Goal: Task Accomplishment & Management: Manage account settings

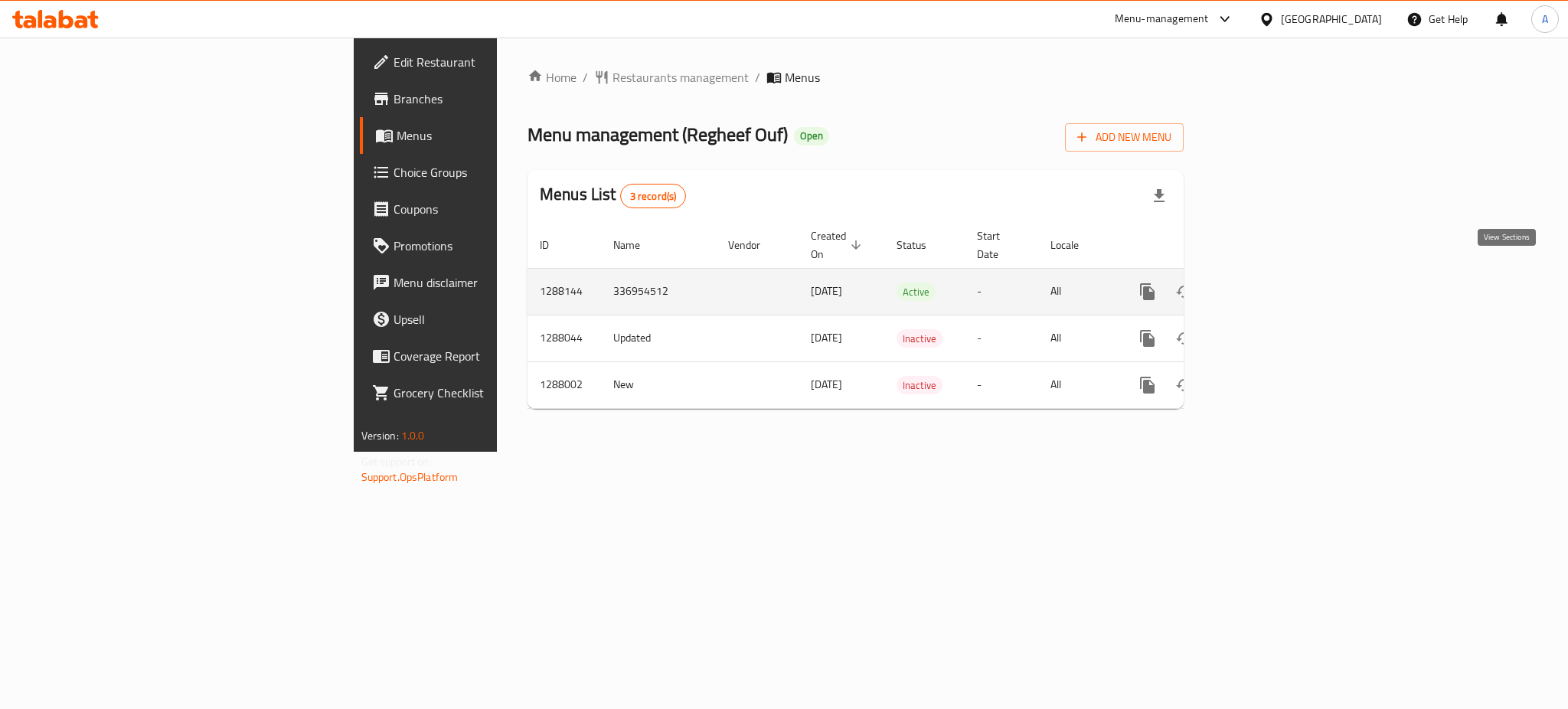
click at [1267, 283] on icon "enhanced table" at bounding box center [1258, 292] width 19 height 19
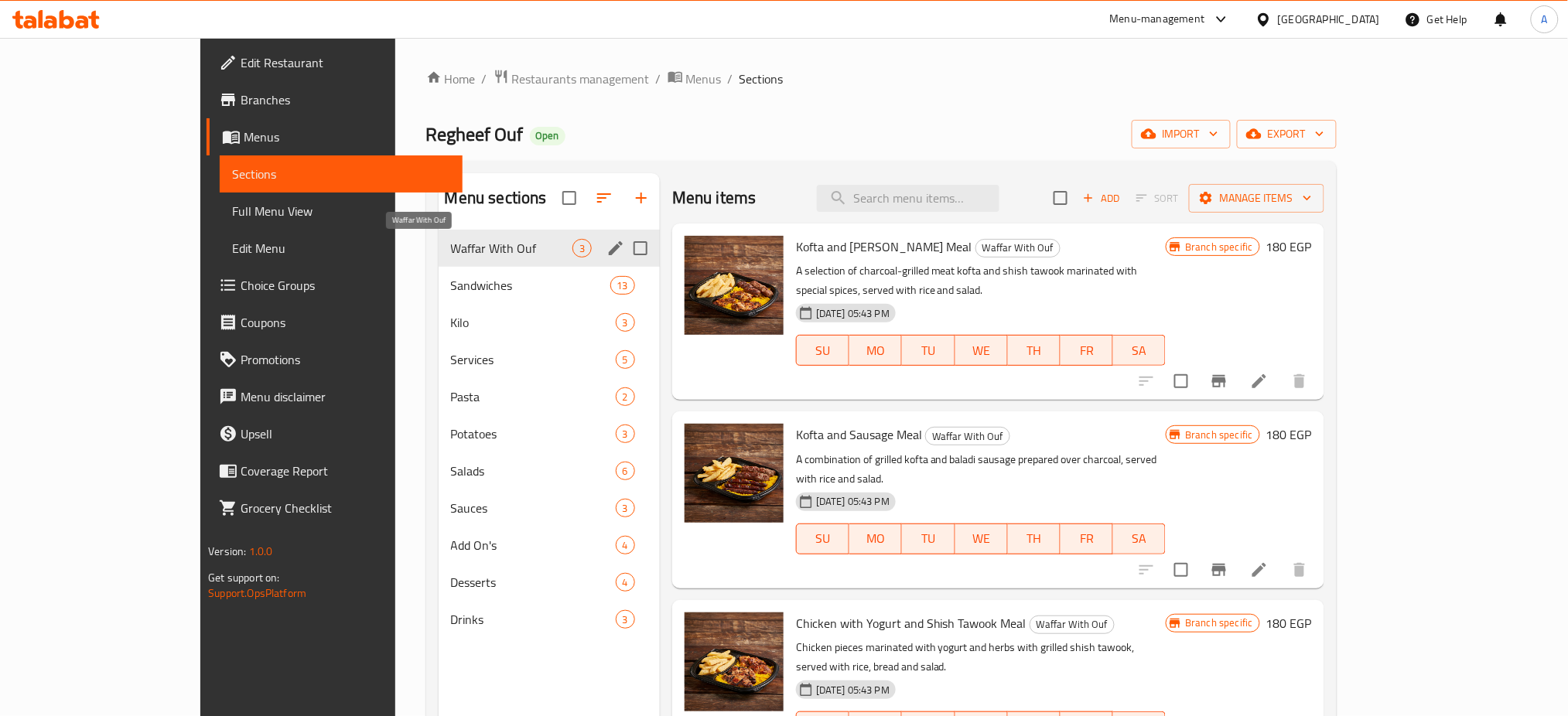
click at [451, 241] on span "Waffar With Ouf" at bounding box center [512, 249] width 122 height 19
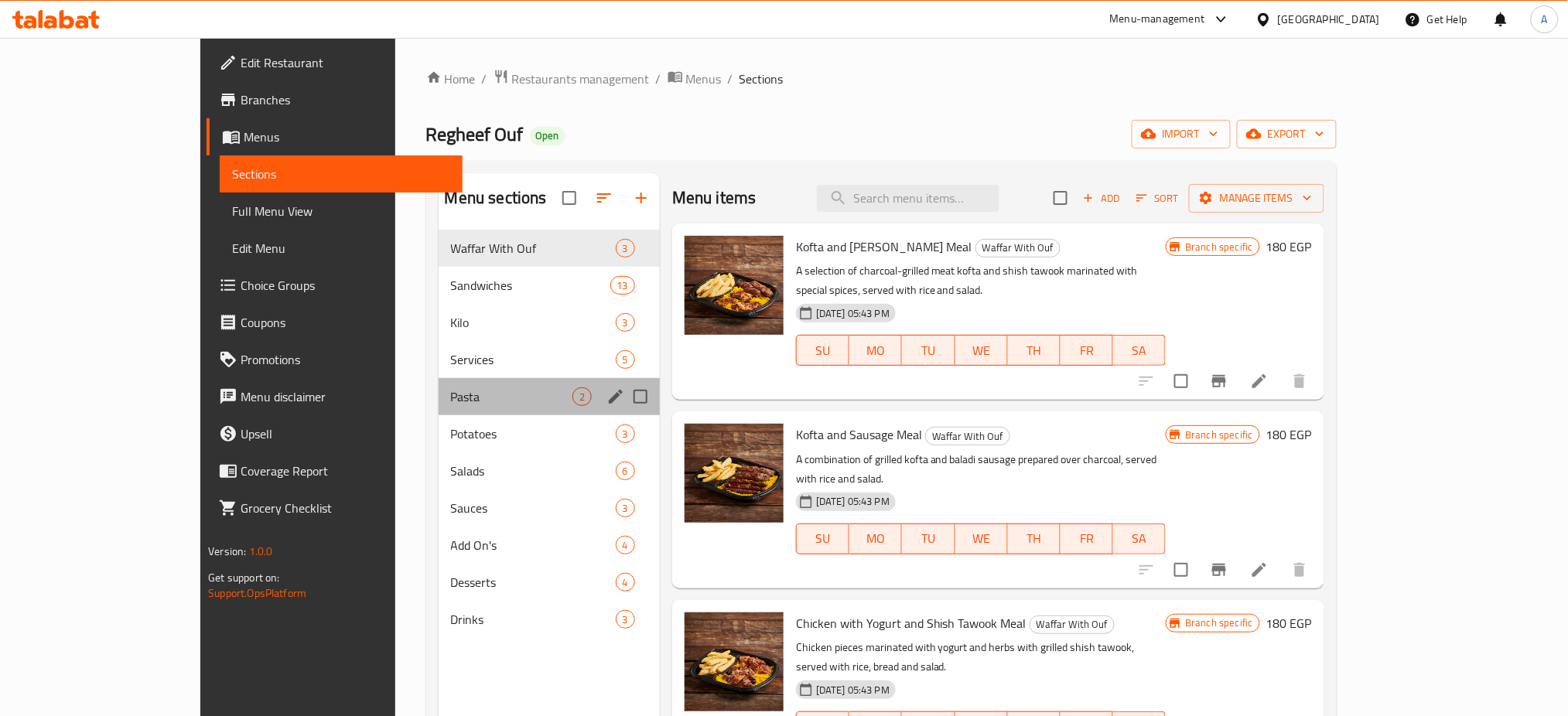
click at [605, 386] on div "Menu sections" at bounding box center [616, 397] width 23 height 23
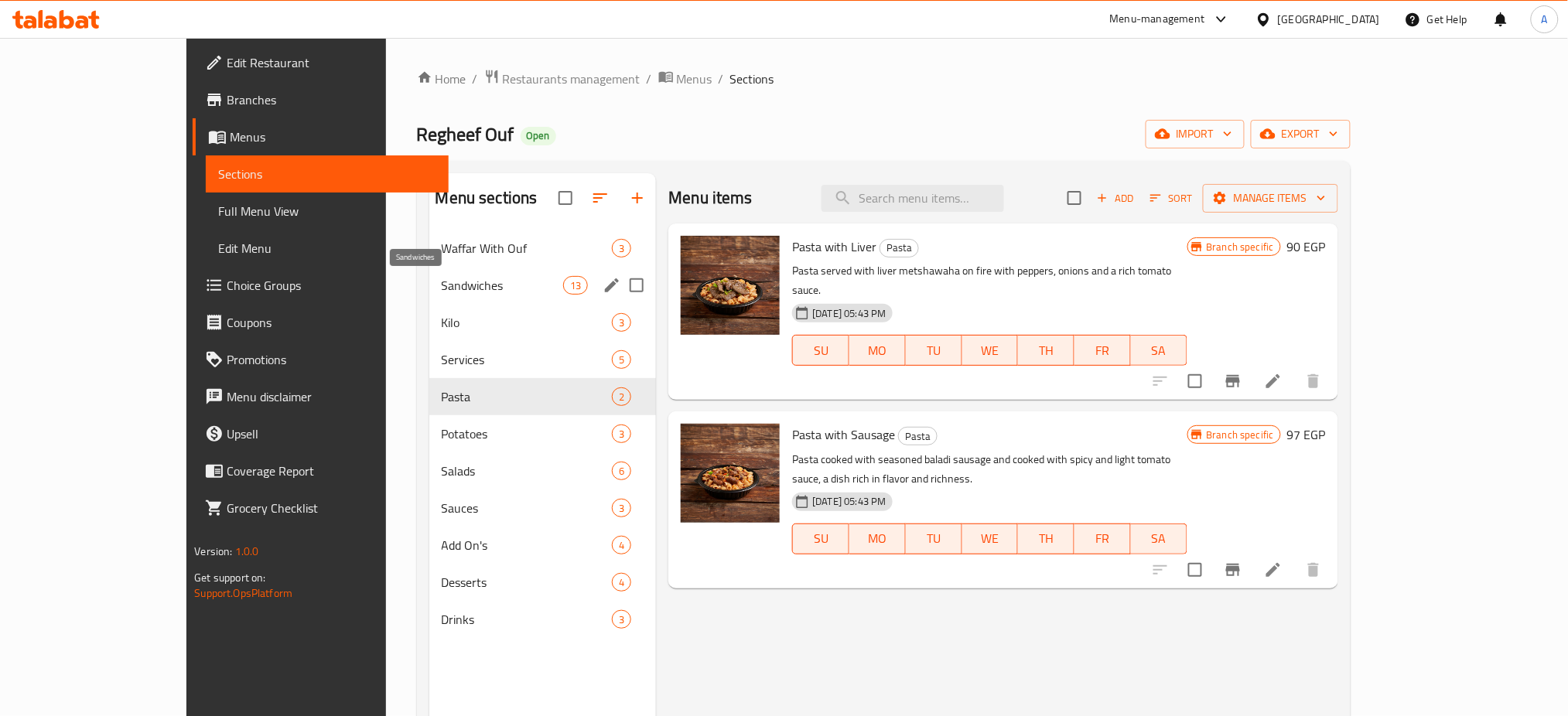
click at [500, 289] on span "Sandwiches" at bounding box center [503, 286] width 122 height 19
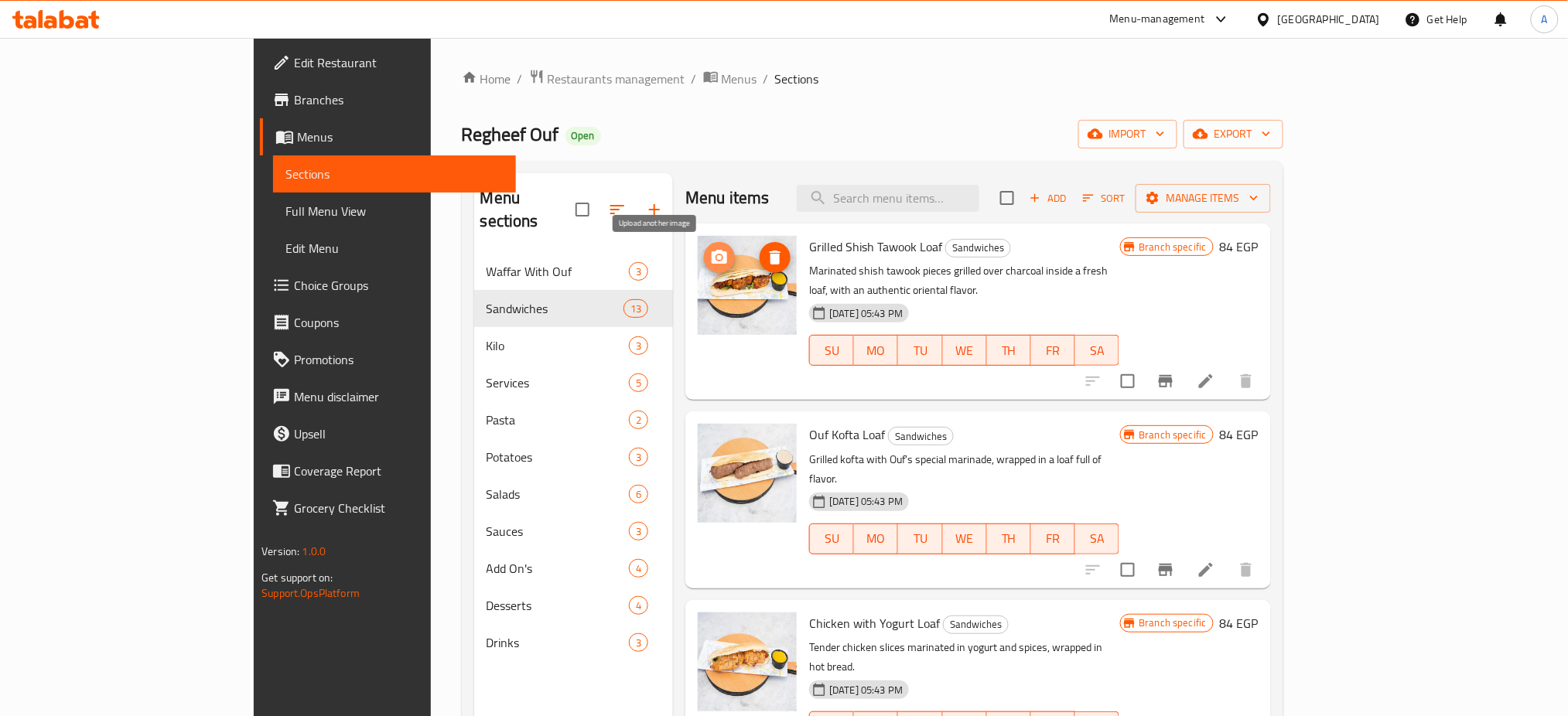
drag, startPoint x: 665, startPoint y: 257, endPoint x: 657, endPoint y: 256, distance: 8.1
click at [704, 256] on span "upload picture" at bounding box center [719, 258] width 31 height 19
click at [710, 436] on icon "upload picture" at bounding box center [720, 446] width 19 height 19
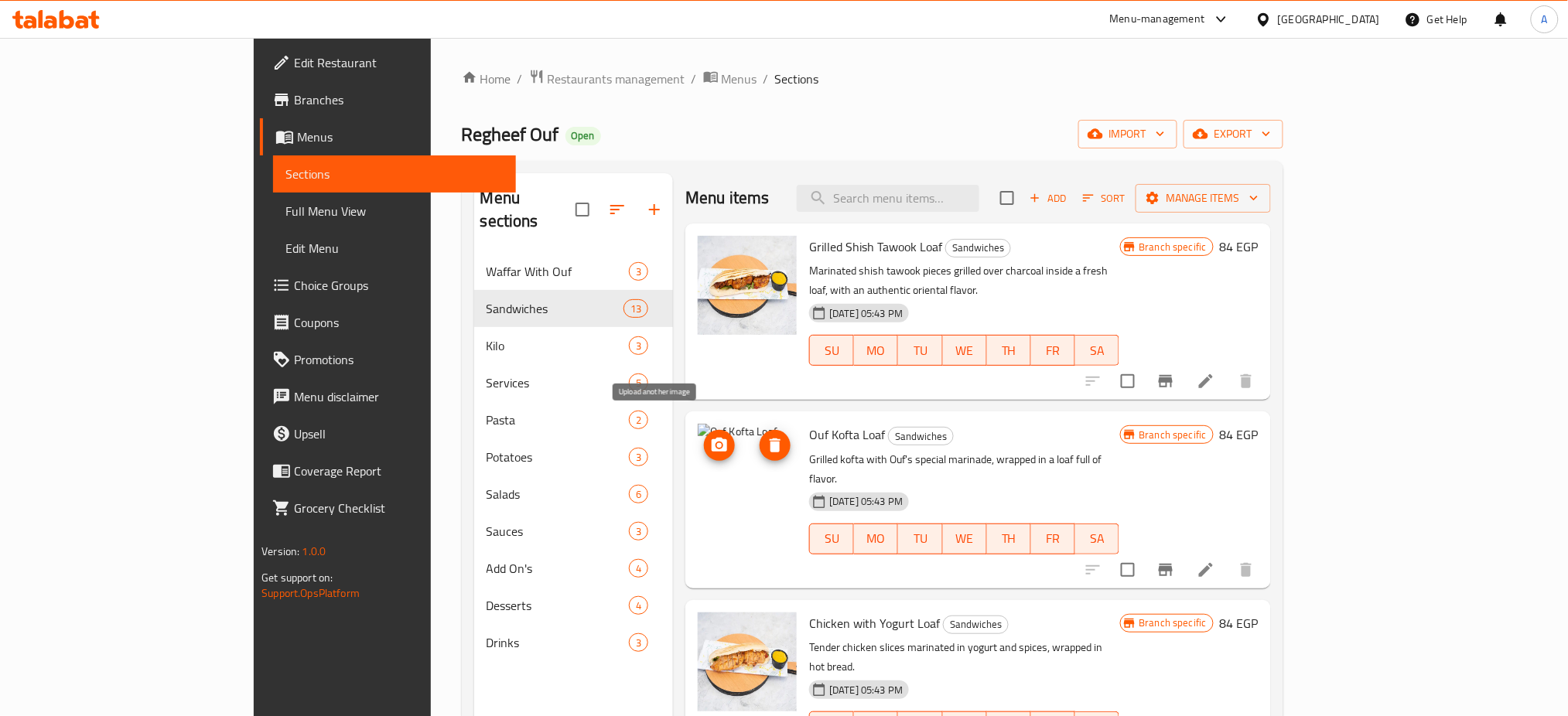
click at [704, 436] on span "upload picture" at bounding box center [719, 446] width 31 height 19
click at [770, 439] on icon "delete image" at bounding box center [775, 446] width 10 height 14
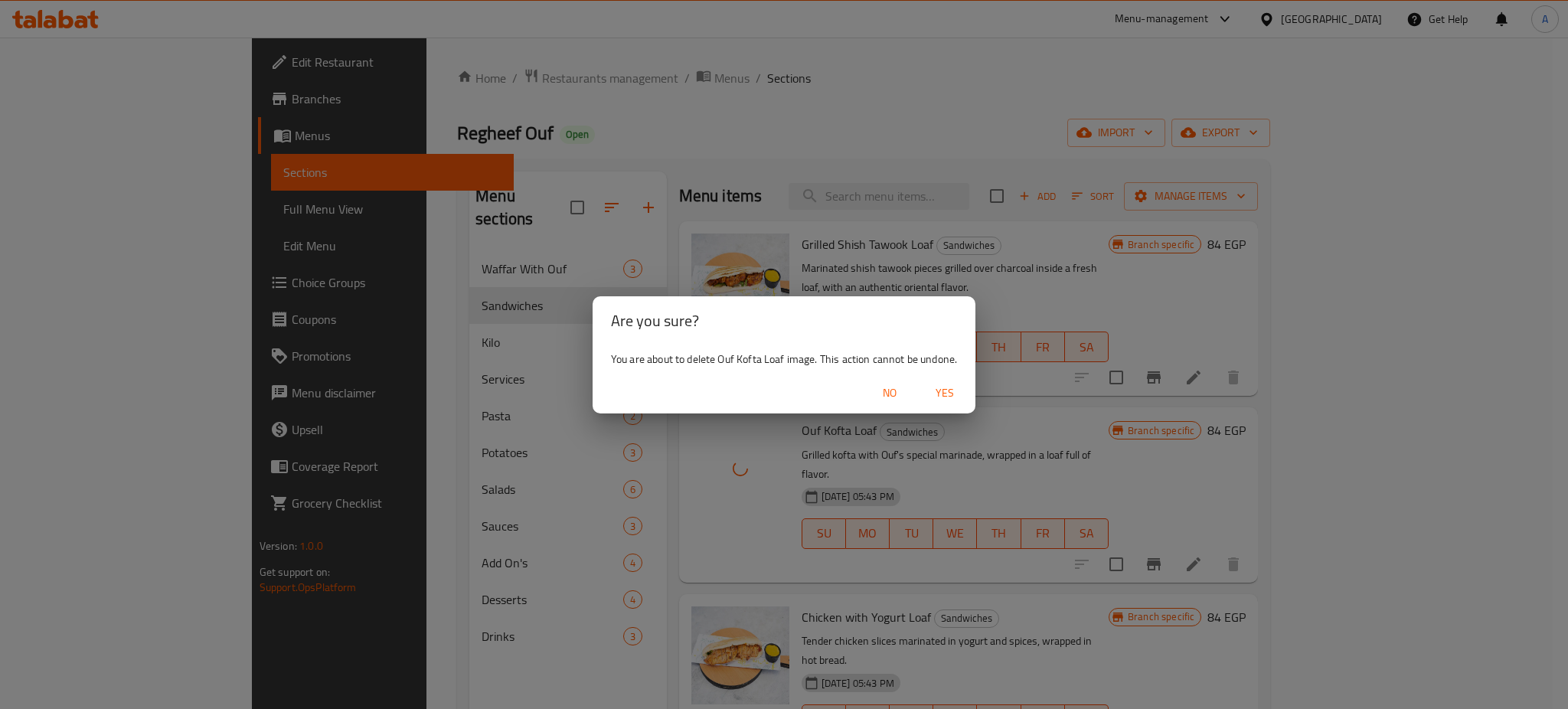
click at [946, 391] on span "Yes" at bounding box center [944, 393] width 37 height 19
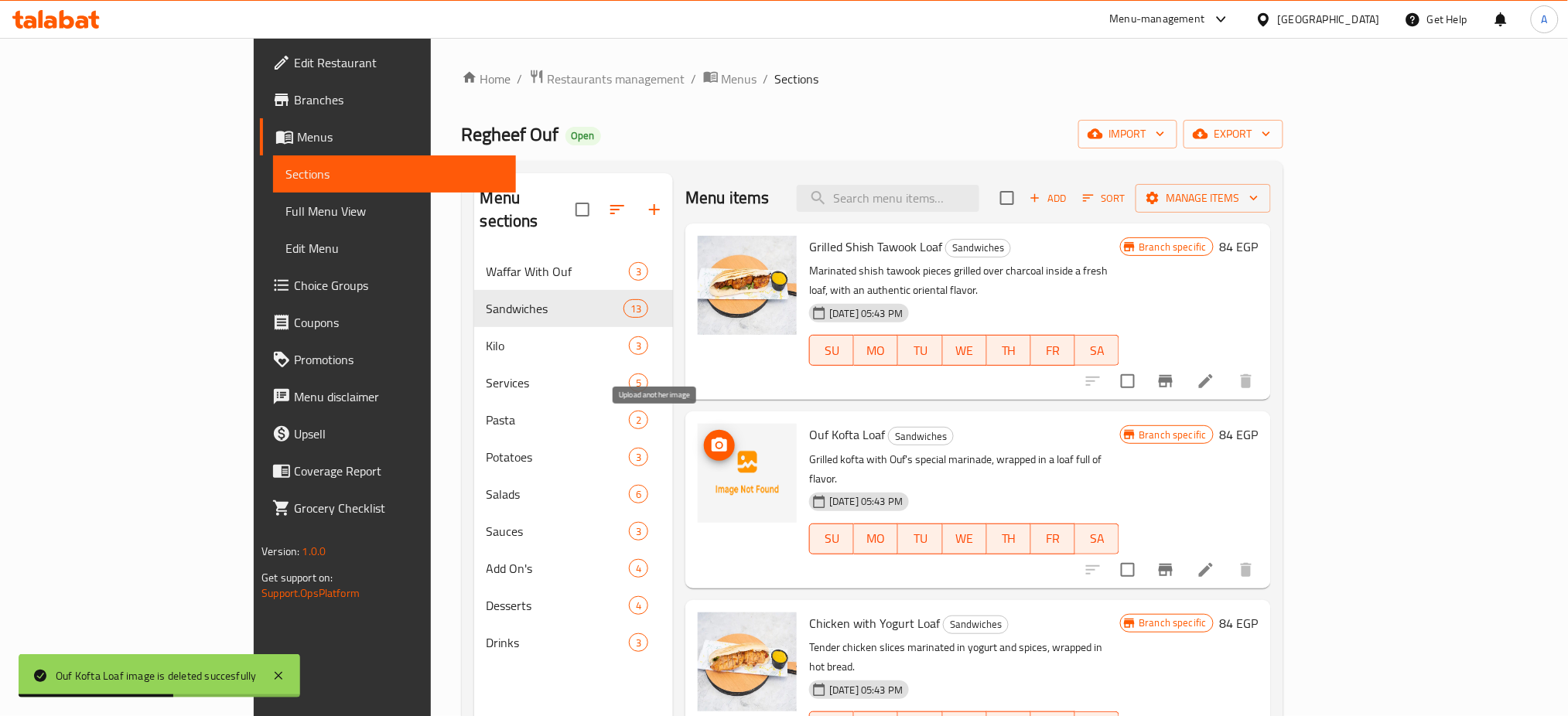
click at [712, 438] on icon "upload picture" at bounding box center [720, 445] width 15 height 14
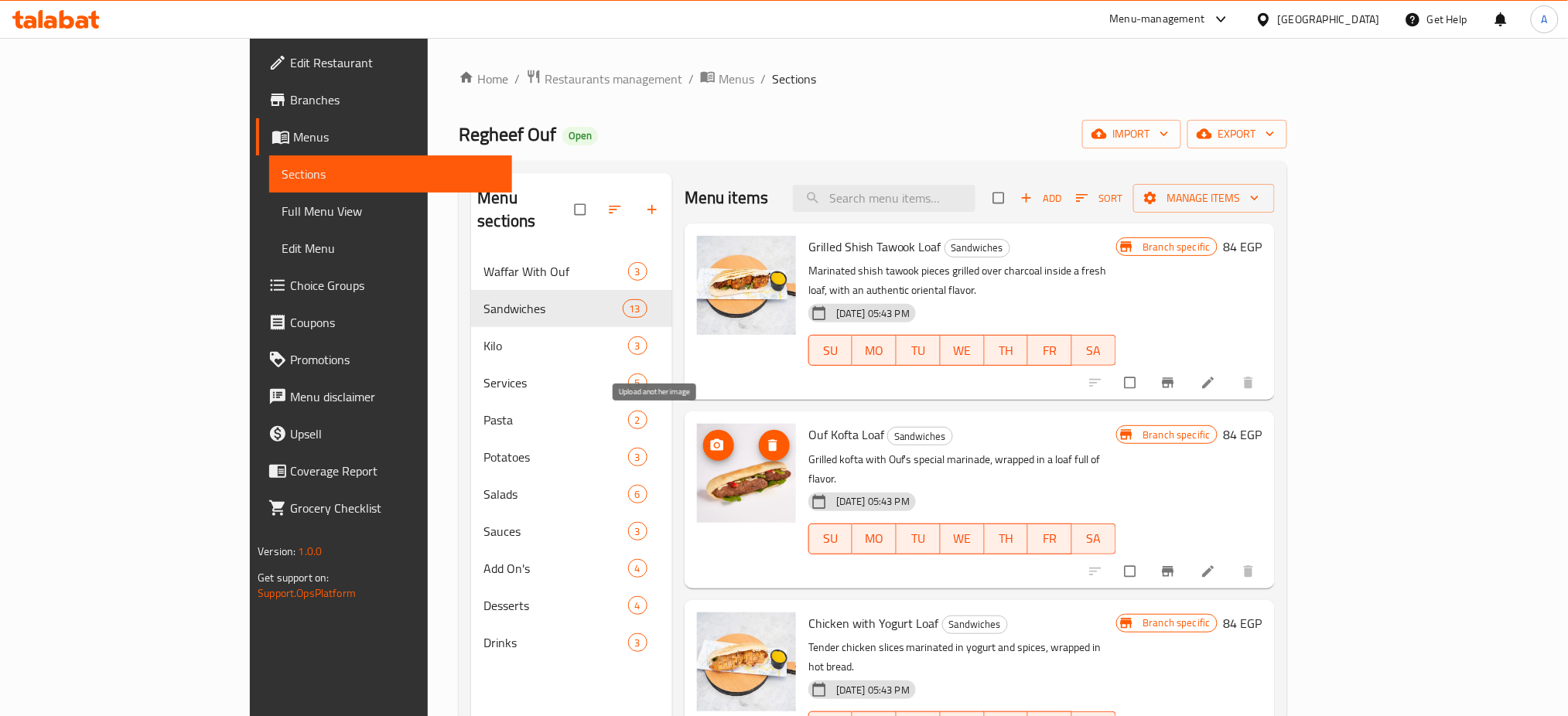
click at [709, 438] on icon "upload picture" at bounding box center [717, 446] width 15 height 15
click at [697, 464] on img at bounding box center [746, 473] width 99 height 99
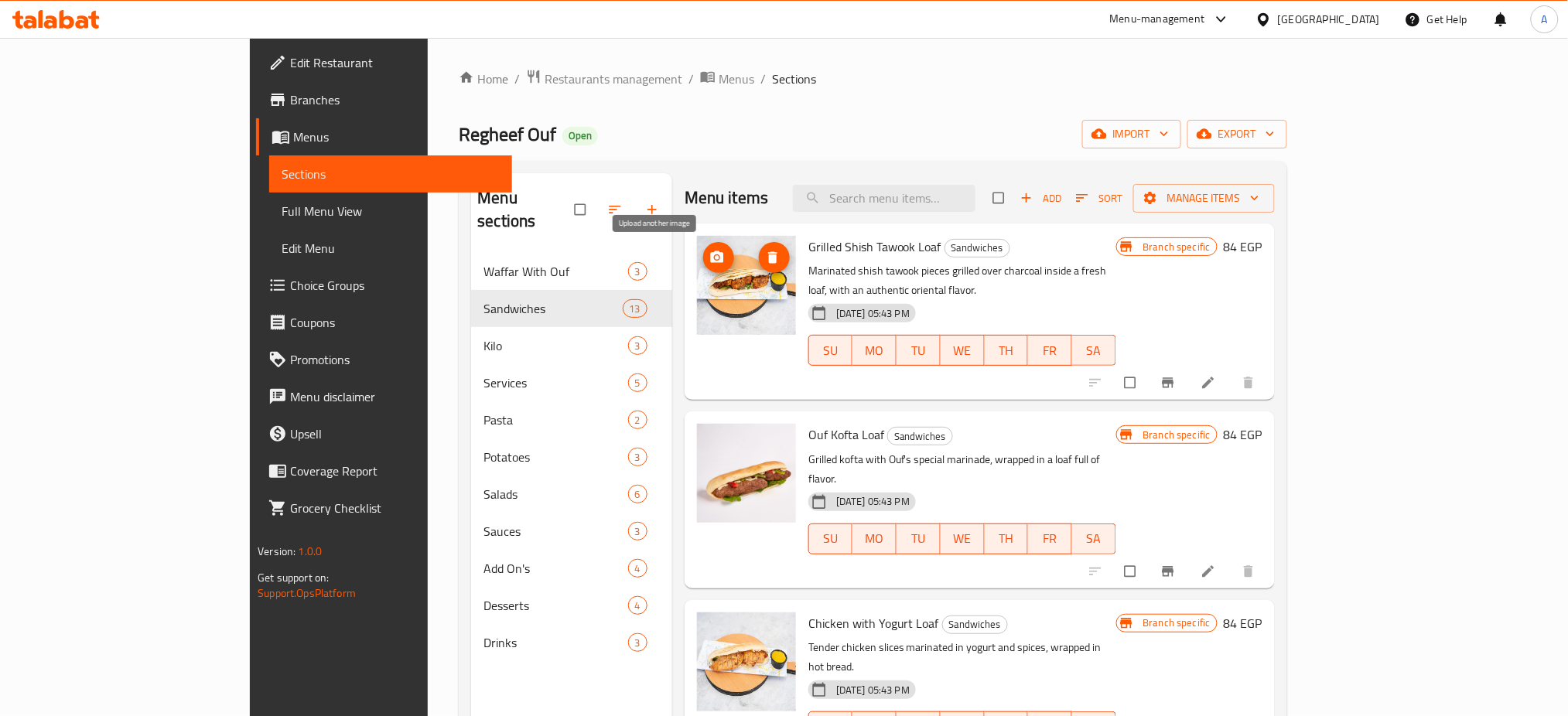
click at [704, 249] on button "upload picture" at bounding box center [719, 257] width 31 height 31
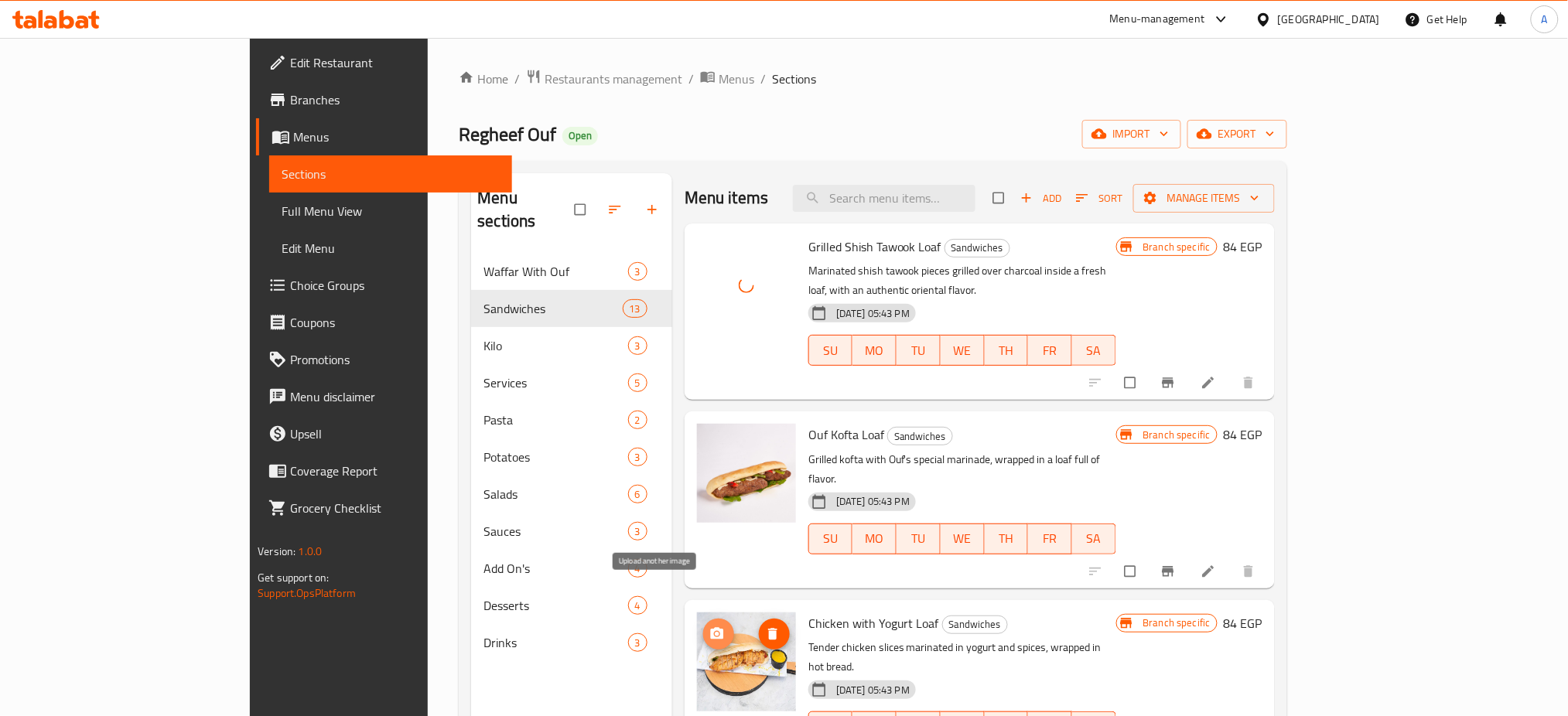
click at [704, 619] on button "upload picture" at bounding box center [719, 634] width 31 height 31
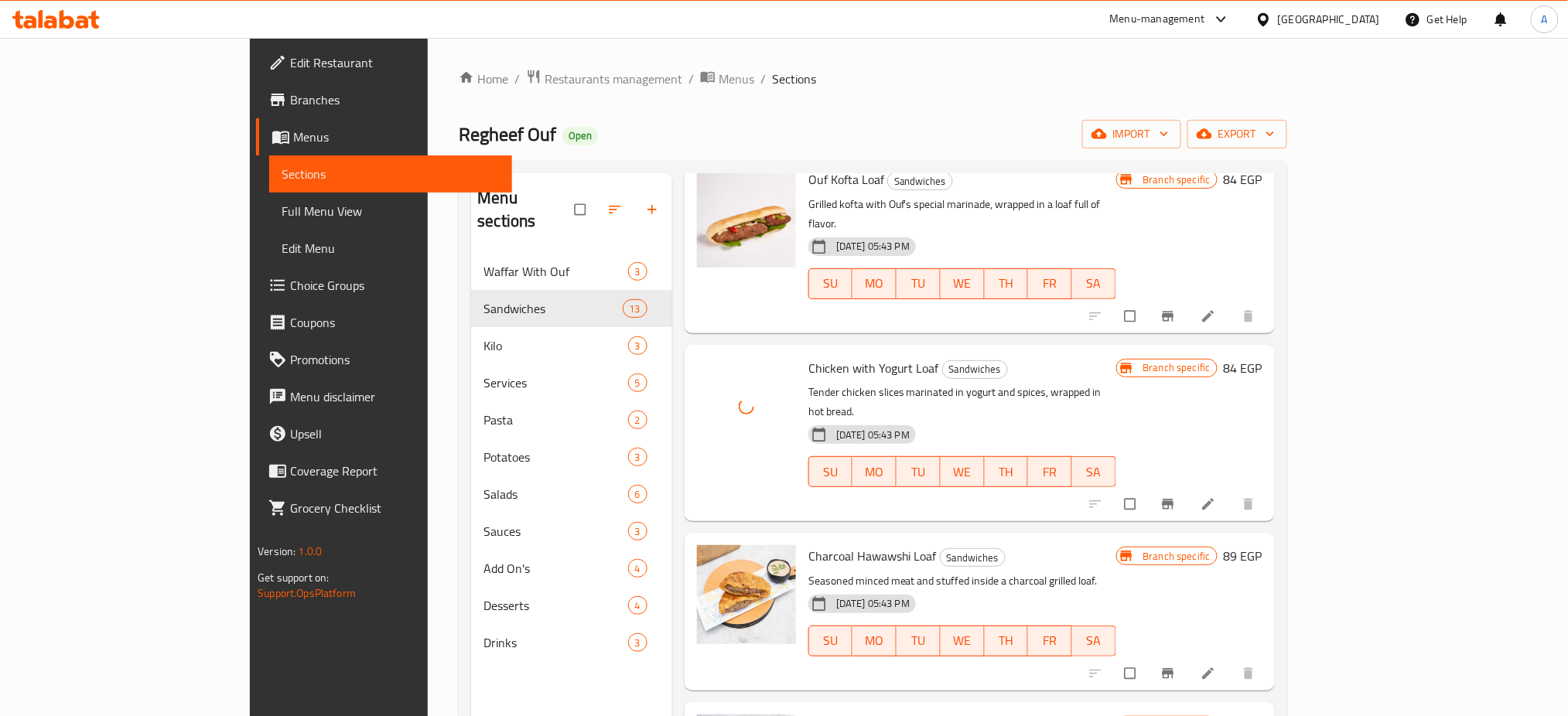
scroll to position [262, 0]
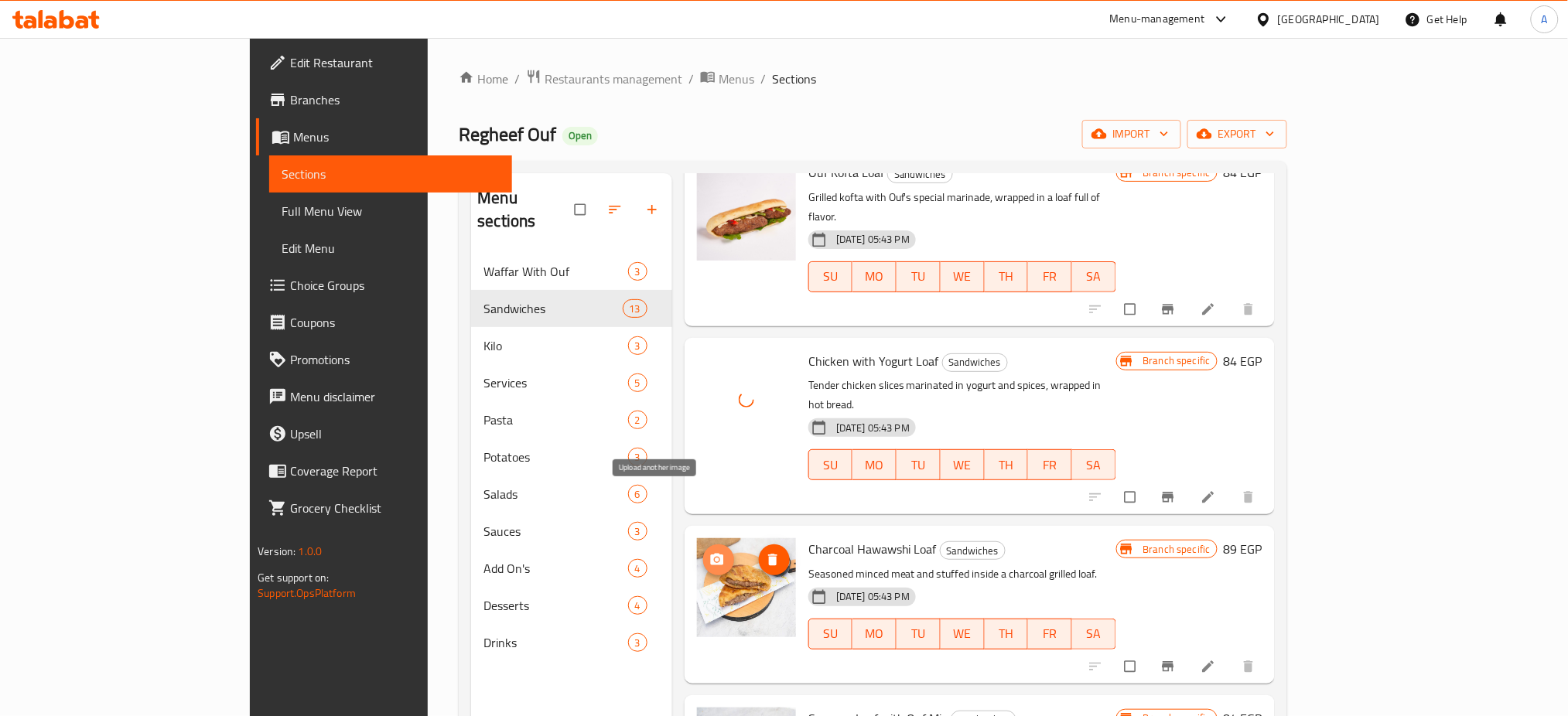
click at [711, 554] on icon "upload picture" at bounding box center [718, 560] width 13 height 11
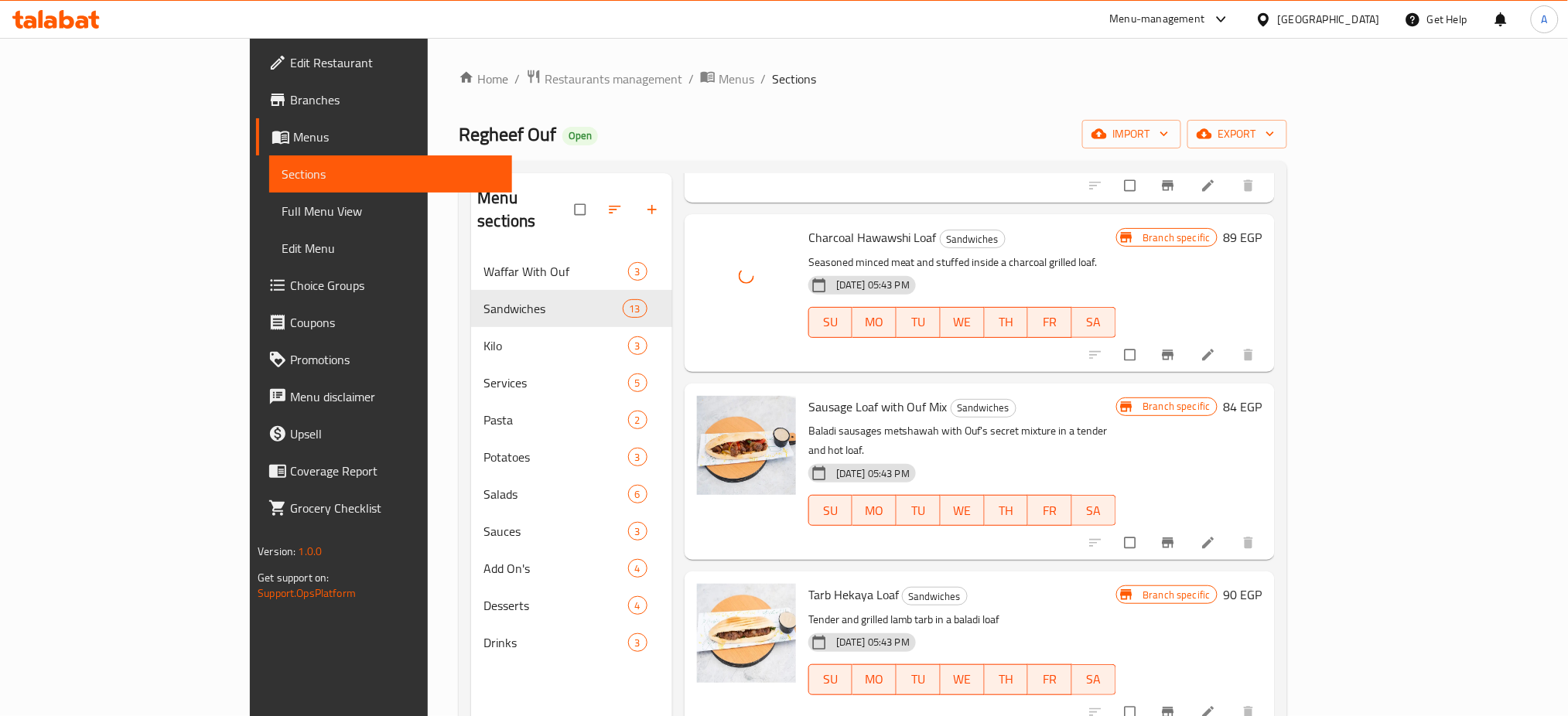
scroll to position [576, 0]
click at [704, 400] on button "upload picture" at bounding box center [719, 415] width 31 height 31
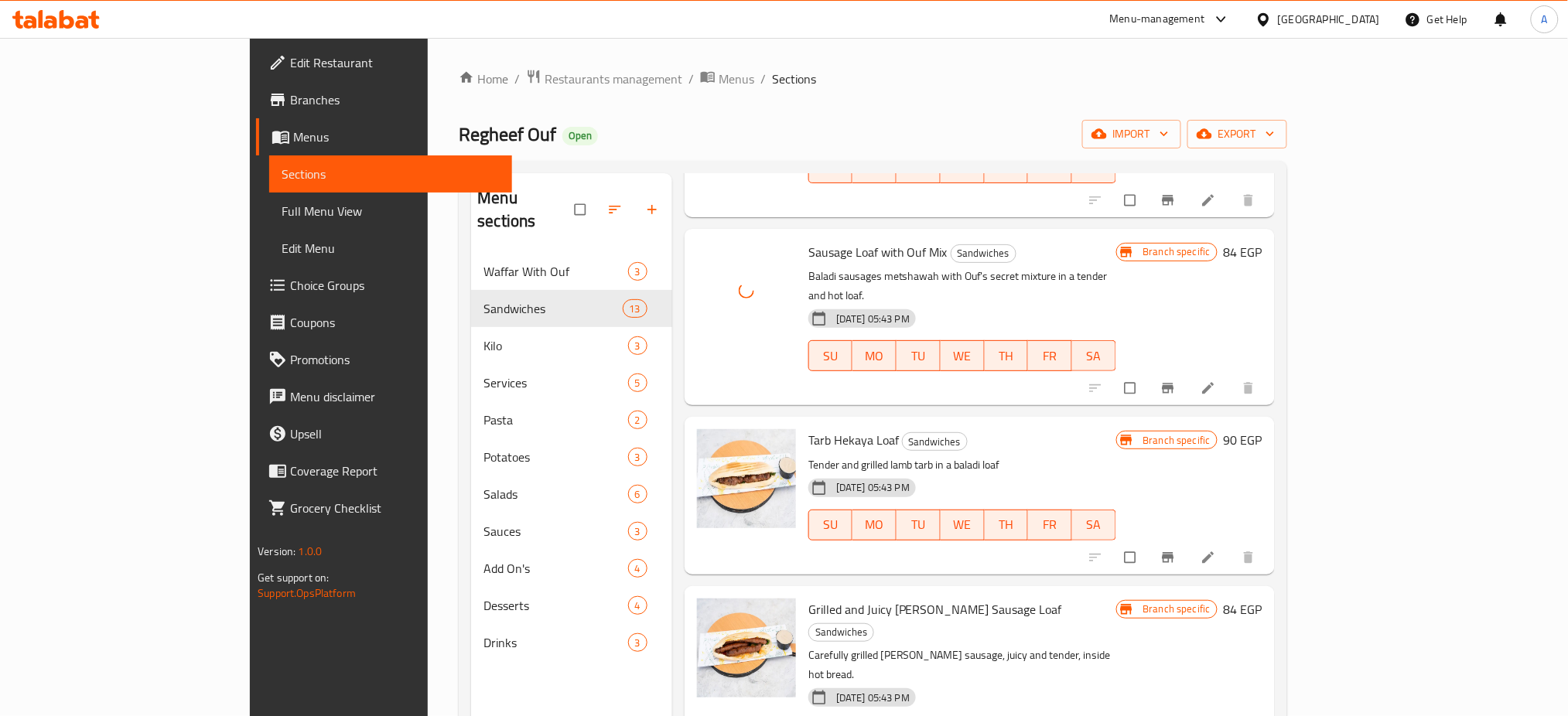
scroll to position [730, 0]
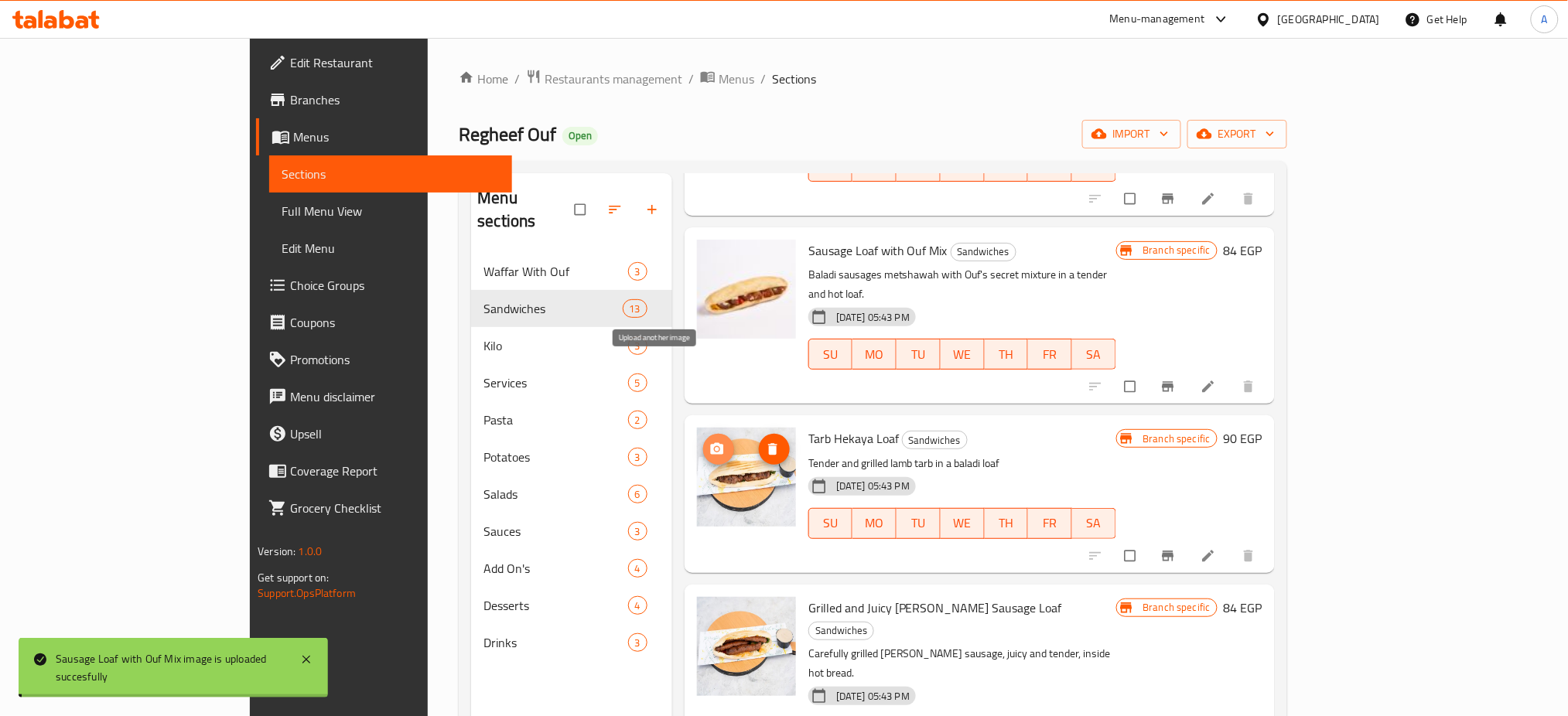
click at [704, 442] on span "upload picture" at bounding box center [719, 449] width 31 height 15
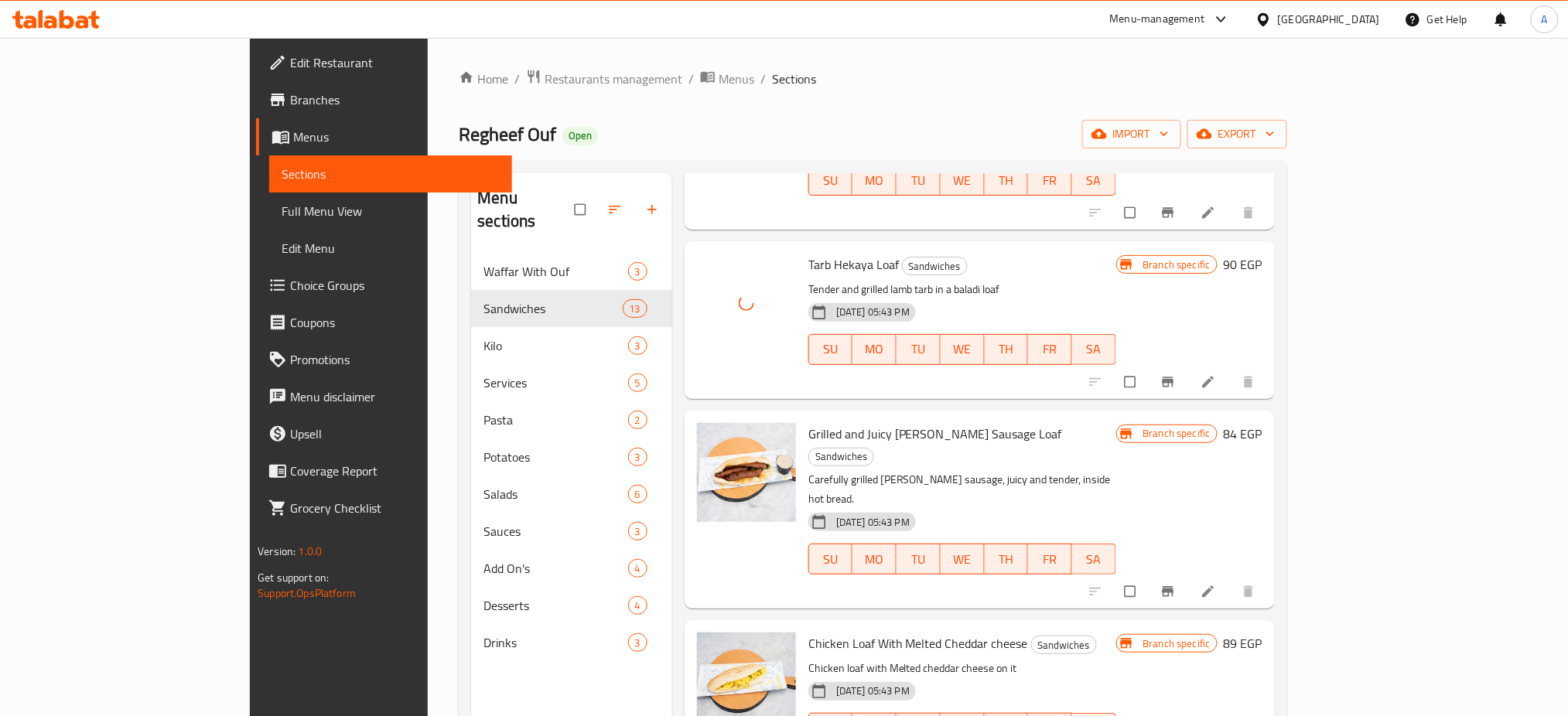
scroll to position [910, 0]
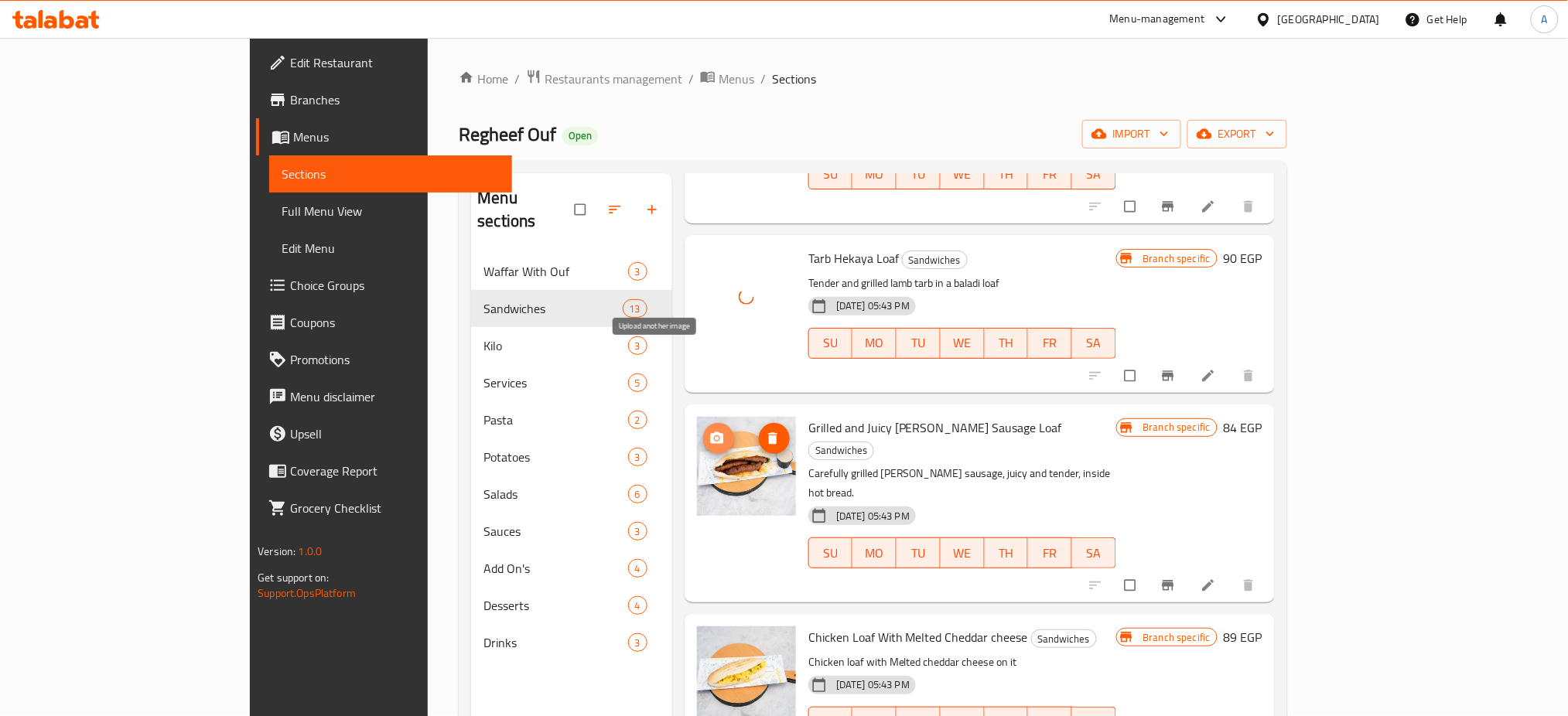
click at [711, 431] on icon "upload picture" at bounding box center [718, 437] width 13 height 11
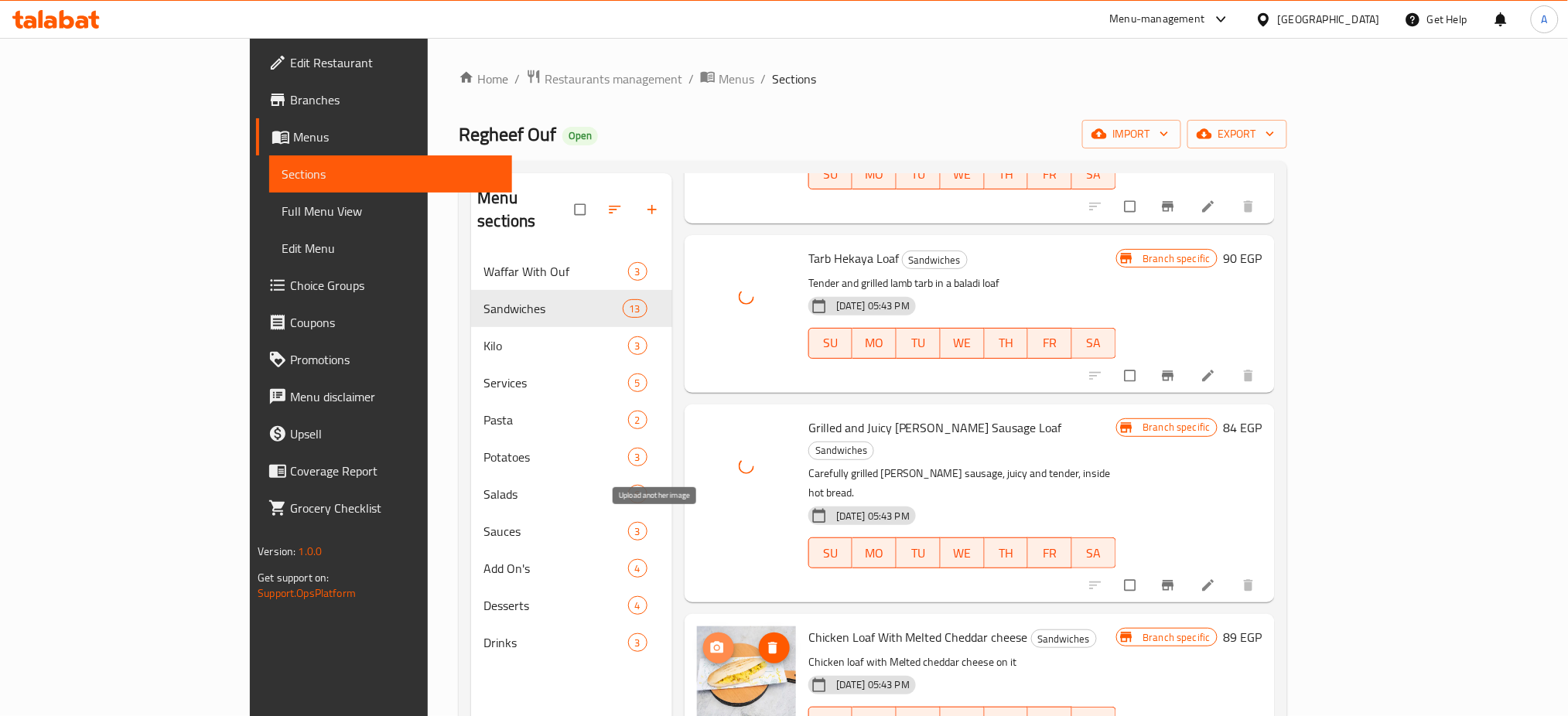
click at [709, 641] on icon "upload picture" at bounding box center [717, 648] width 15 height 15
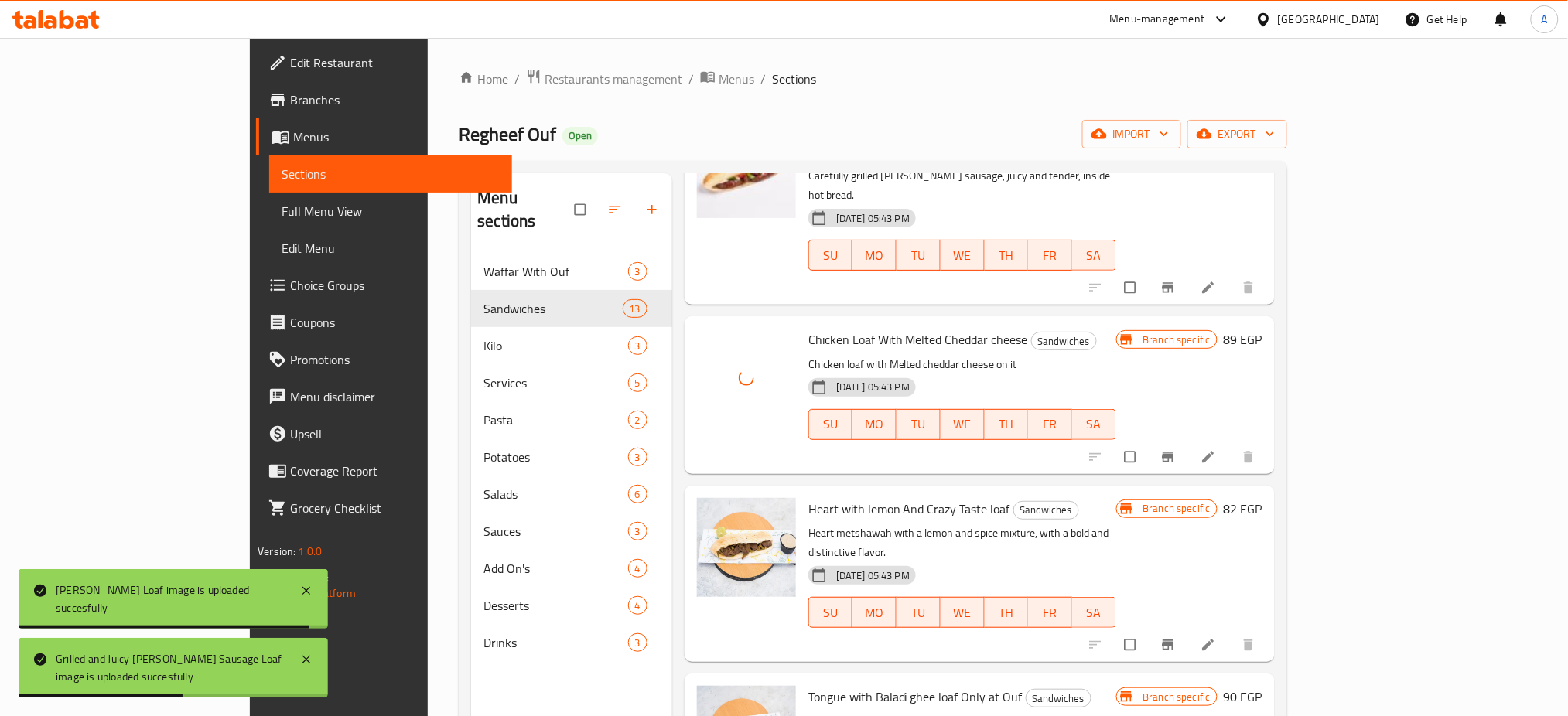
scroll to position [1209, 0]
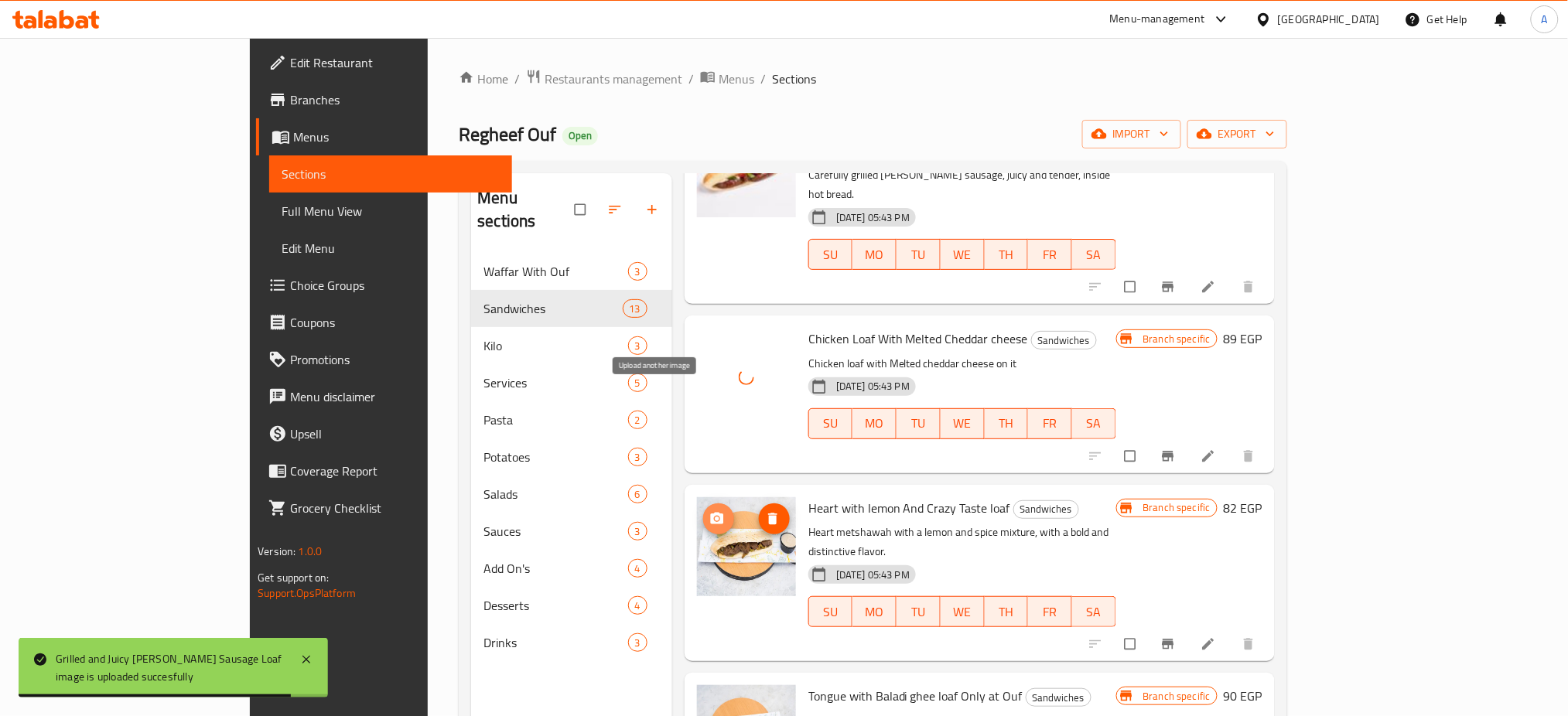
click at [711, 512] on icon "upload picture" at bounding box center [718, 518] width 13 height 11
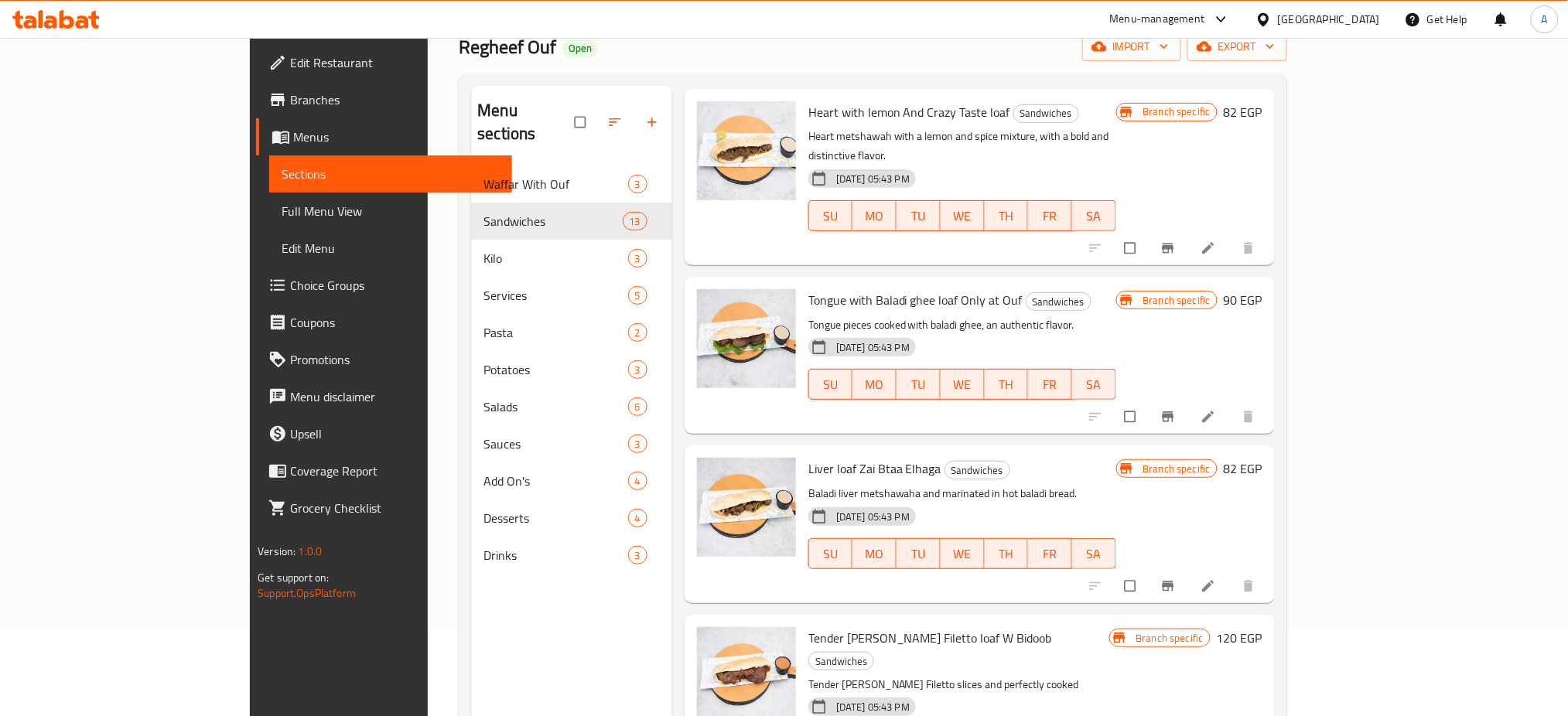
scroll to position [89, 0]
click at [704, 463] on button "upload picture" at bounding box center [719, 478] width 31 height 31
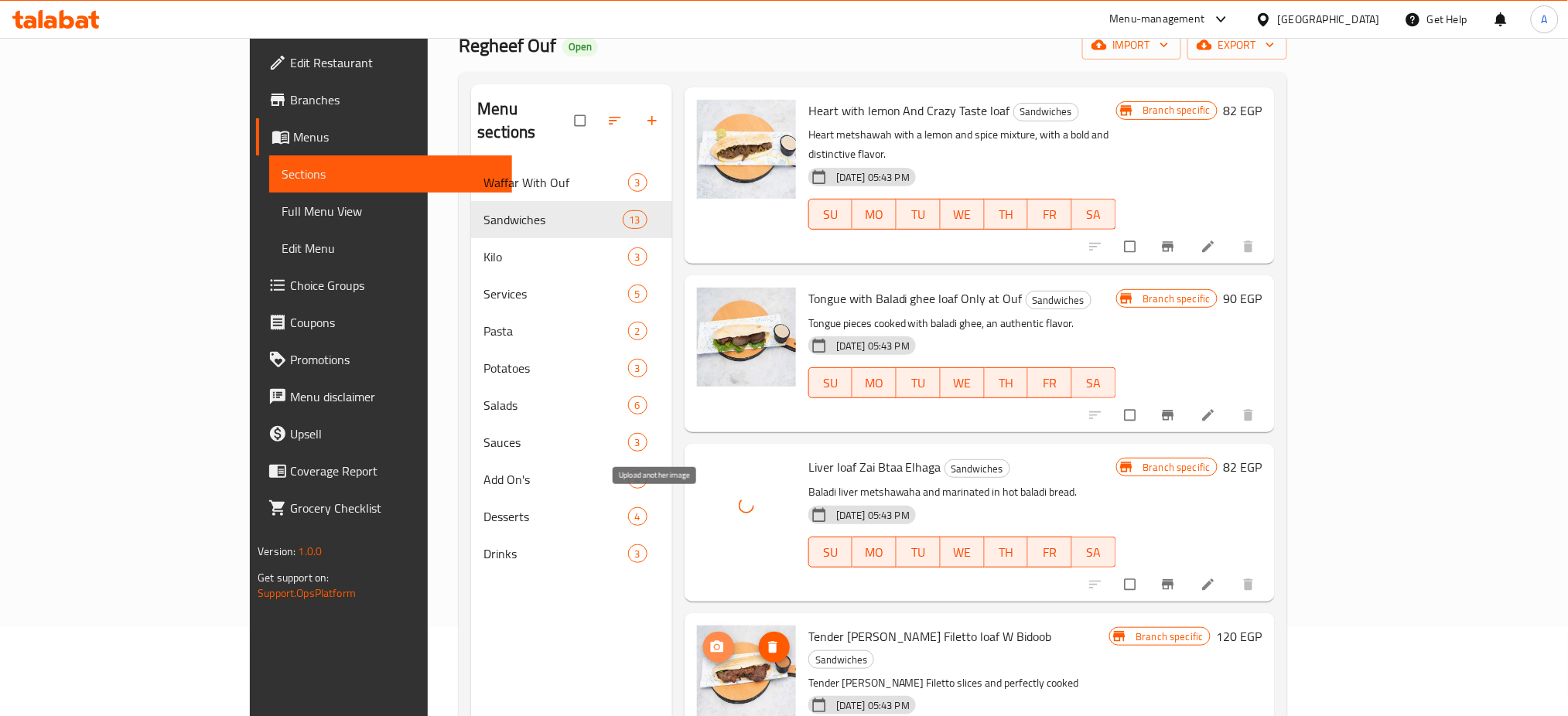
click at [711, 642] on icon "upload picture" at bounding box center [718, 647] width 13 height 11
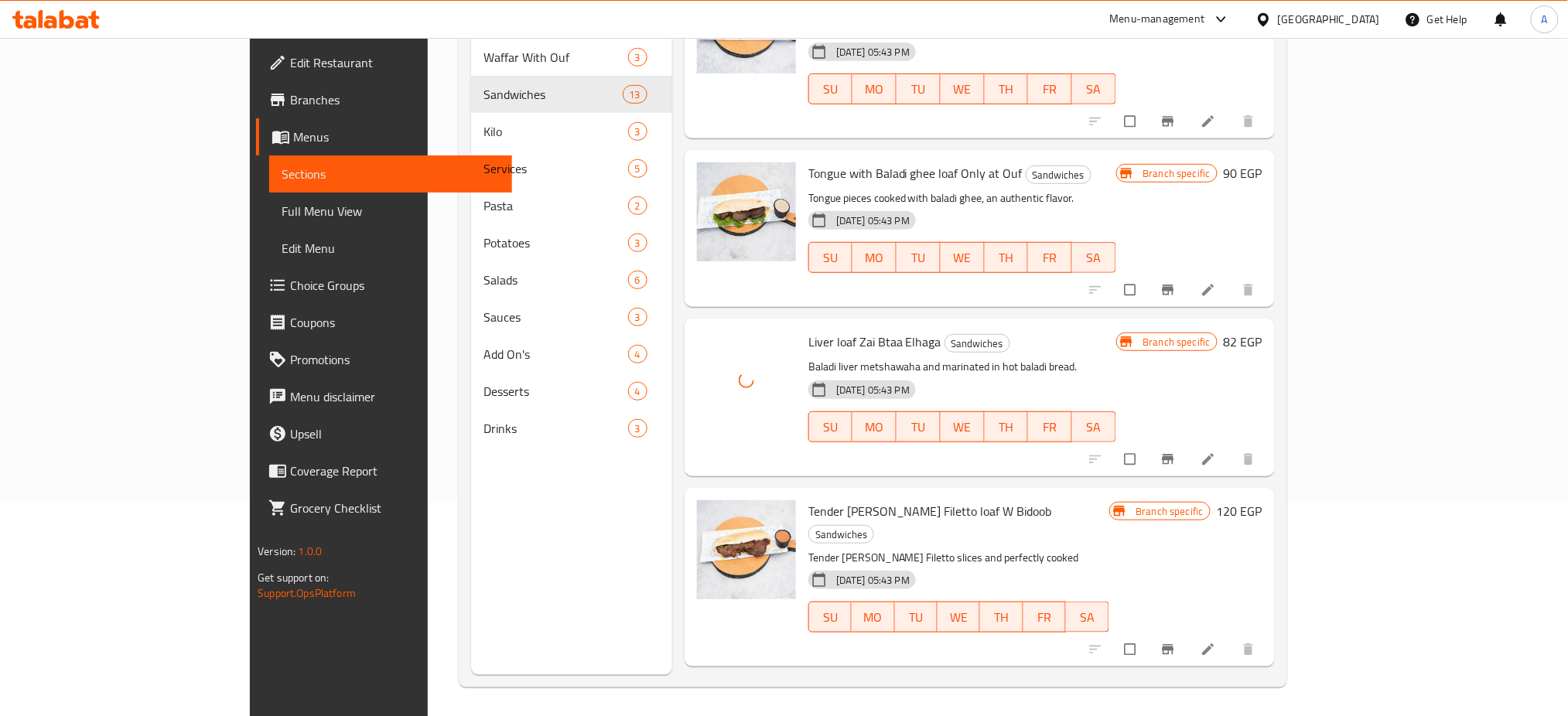
scroll to position [217, 0]
click at [704, 703] on span "upload picture" at bounding box center [719, 710] width 31 height 15
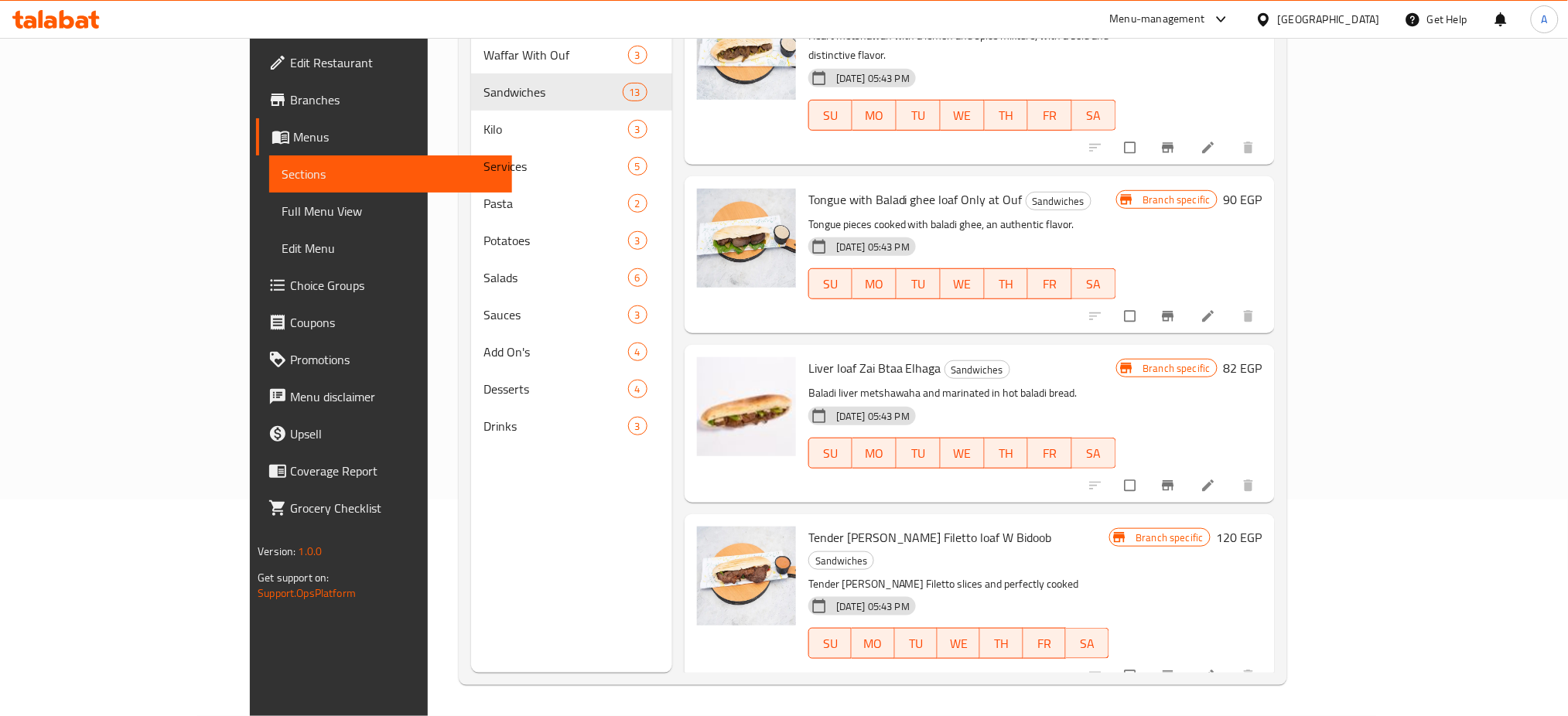
scroll to position [1518, 0]
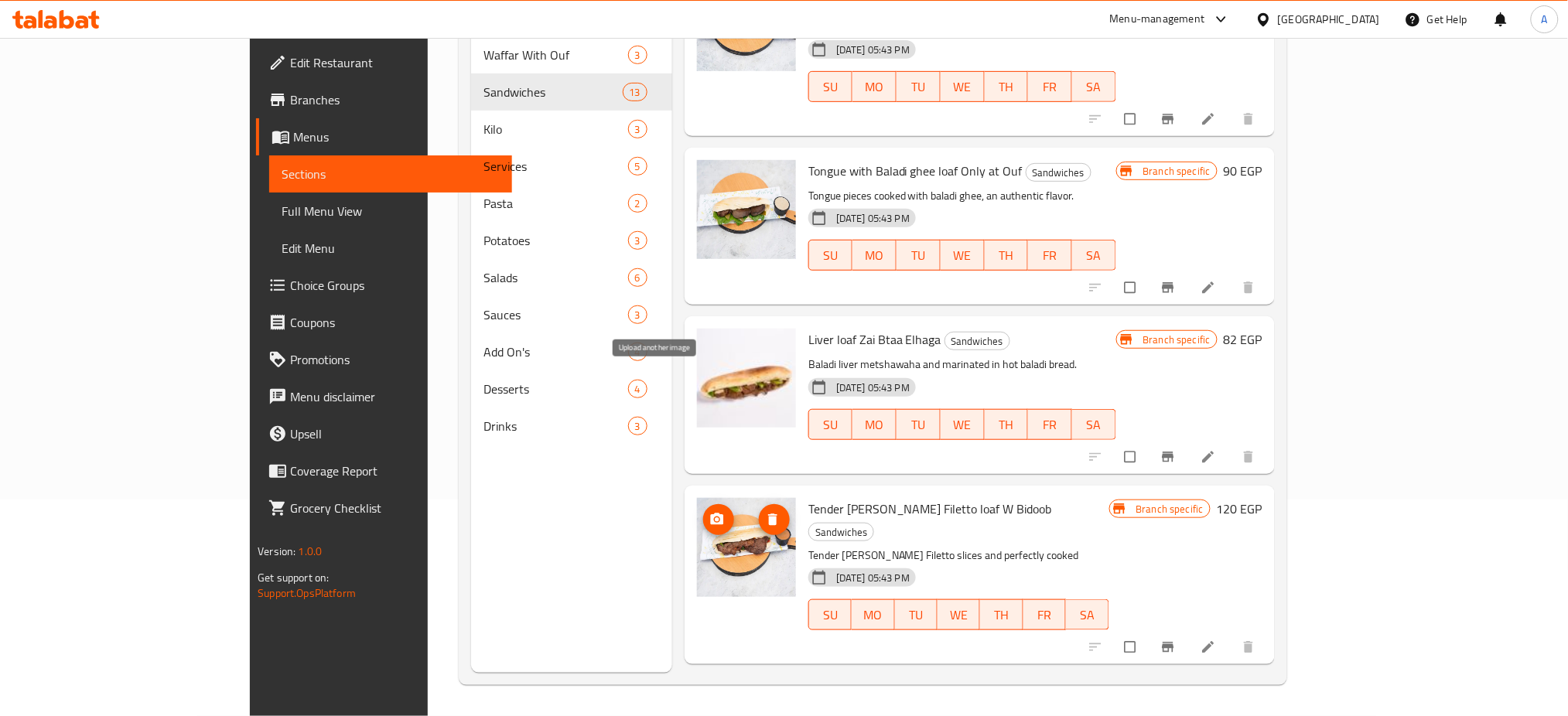
click at [709, 512] on icon "upload picture" at bounding box center [717, 520] width 15 height 15
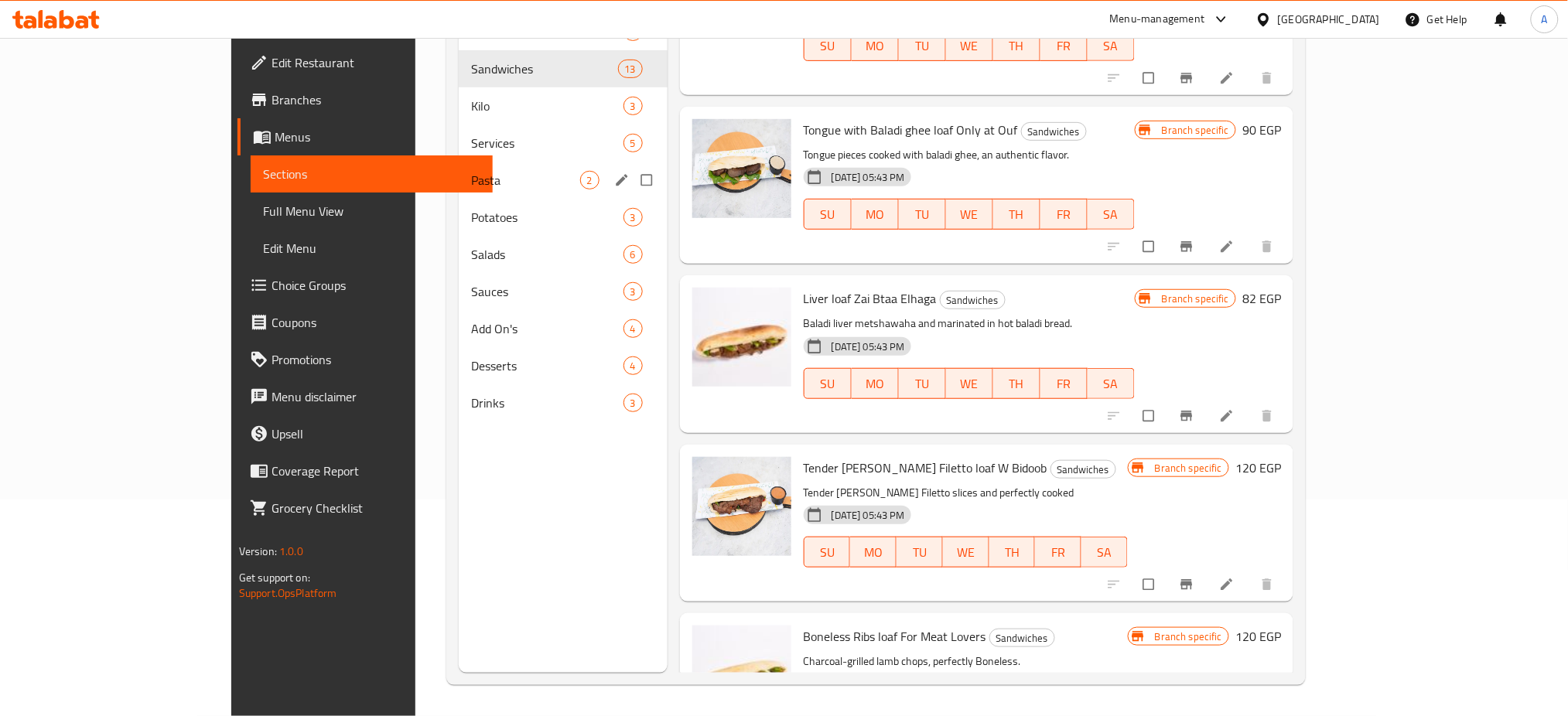
click at [459, 168] on div "Pasta 2" at bounding box center [563, 180] width 208 height 37
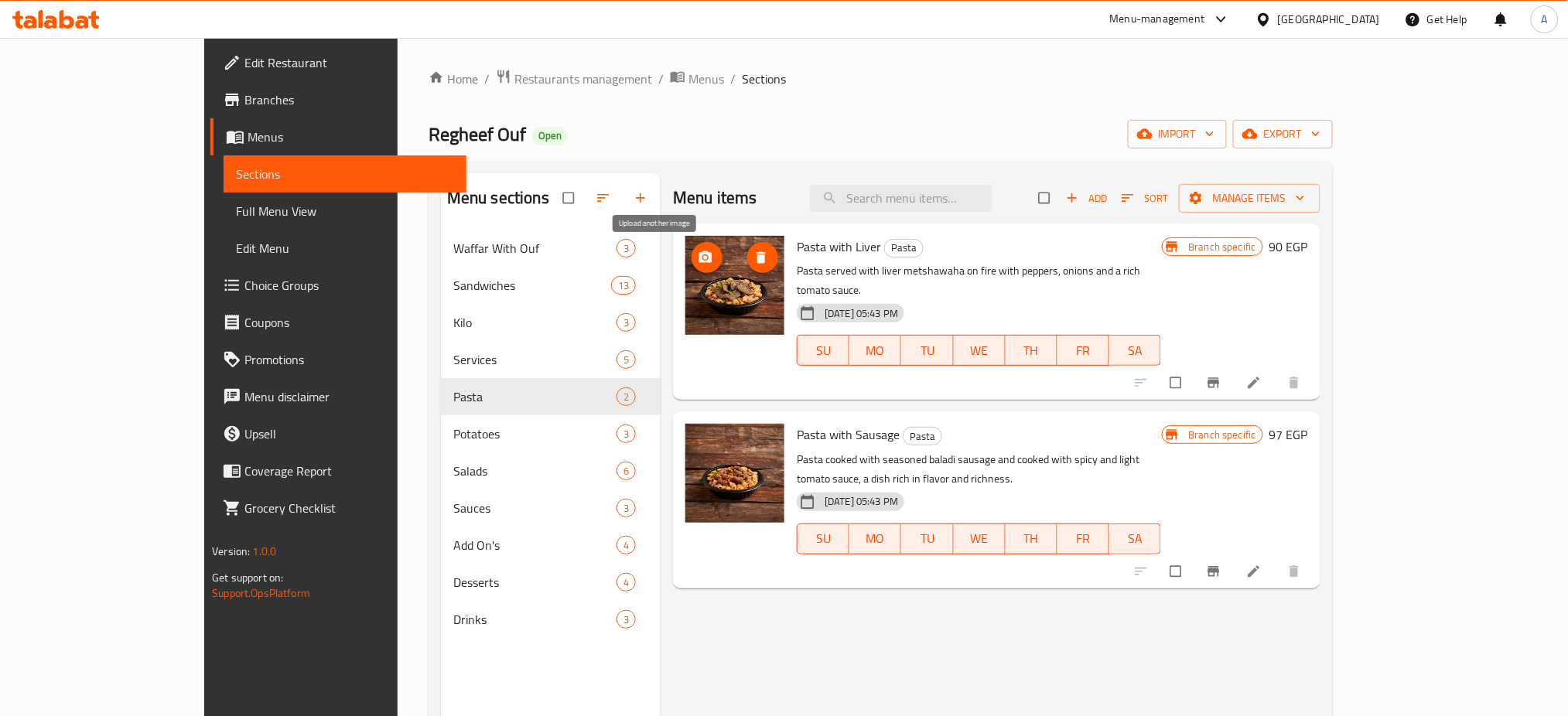
click at [700, 255] on icon "upload picture" at bounding box center [706, 257] width 13 height 11
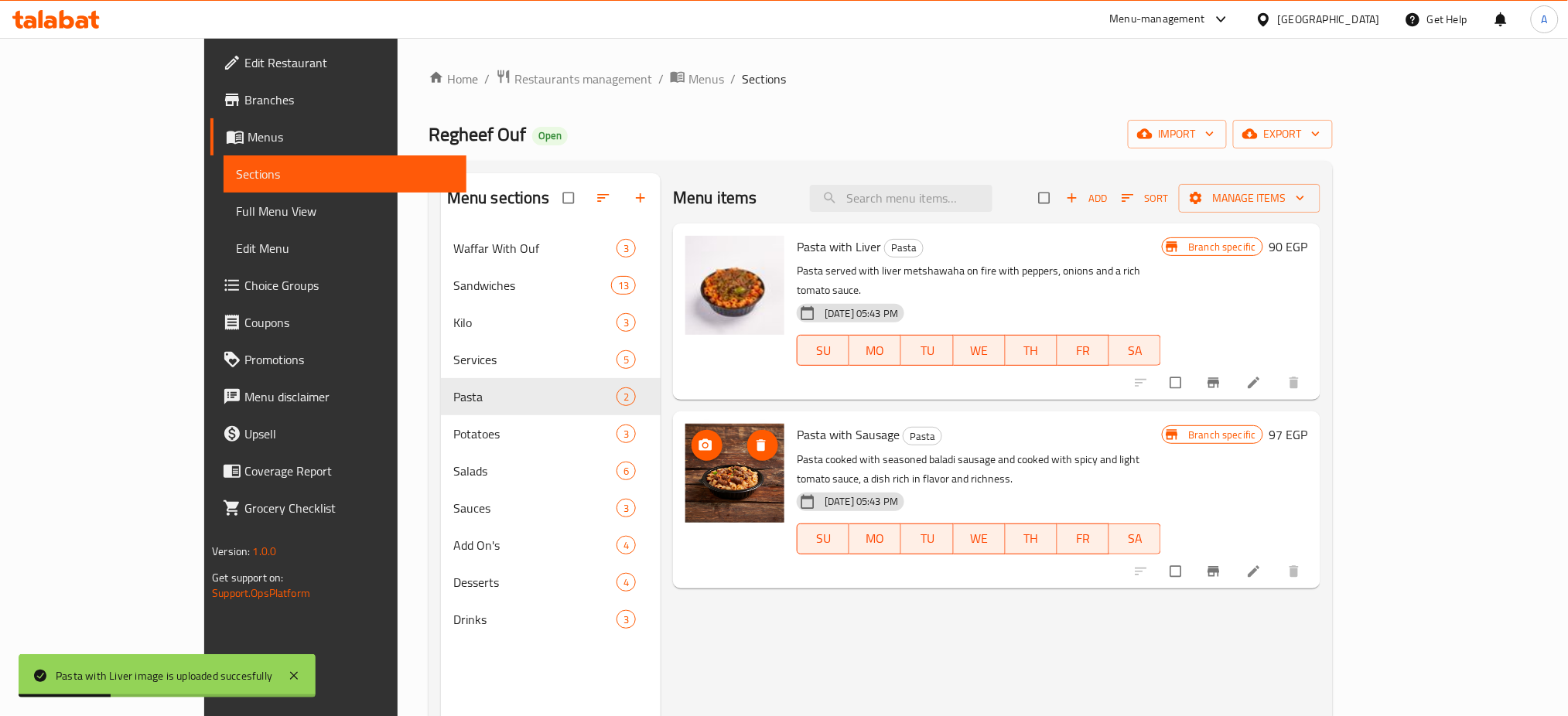
click at [700, 440] on icon "upload picture" at bounding box center [706, 446] width 13 height 11
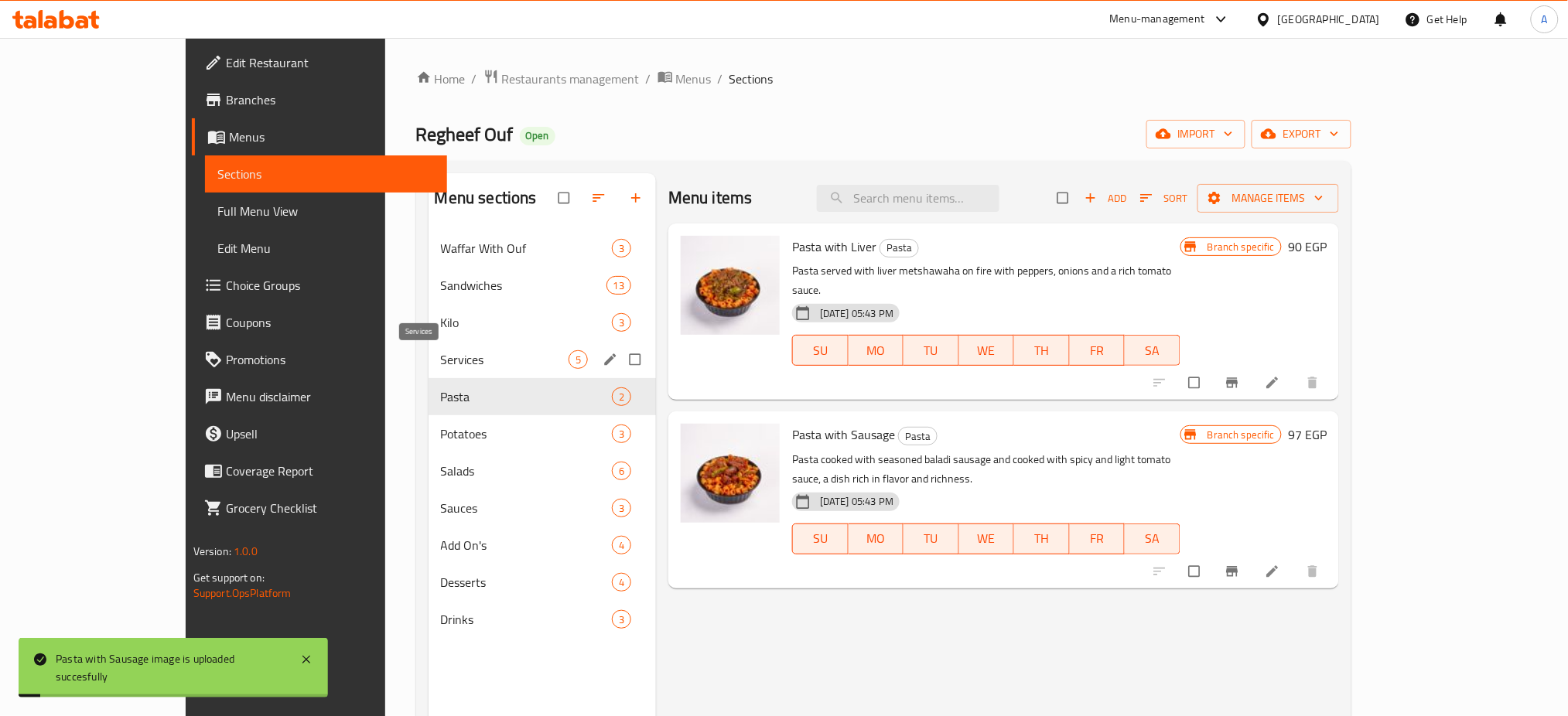
click at [451, 364] on span "Services" at bounding box center [505, 360] width 128 height 19
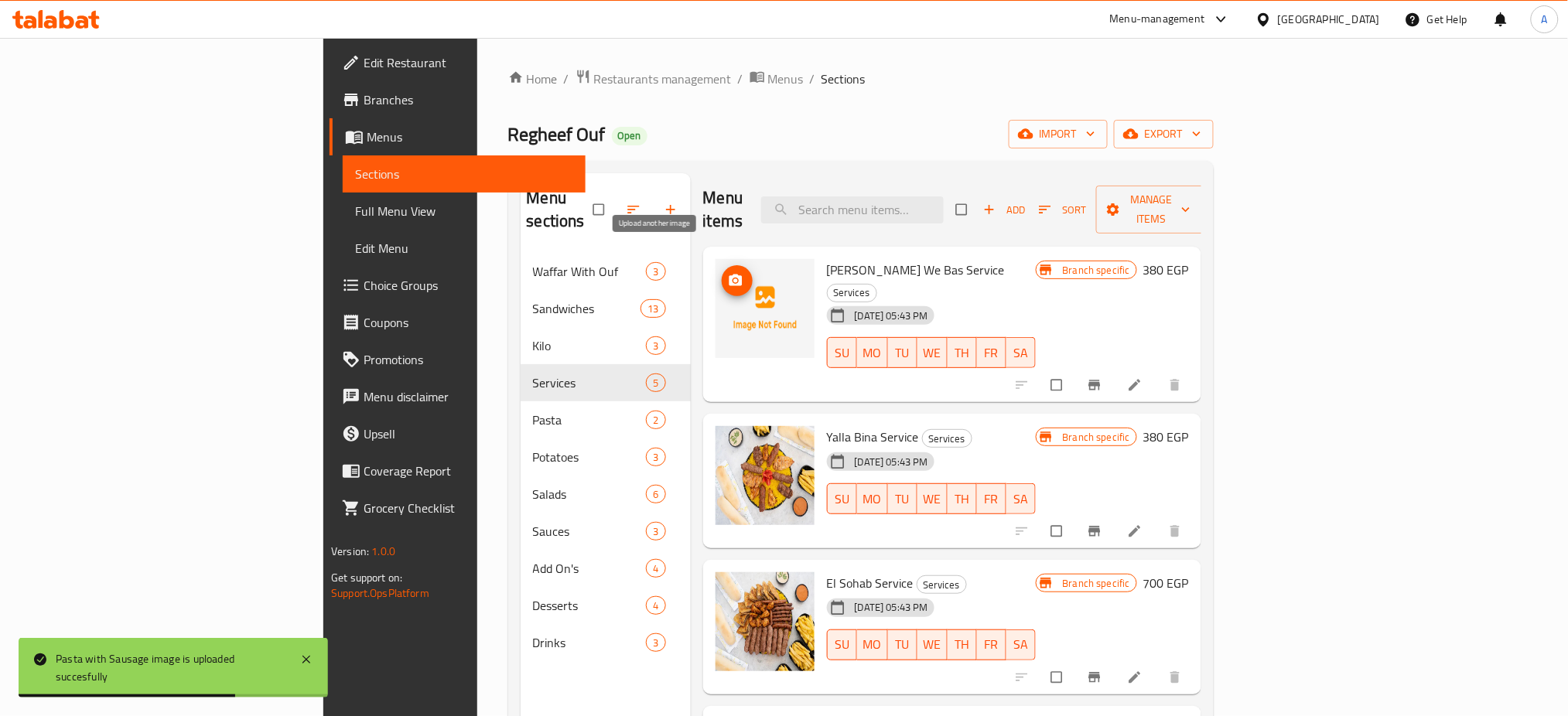
click at [728, 274] on icon "upload picture" at bounding box center [735, 280] width 13 height 11
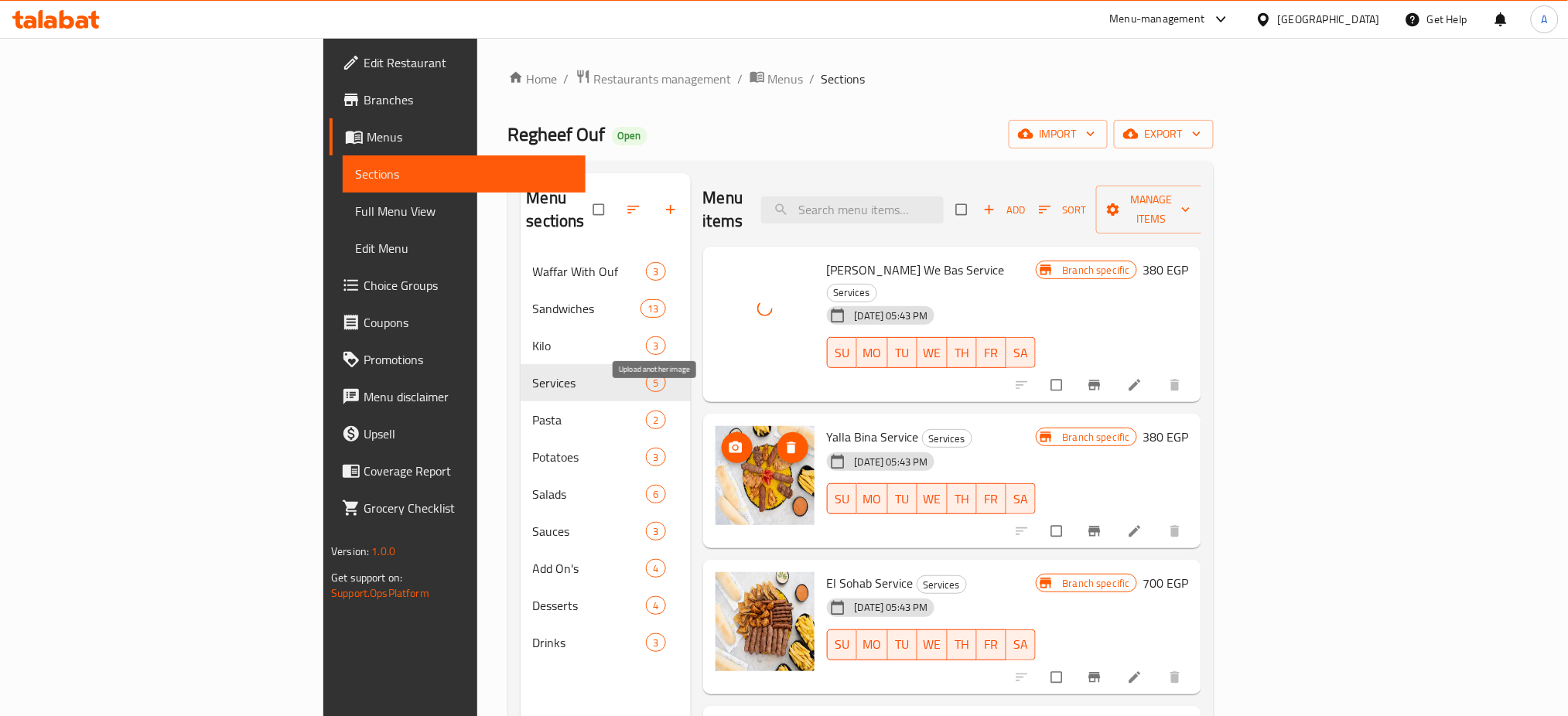
click at [722, 432] on button "upload picture" at bounding box center [737, 448] width 31 height 31
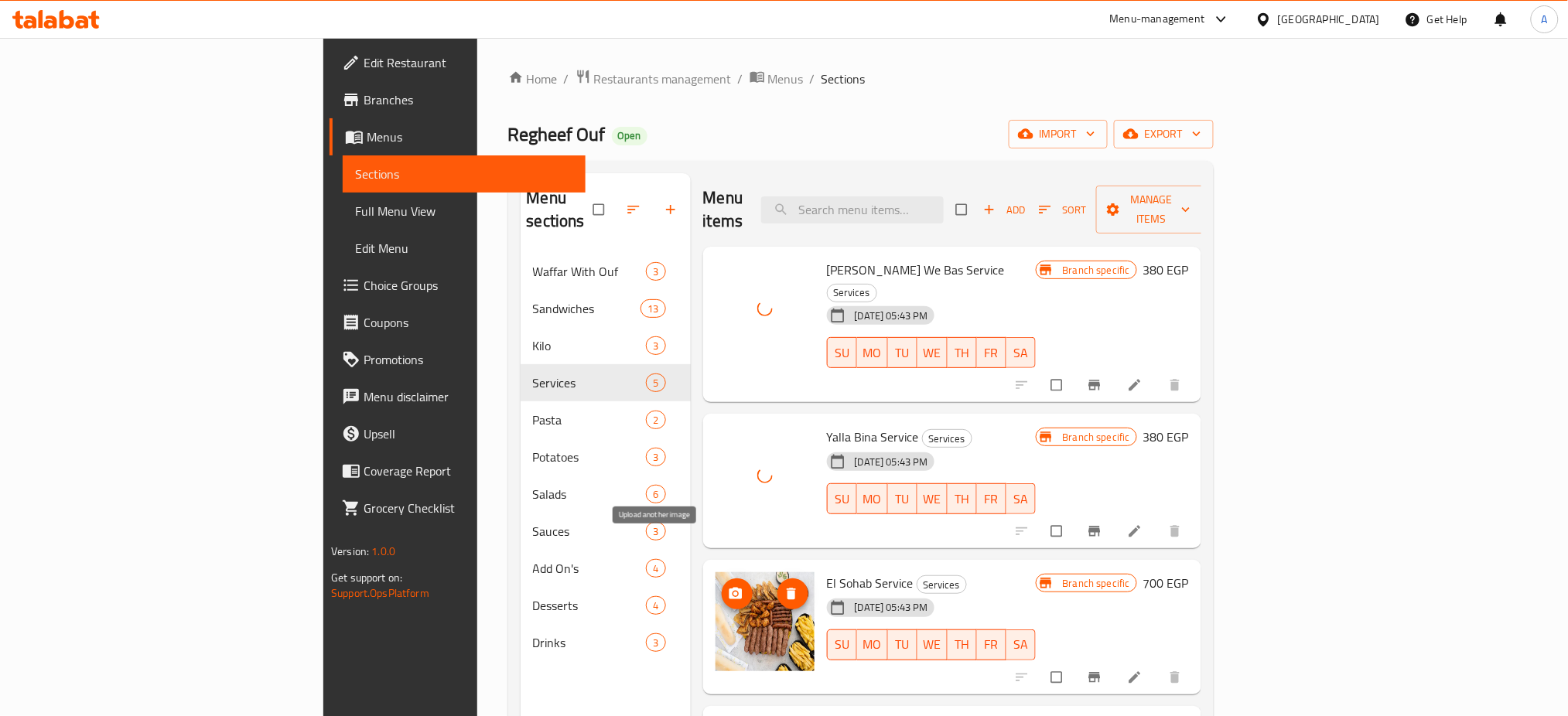
click at [722, 579] on button "upload picture" at bounding box center [737, 594] width 31 height 31
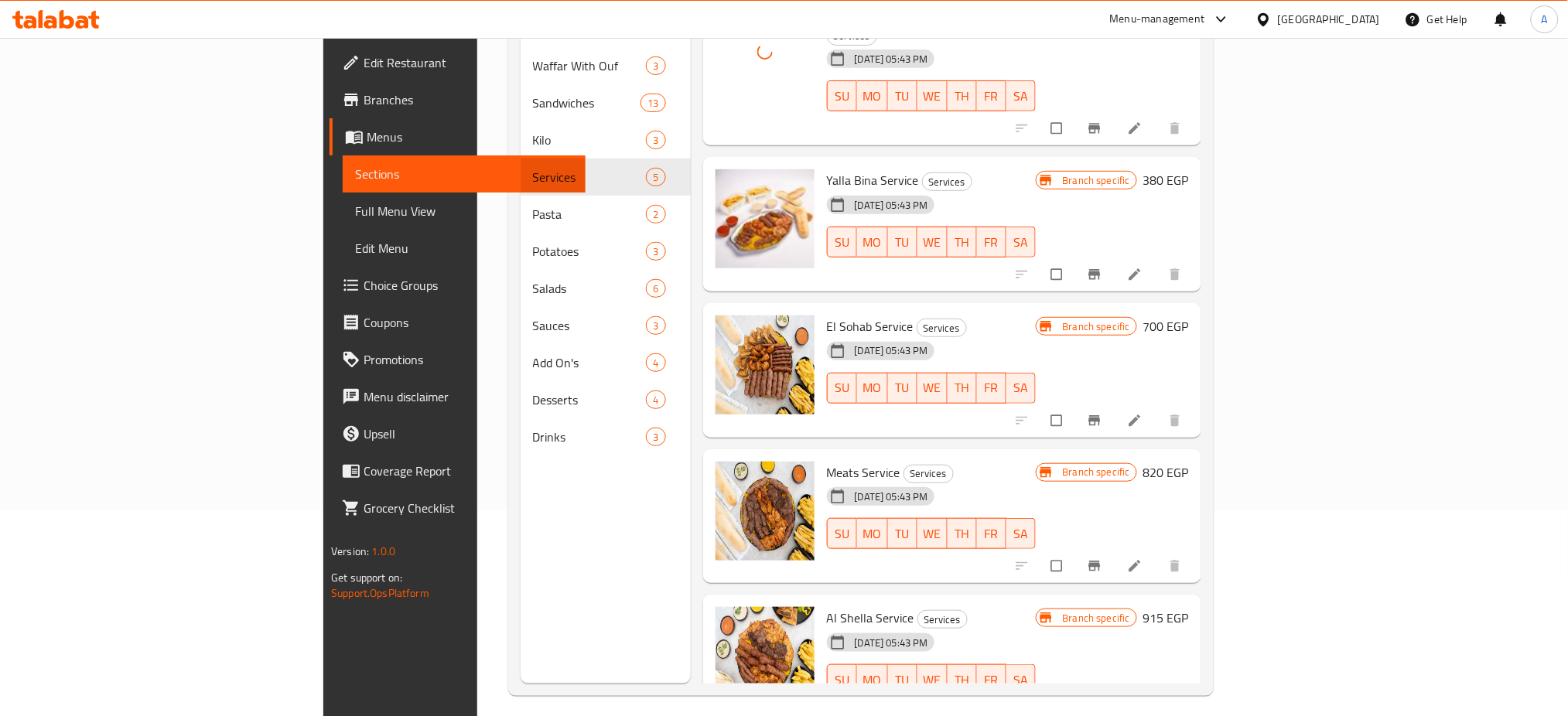
scroll to position [217, 0]
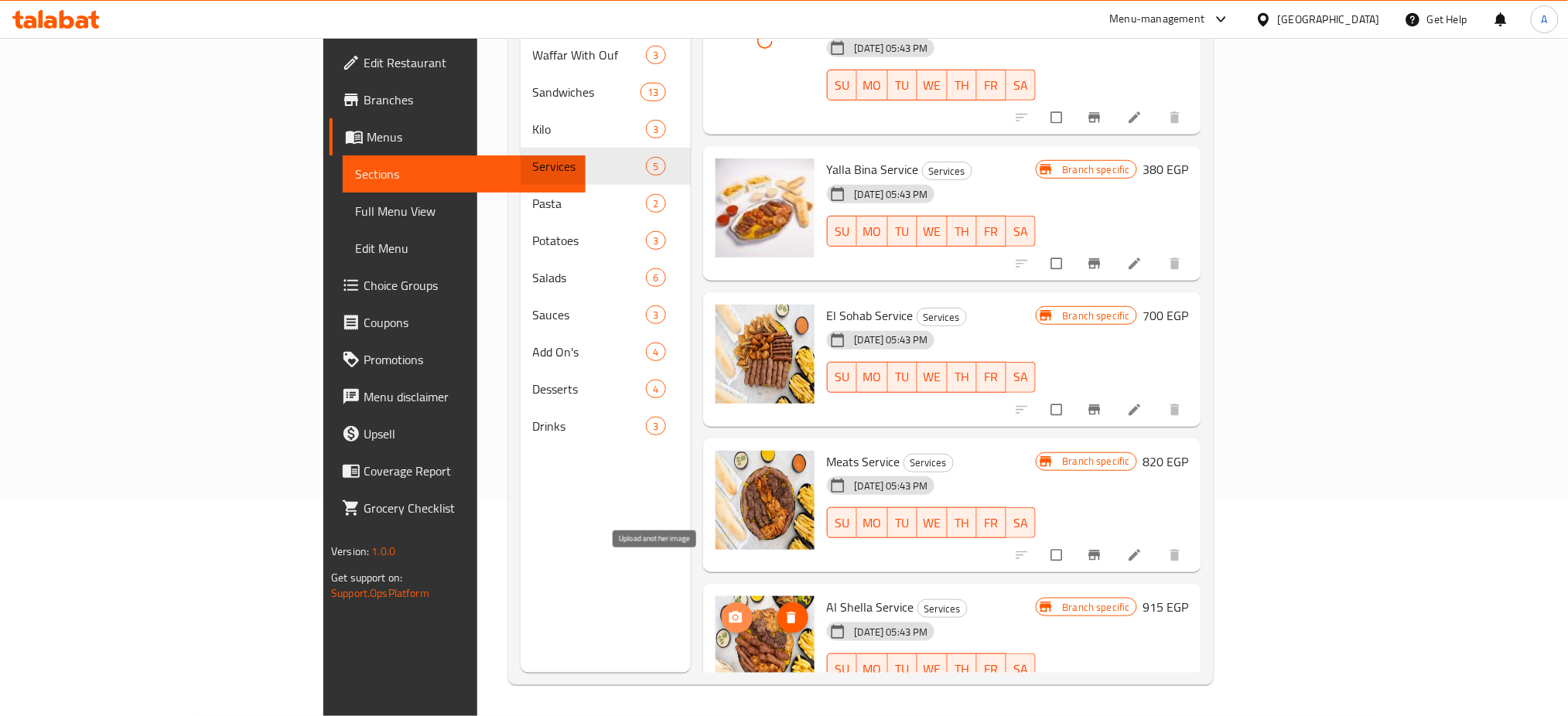
click at [722, 603] on button "upload picture" at bounding box center [737, 618] width 31 height 31
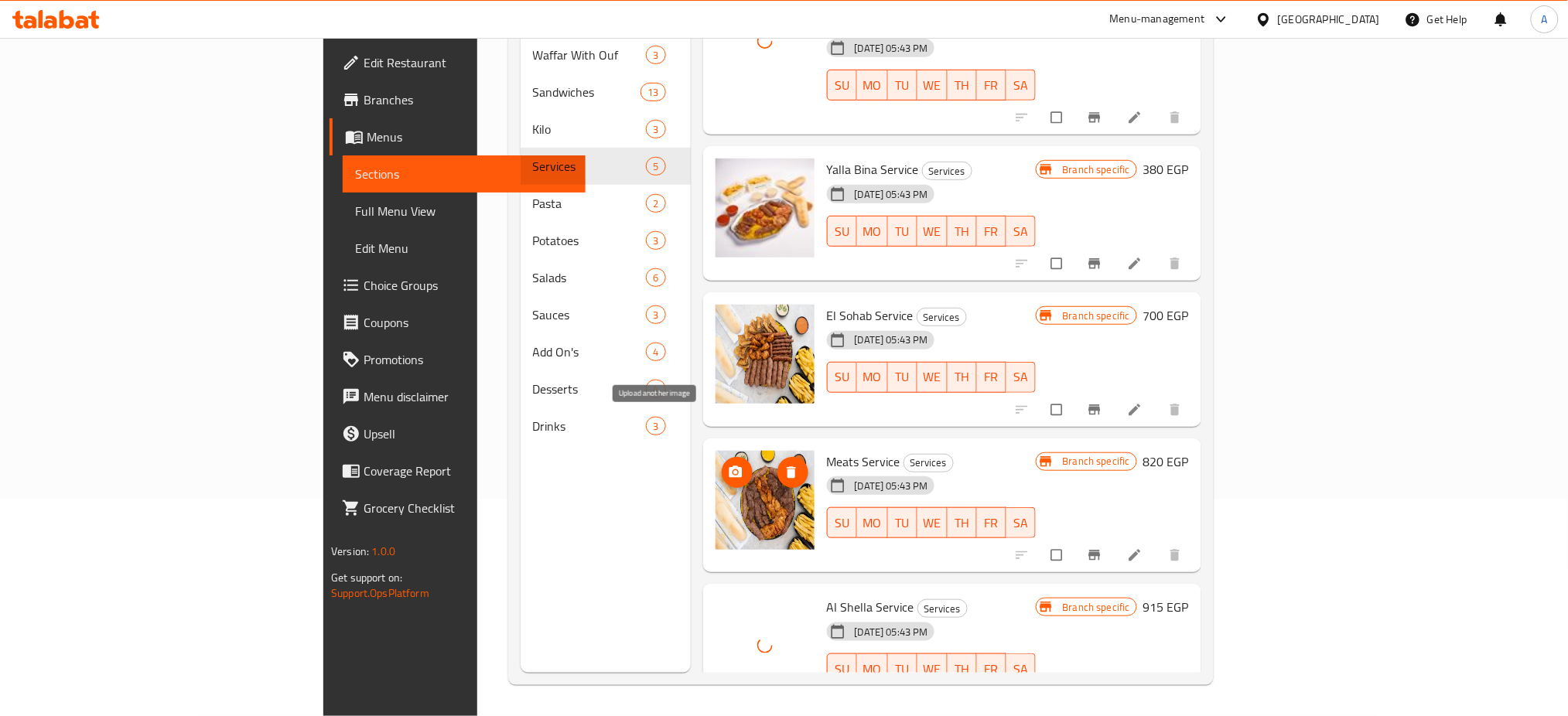
click at [728, 466] on icon "upload picture" at bounding box center [735, 471] width 13 height 11
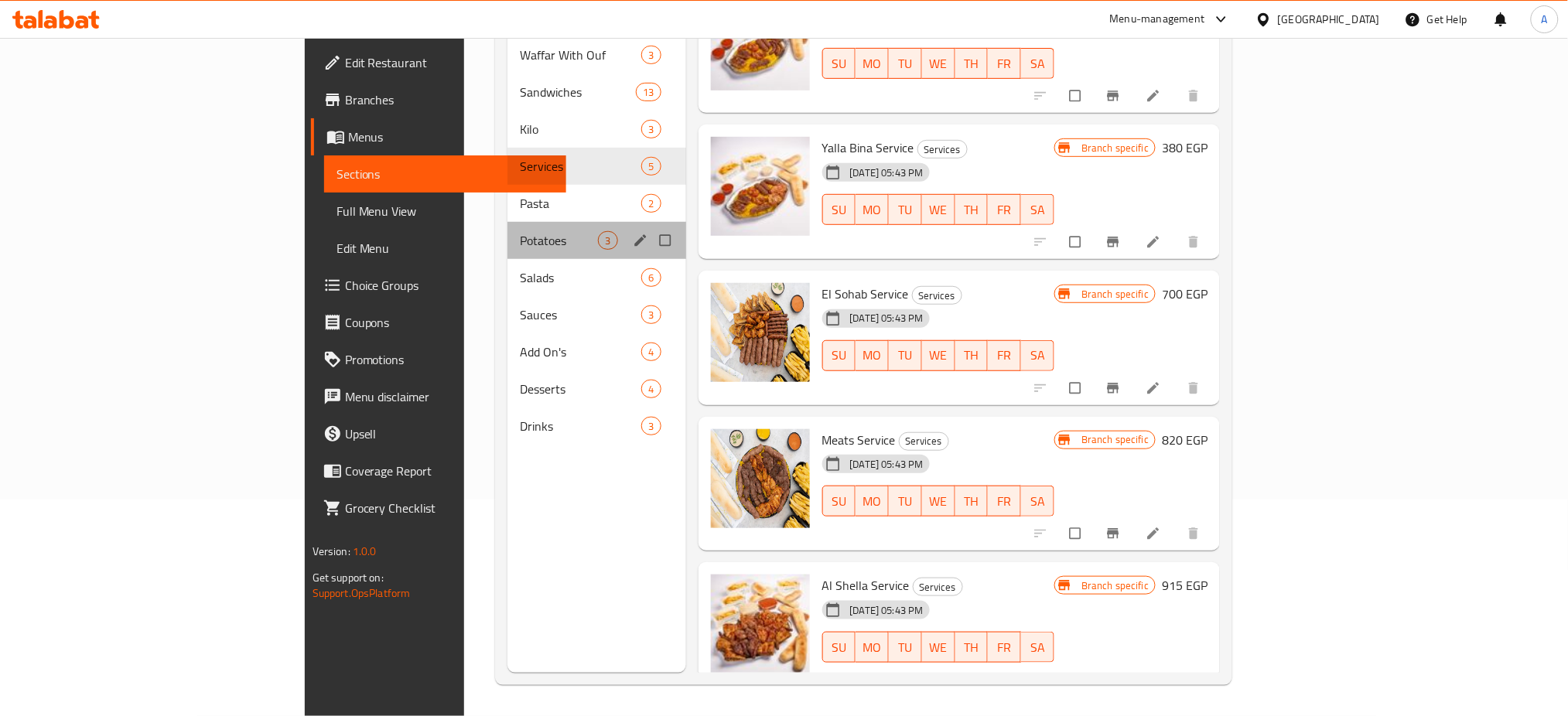
click at [507, 229] on div "Potatoes 3" at bounding box center [596, 240] width 178 height 37
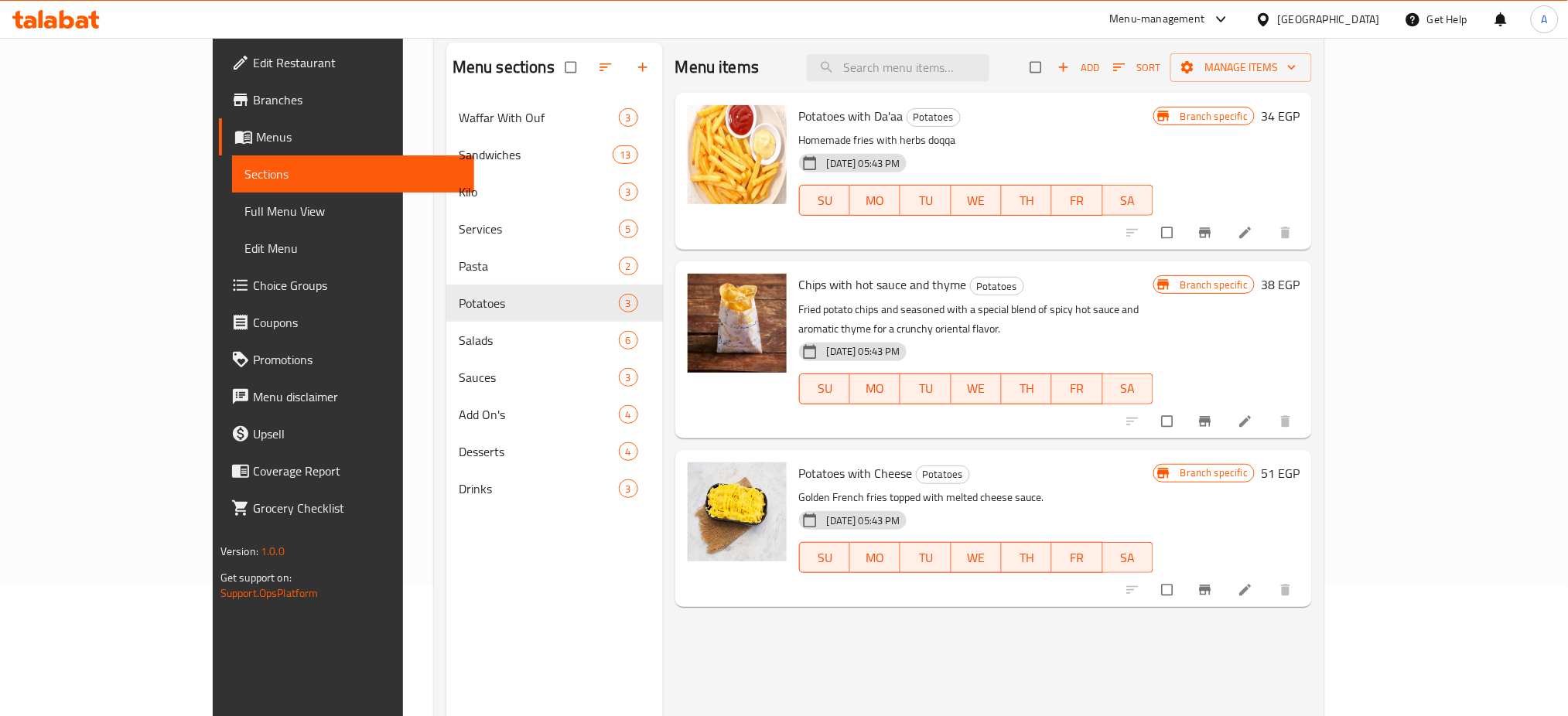
scroll to position [129, 0]
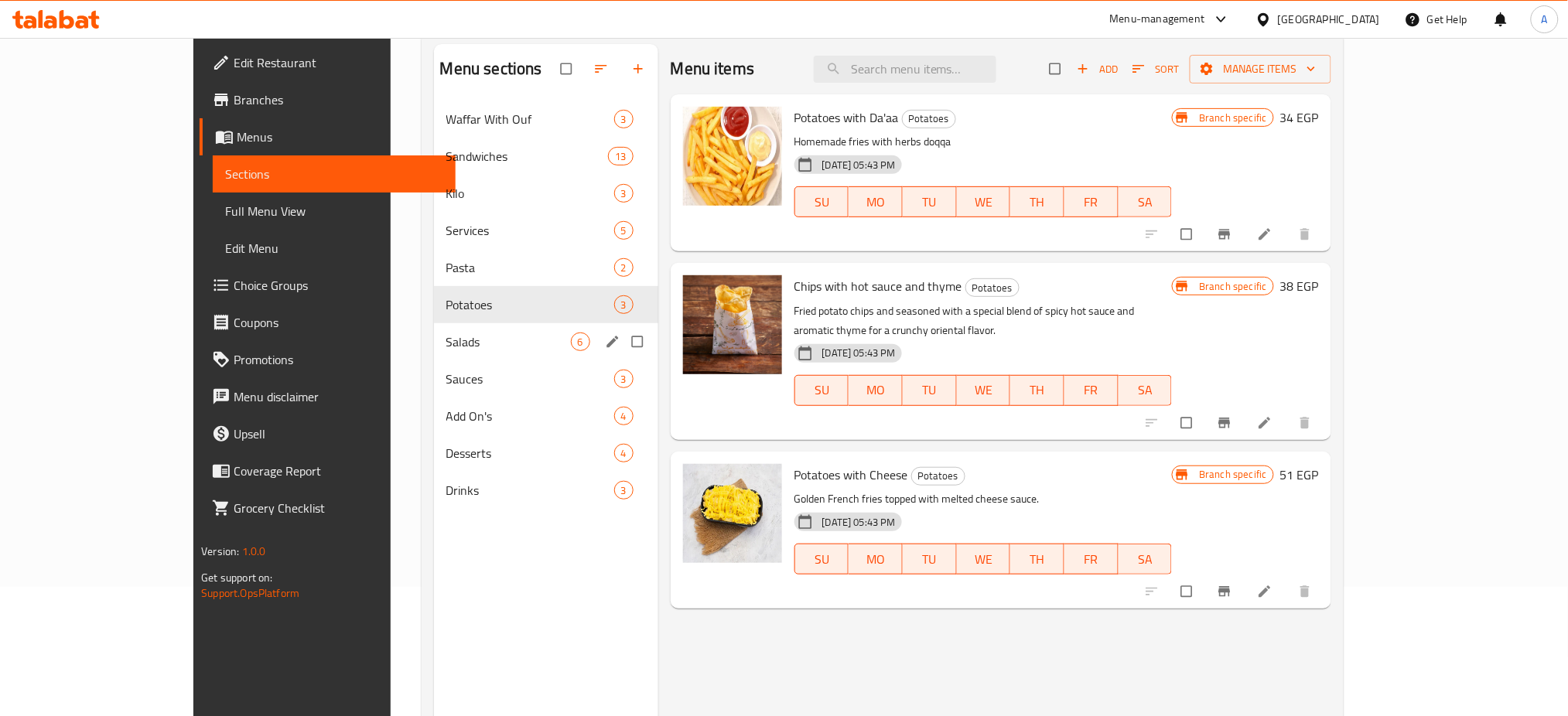
click at [447, 341] on span "Salads" at bounding box center [508, 342] width 125 height 19
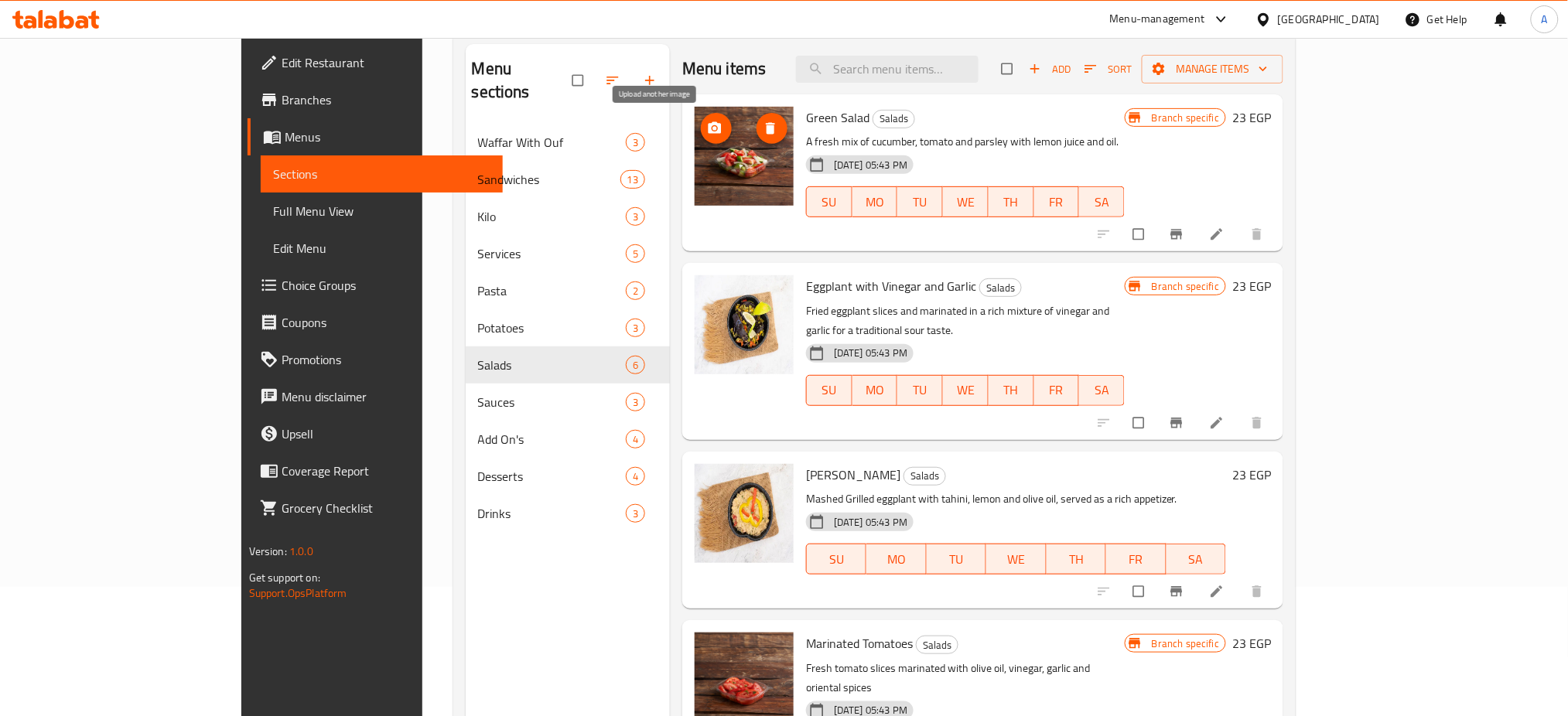
click at [707, 134] on icon "upload picture" at bounding box center [715, 129] width 15 height 15
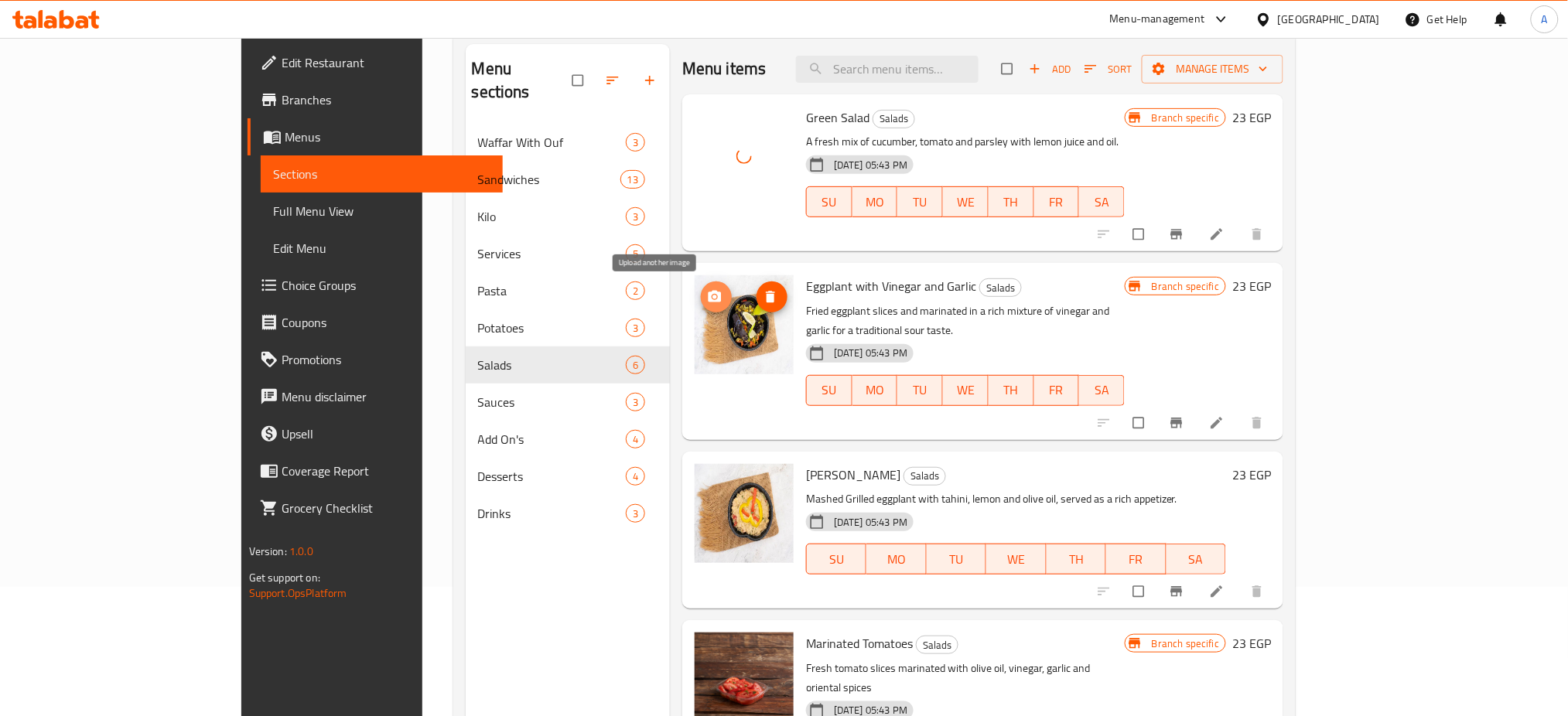
click at [708, 298] on icon "upload picture" at bounding box center [715, 297] width 13 height 11
click at [708, 479] on icon "upload picture" at bounding box center [715, 485] width 13 height 11
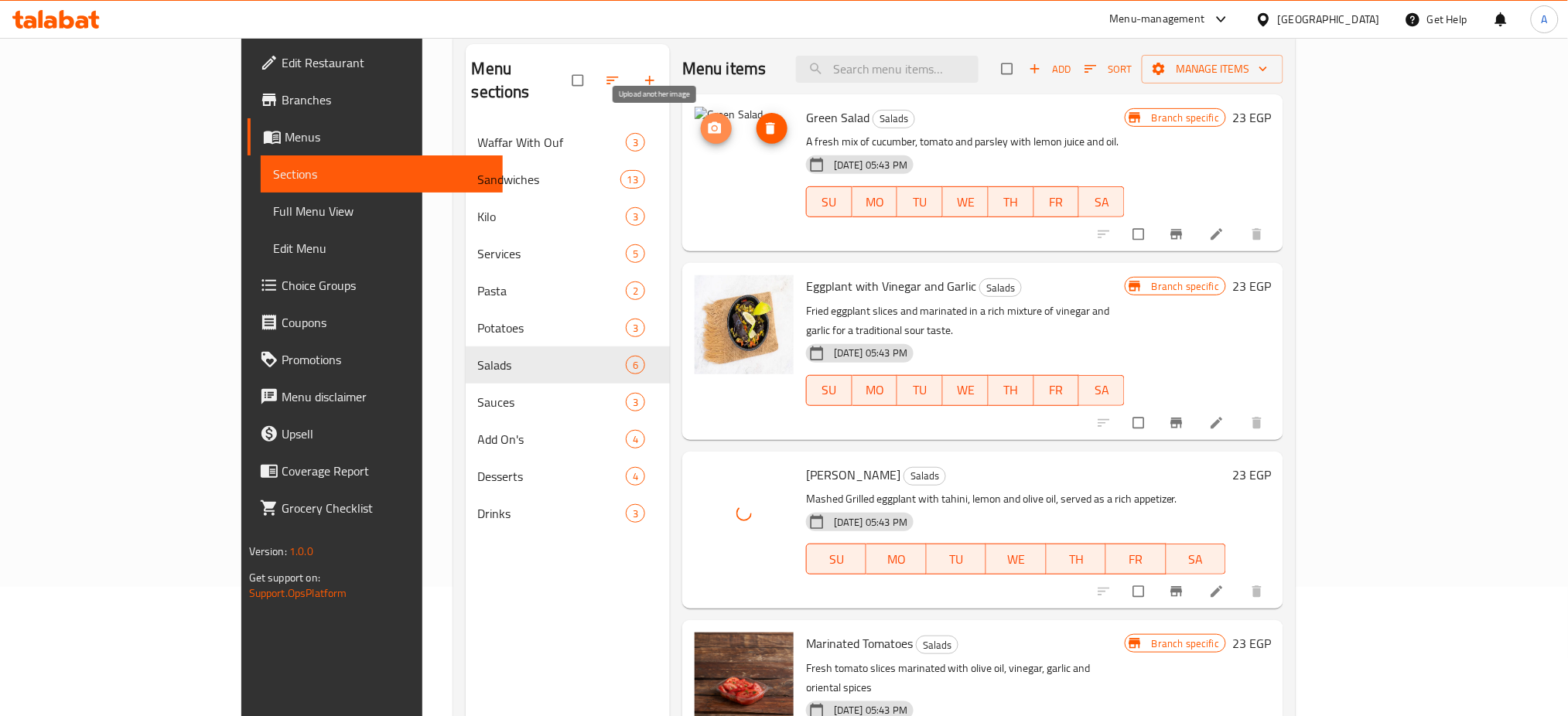
click at [708, 127] on icon "upload picture" at bounding box center [715, 128] width 13 height 11
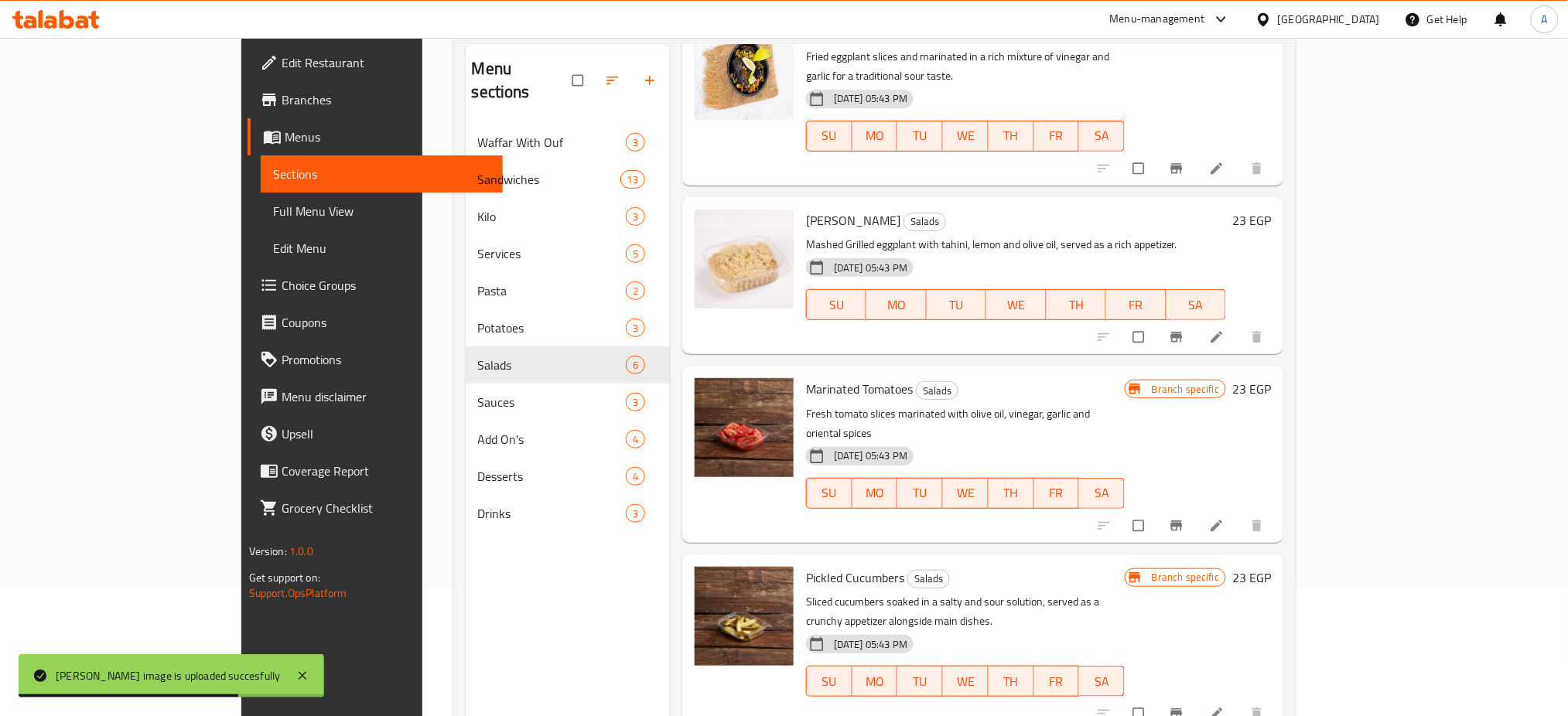
scroll to position [255, 0]
click at [708, 393] on icon "upload picture" at bounding box center [715, 399] width 13 height 11
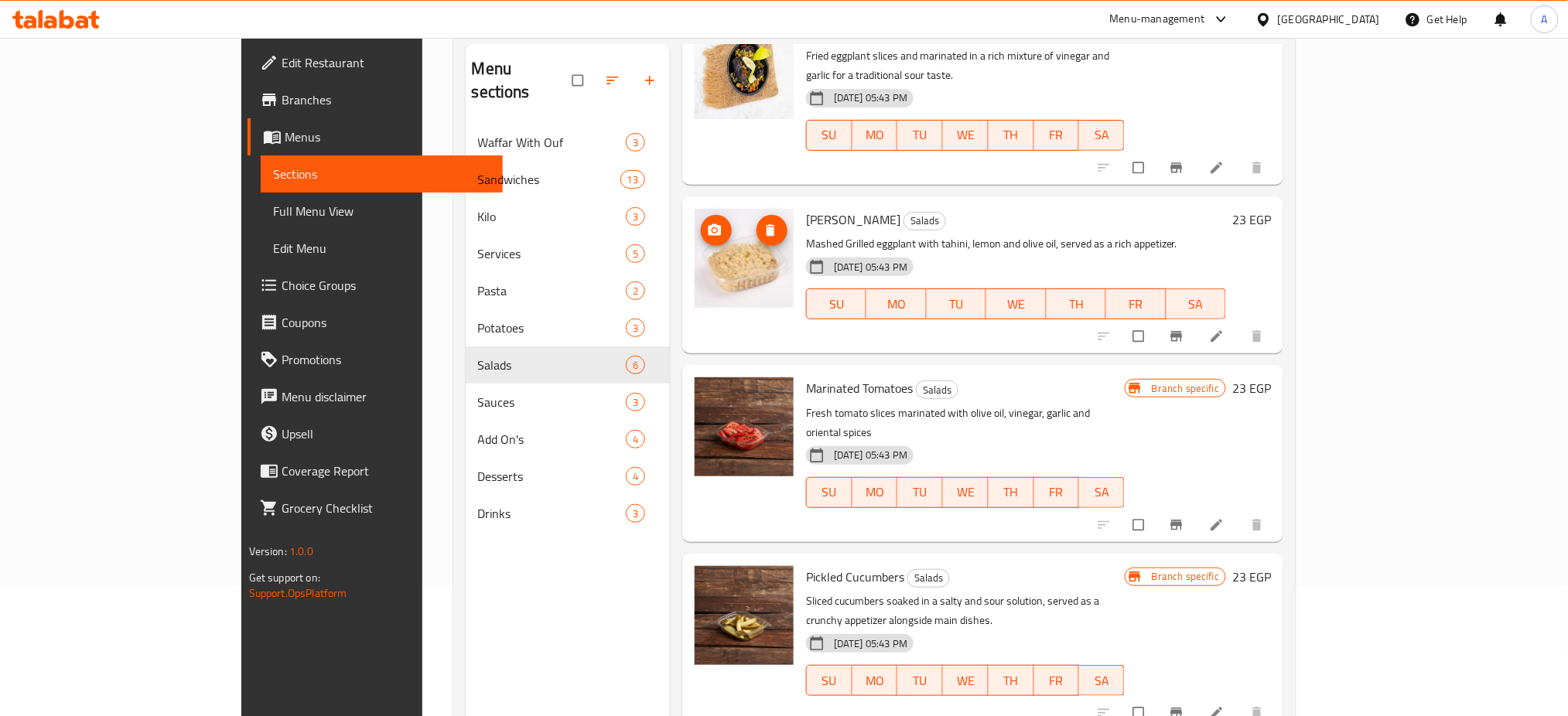
scroll to position [0, 0]
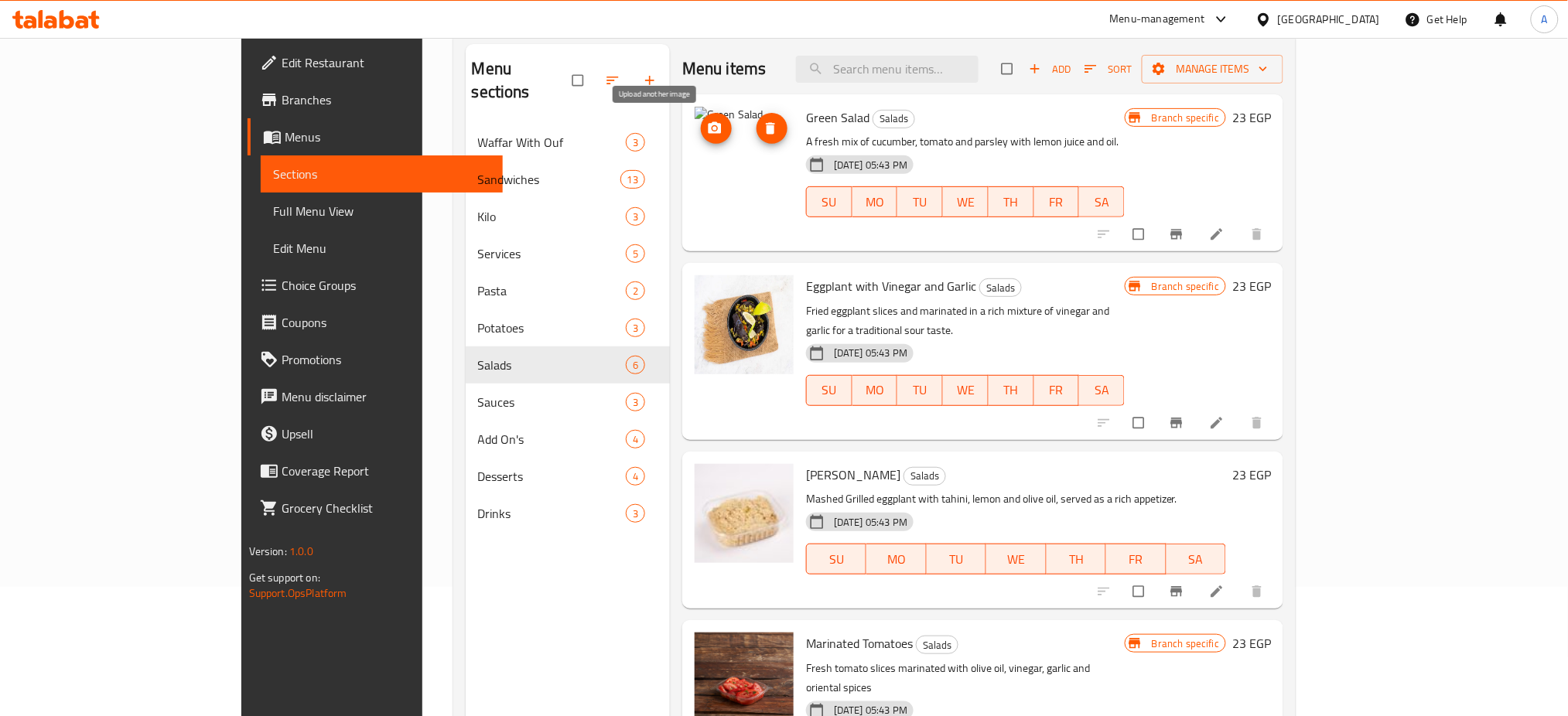
click at [707, 129] on icon "upload picture" at bounding box center [715, 129] width 15 height 15
click at [707, 135] on icon "upload picture" at bounding box center [715, 129] width 15 height 15
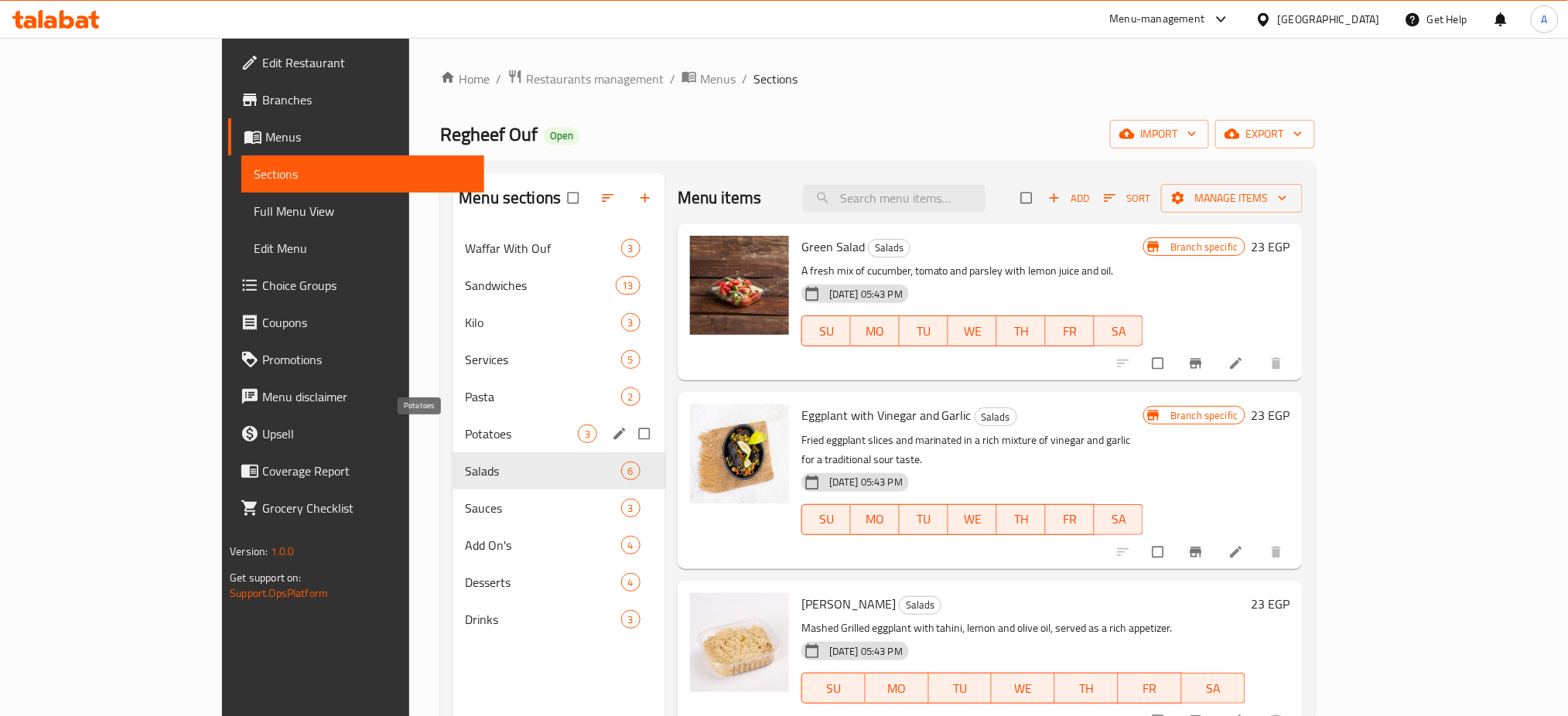
click at [465, 426] on span "Potatoes" at bounding box center [521, 434] width 112 height 19
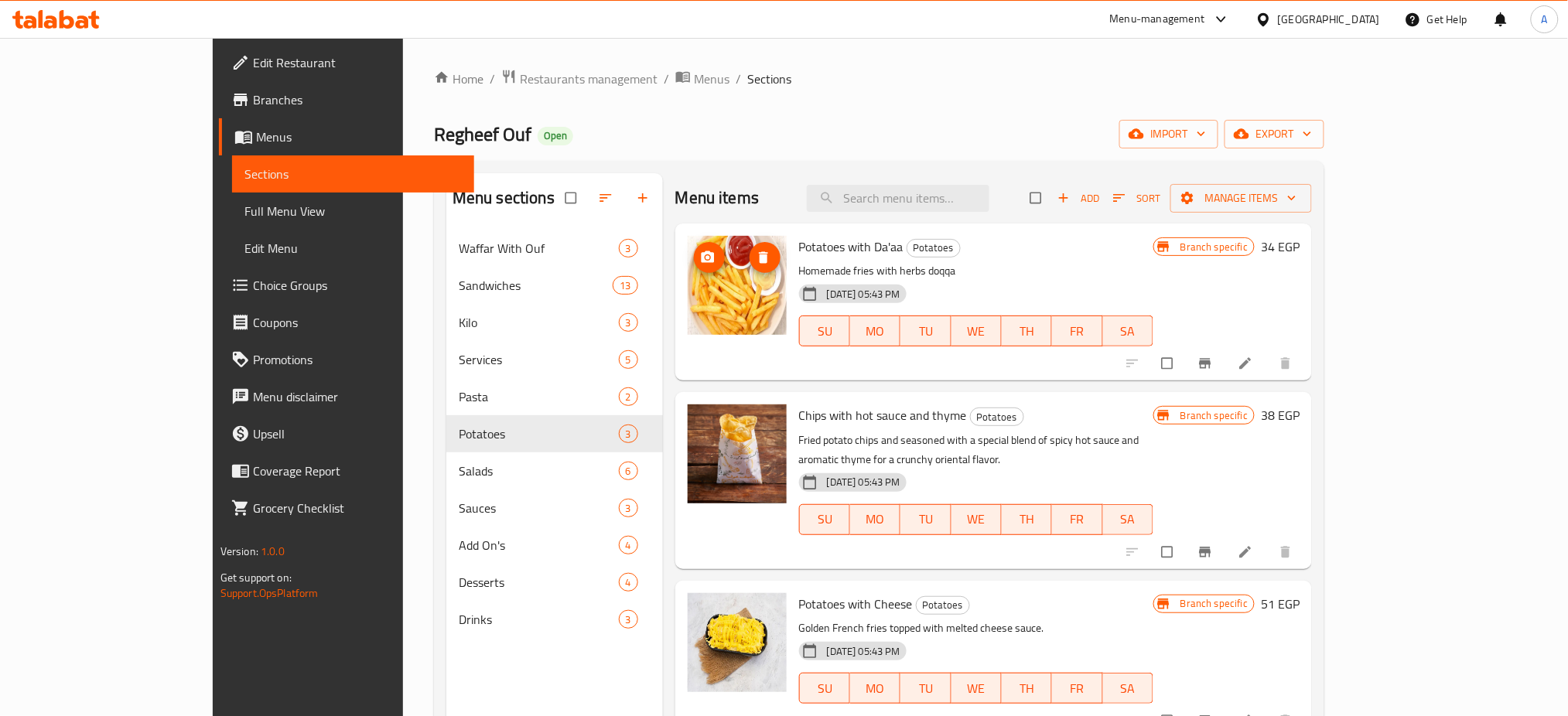
click at [701, 254] on icon "upload picture" at bounding box center [707, 257] width 13 height 11
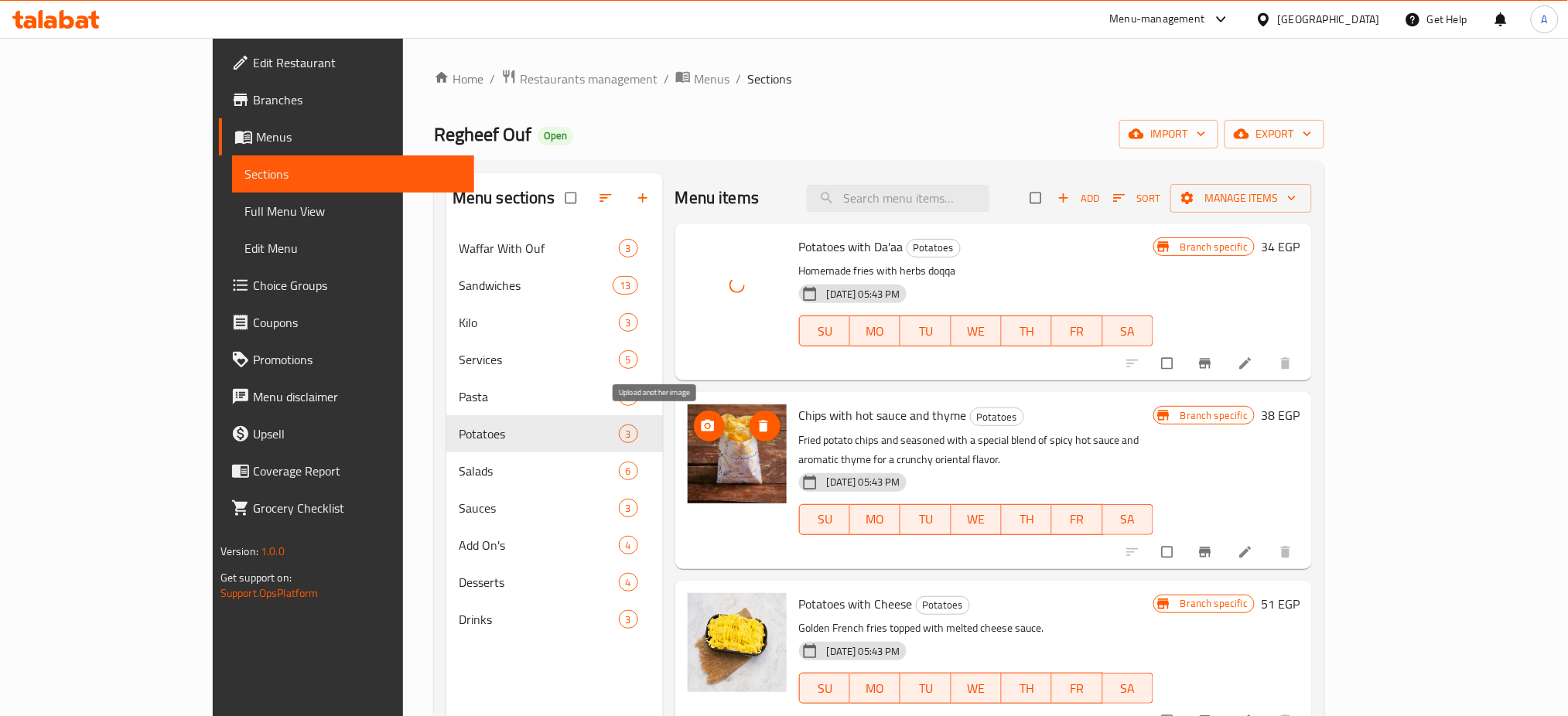
click at [694, 433] on span "upload picture" at bounding box center [709, 427] width 31 height 15
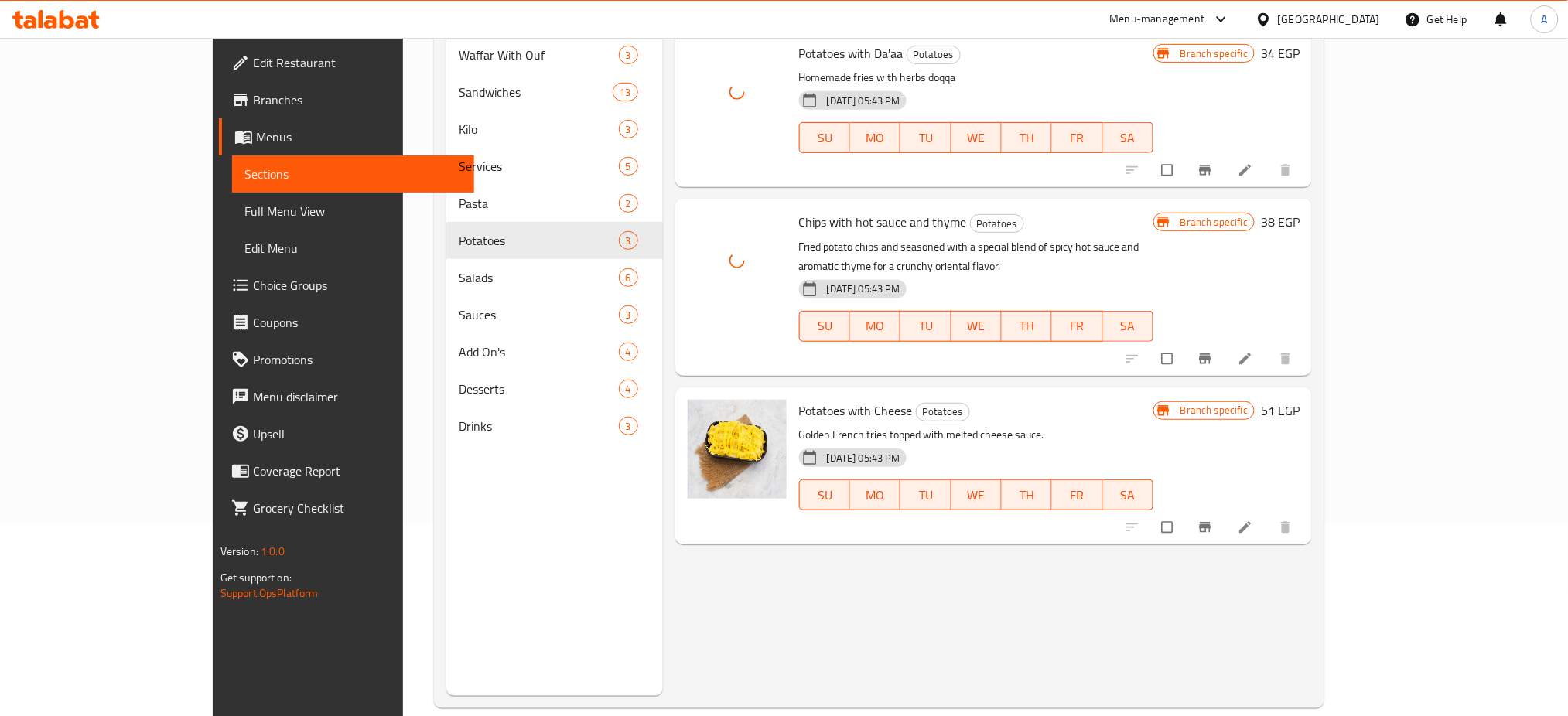
scroll to position [198, 0]
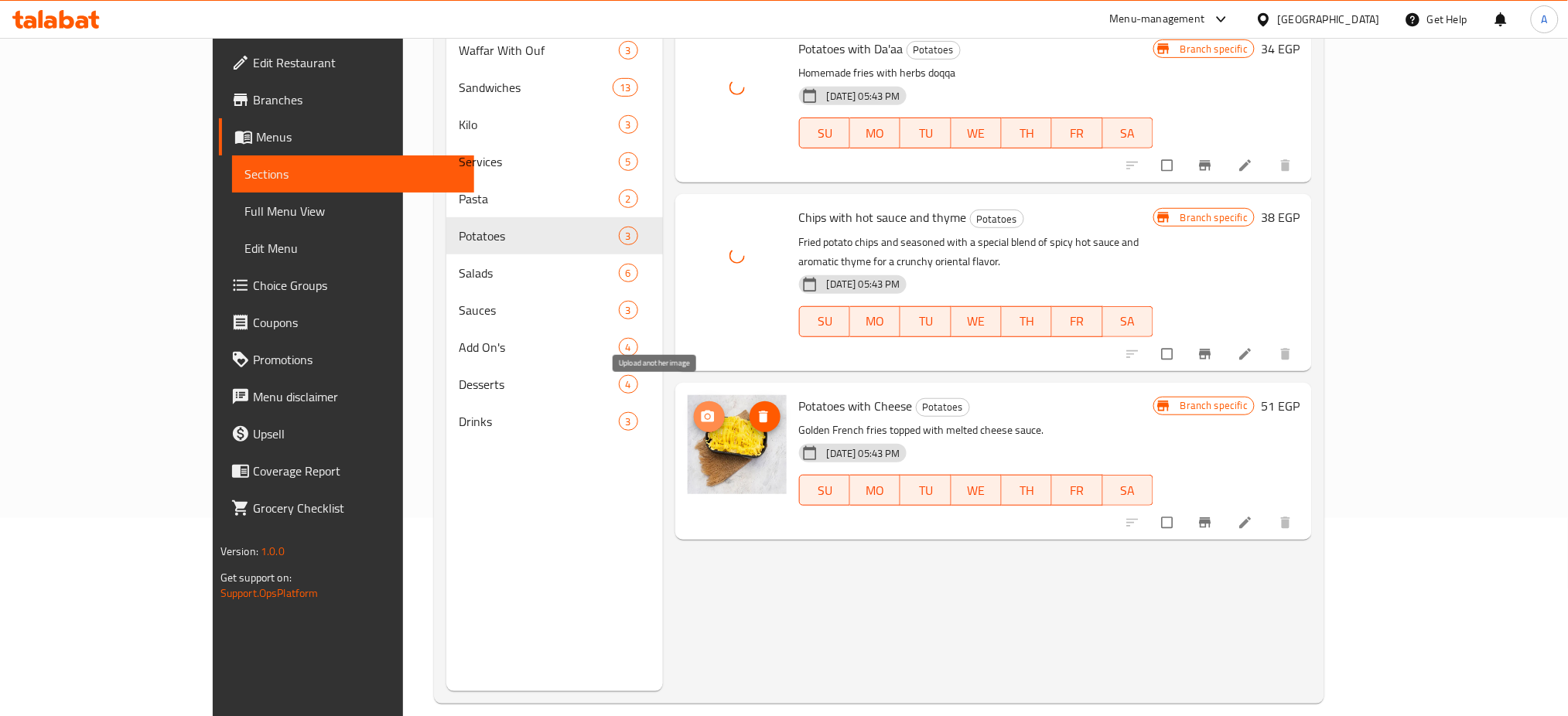
click at [694, 409] on span "upload picture" at bounding box center [709, 417] width 31 height 15
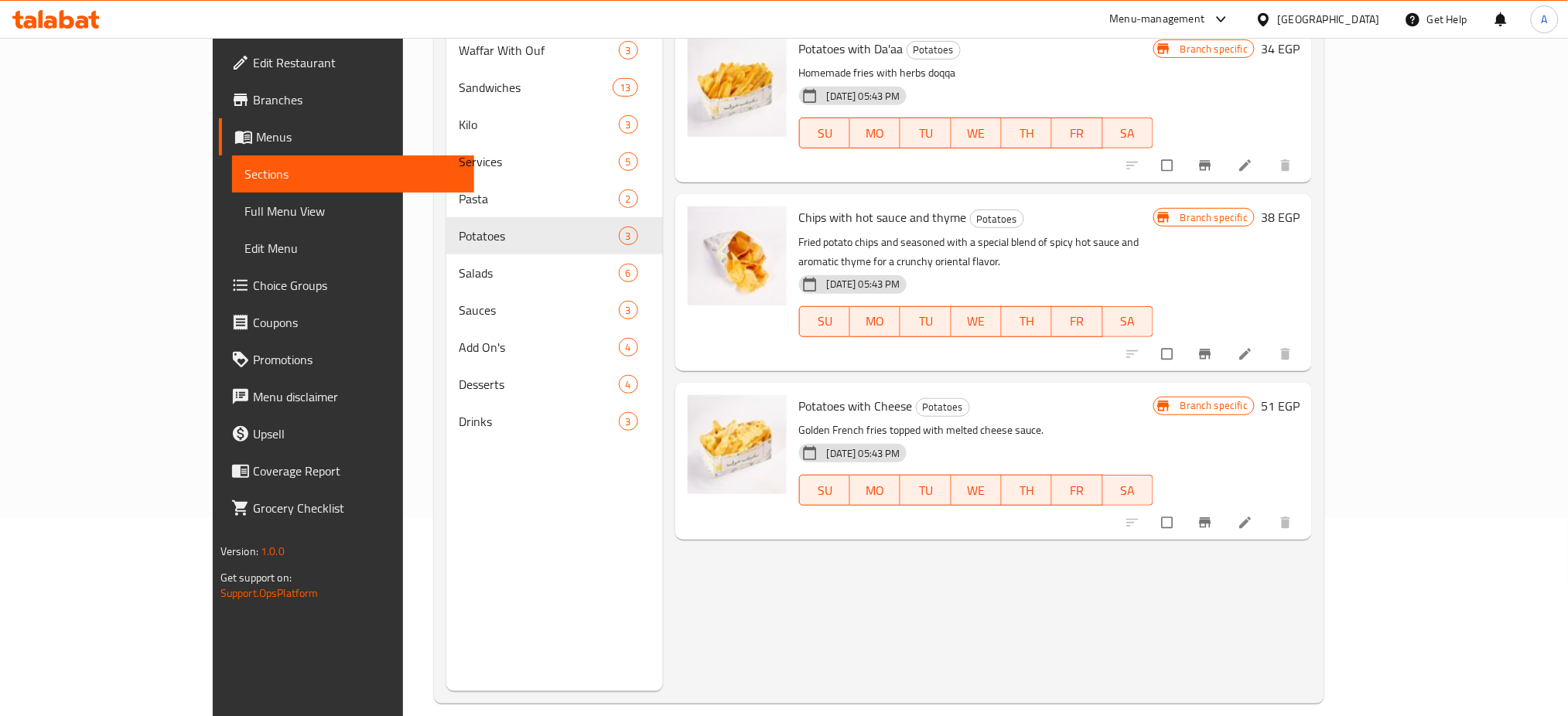
scroll to position [0, 0]
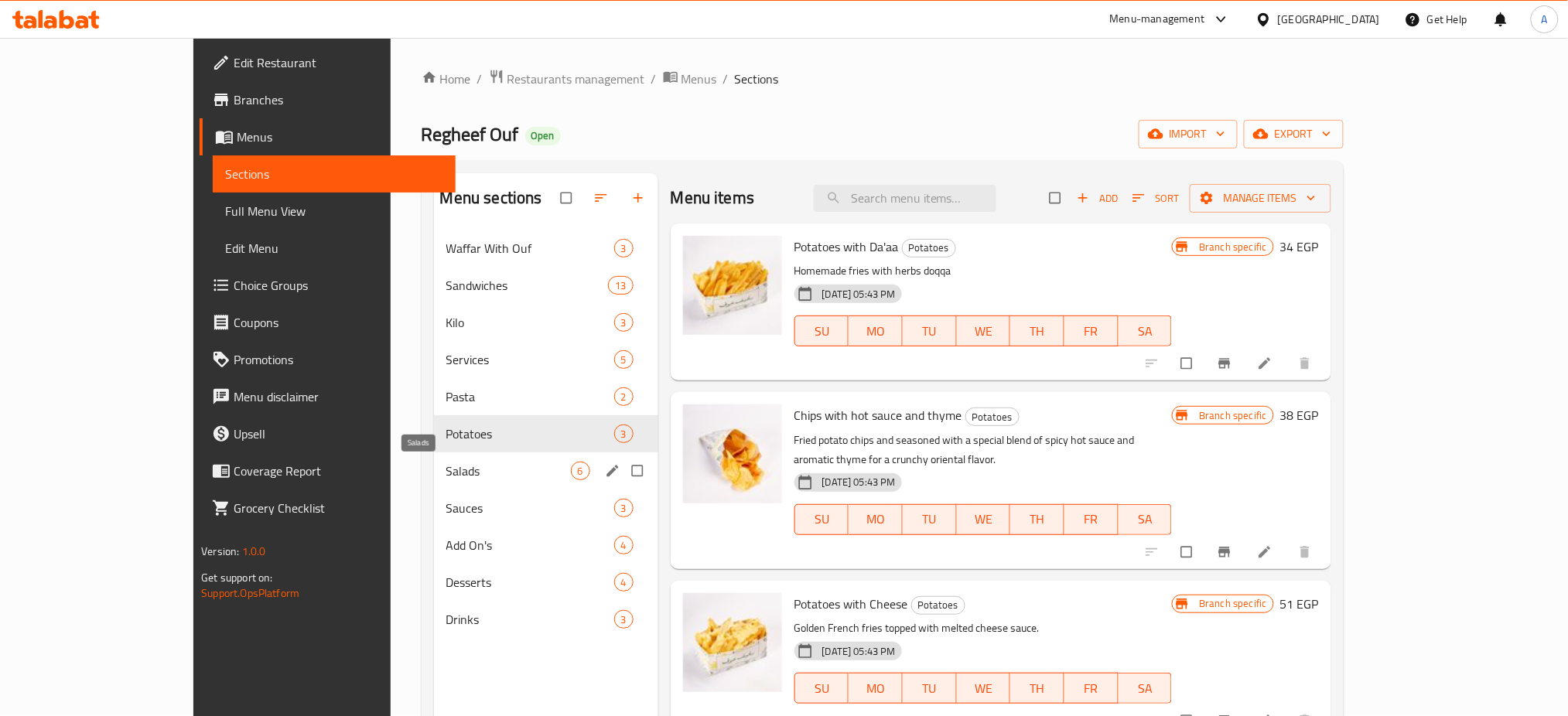
click at [447, 467] on span "Salads" at bounding box center [508, 471] width 125 height 19
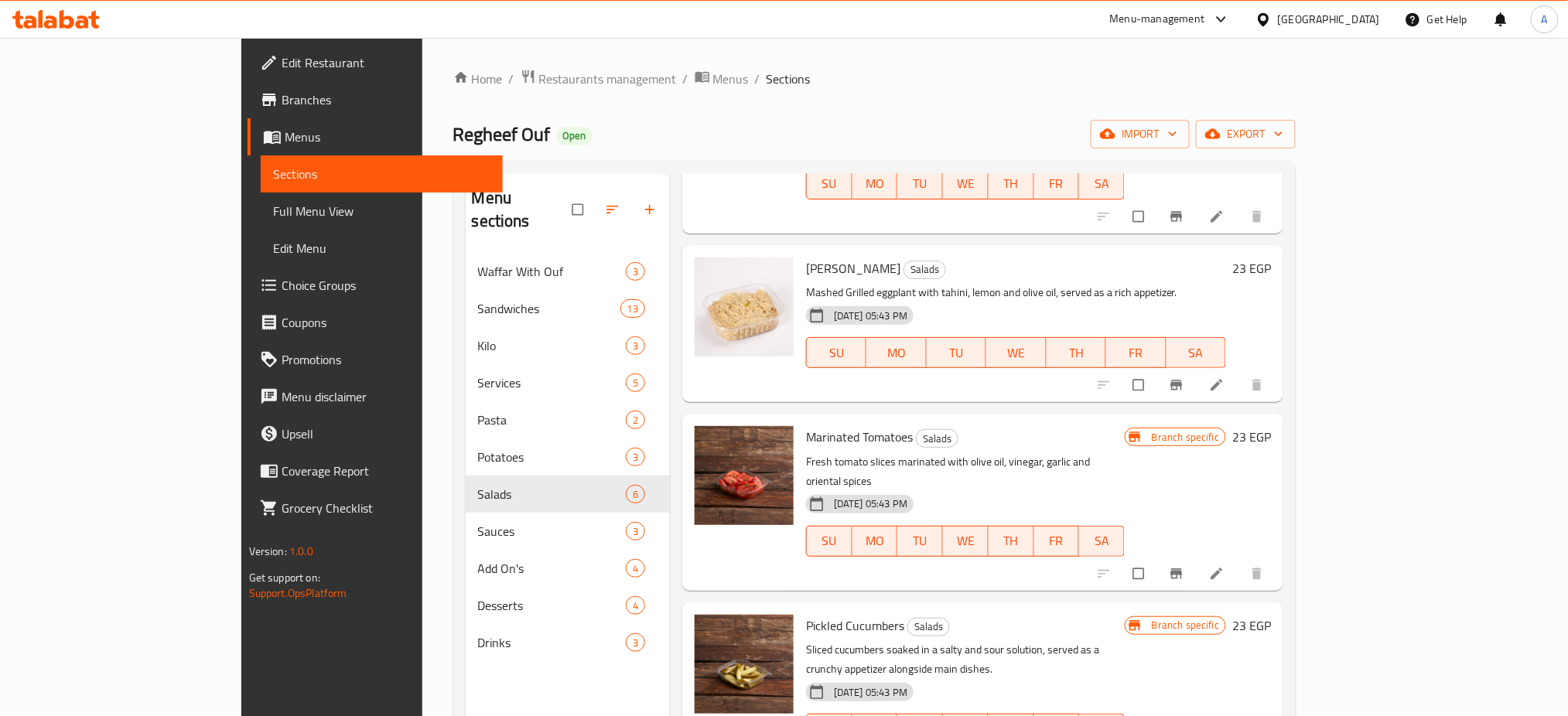
scroll to position [217, 0]
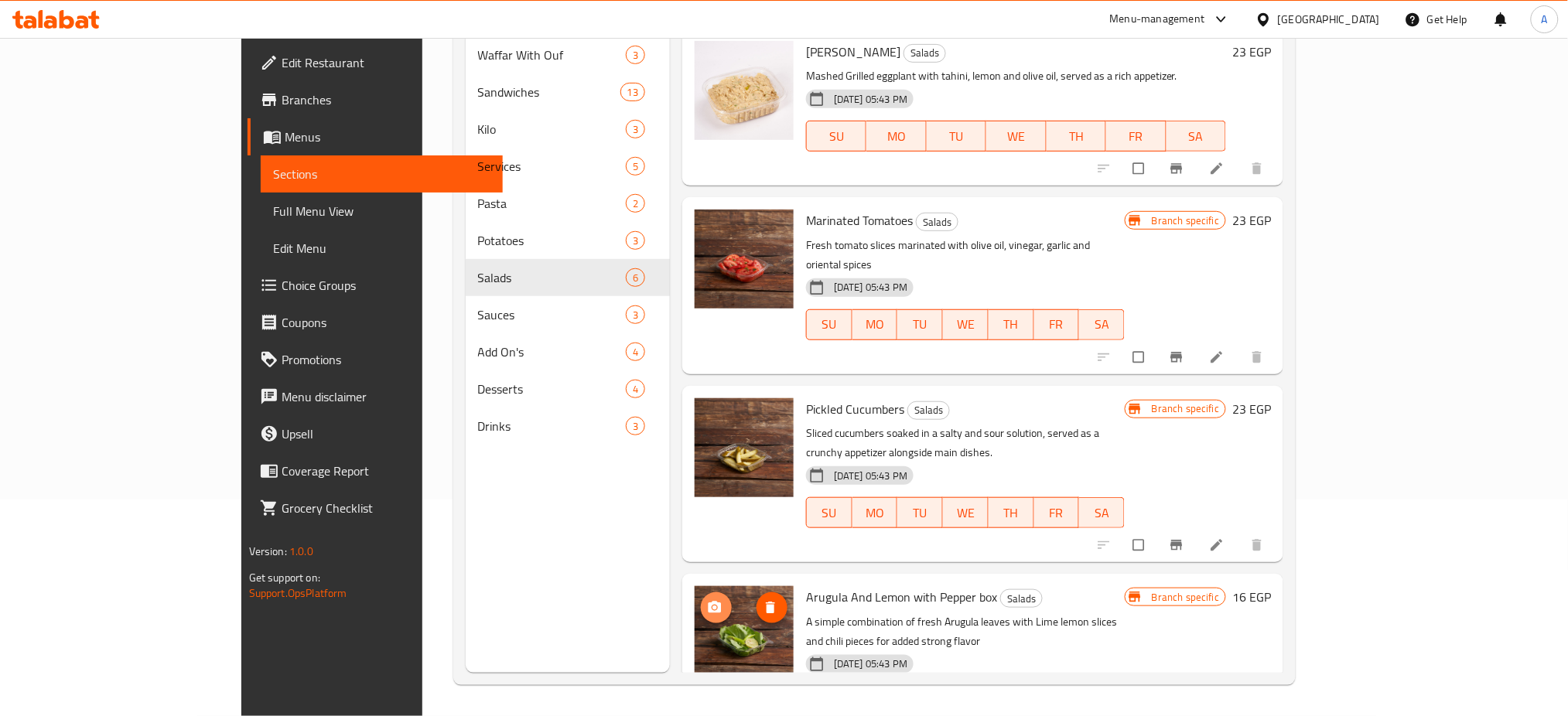
click at [707, 601] on icon "upload picture" at bounding box center [715, 608] width 15 height 15
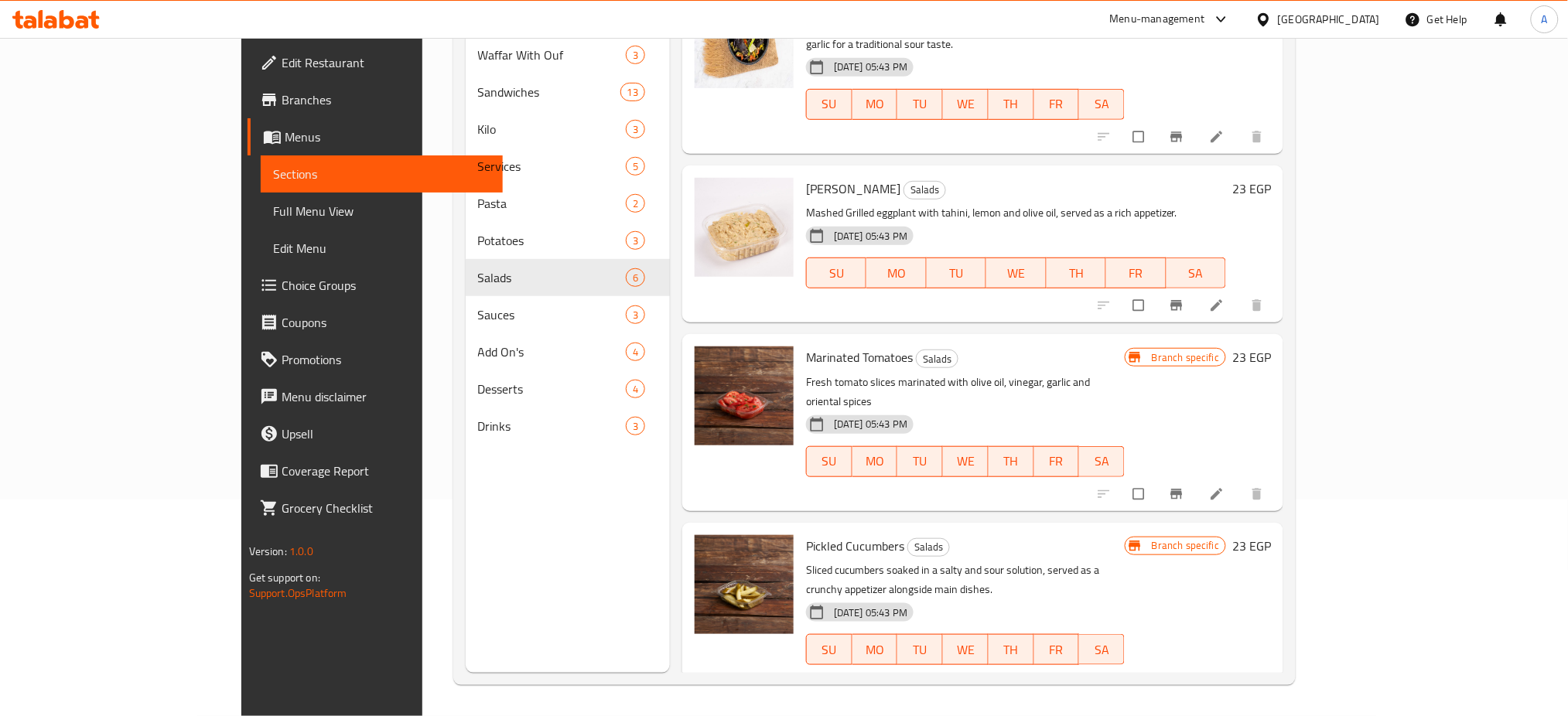
scroll to position [0, 0]
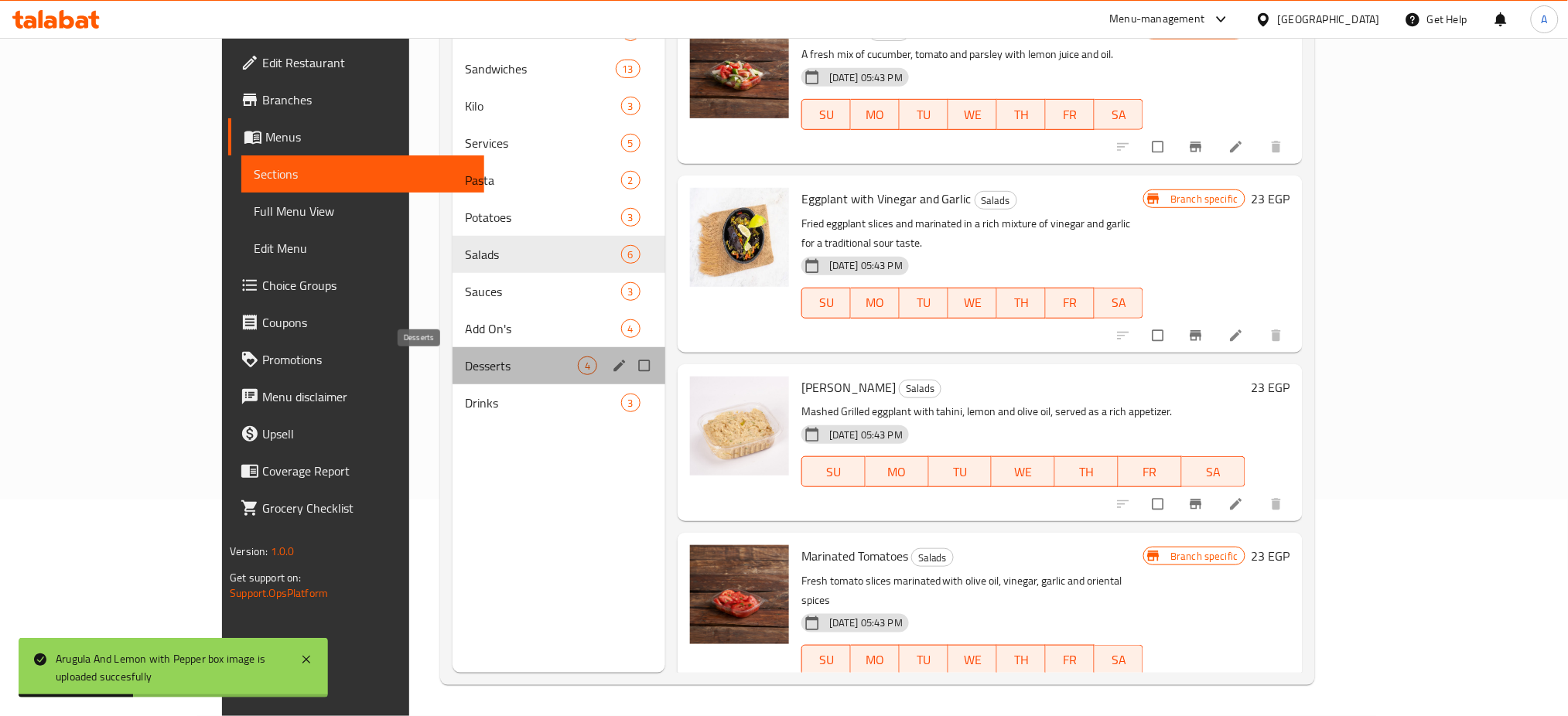
click at [465, 363] on span "Desserts" at bounding box center [521, 367] width 112 height 19
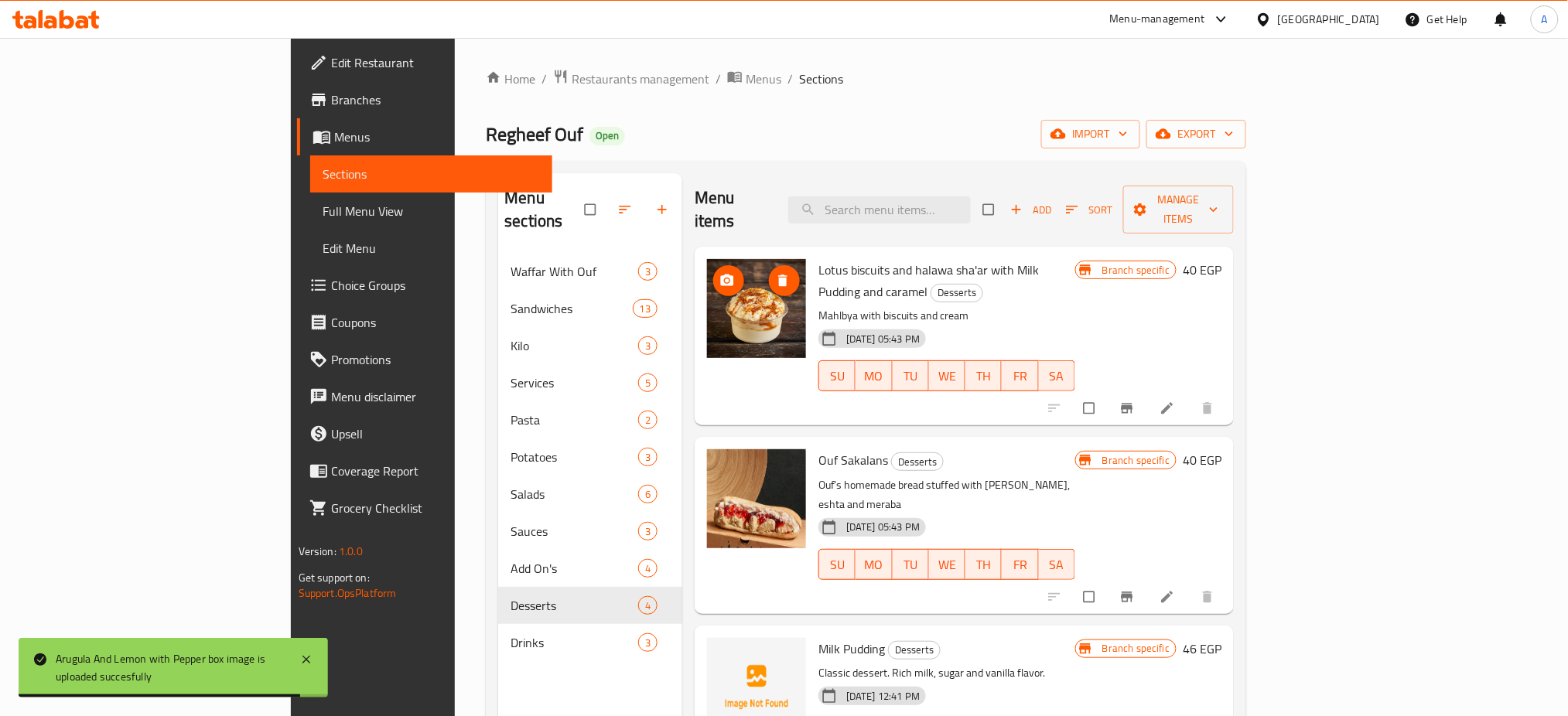
click at [720, 273] on icon "upload picture" at bounding box center [727, 281] width 15 height 15
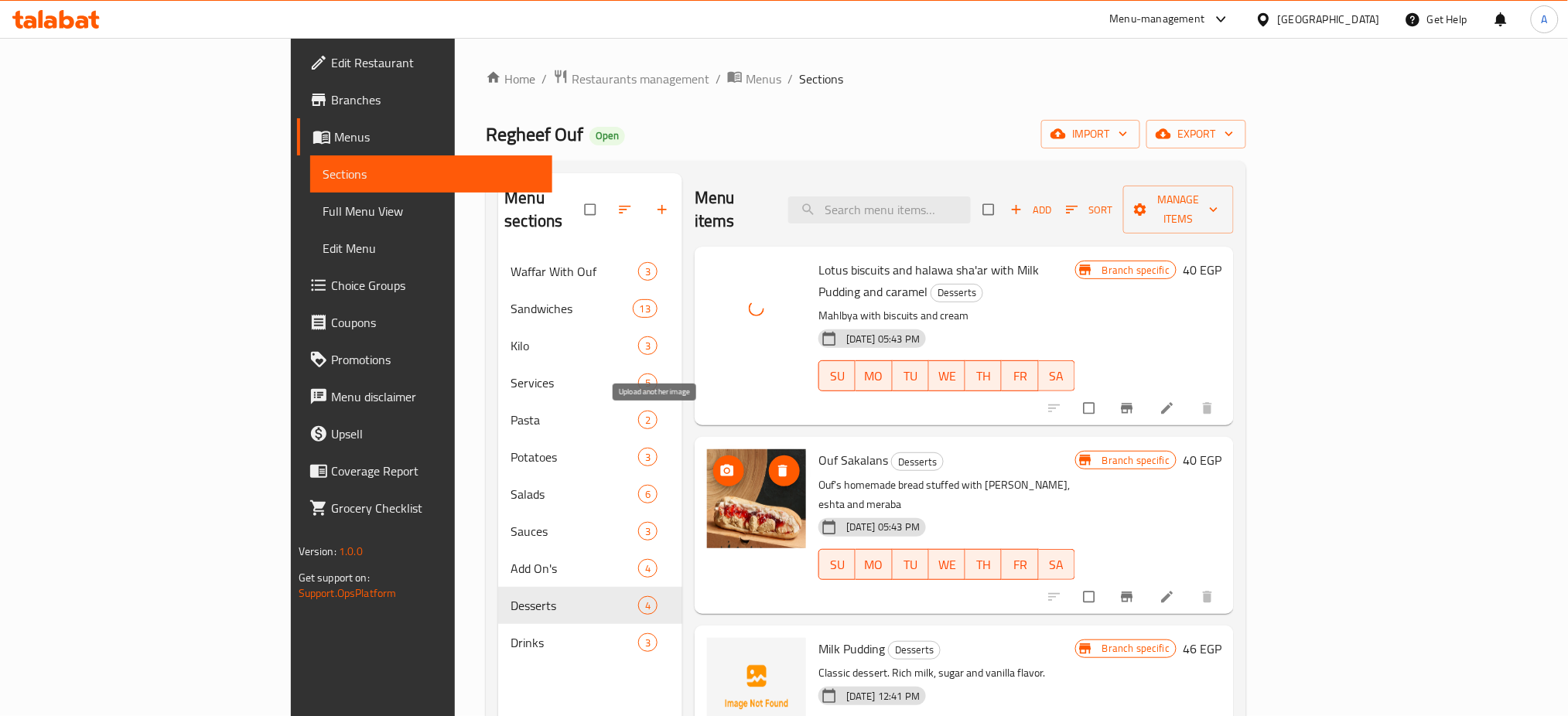
click at [713, 456] on button "upload picture" at bounding box center [728, 471] width 31 height 31
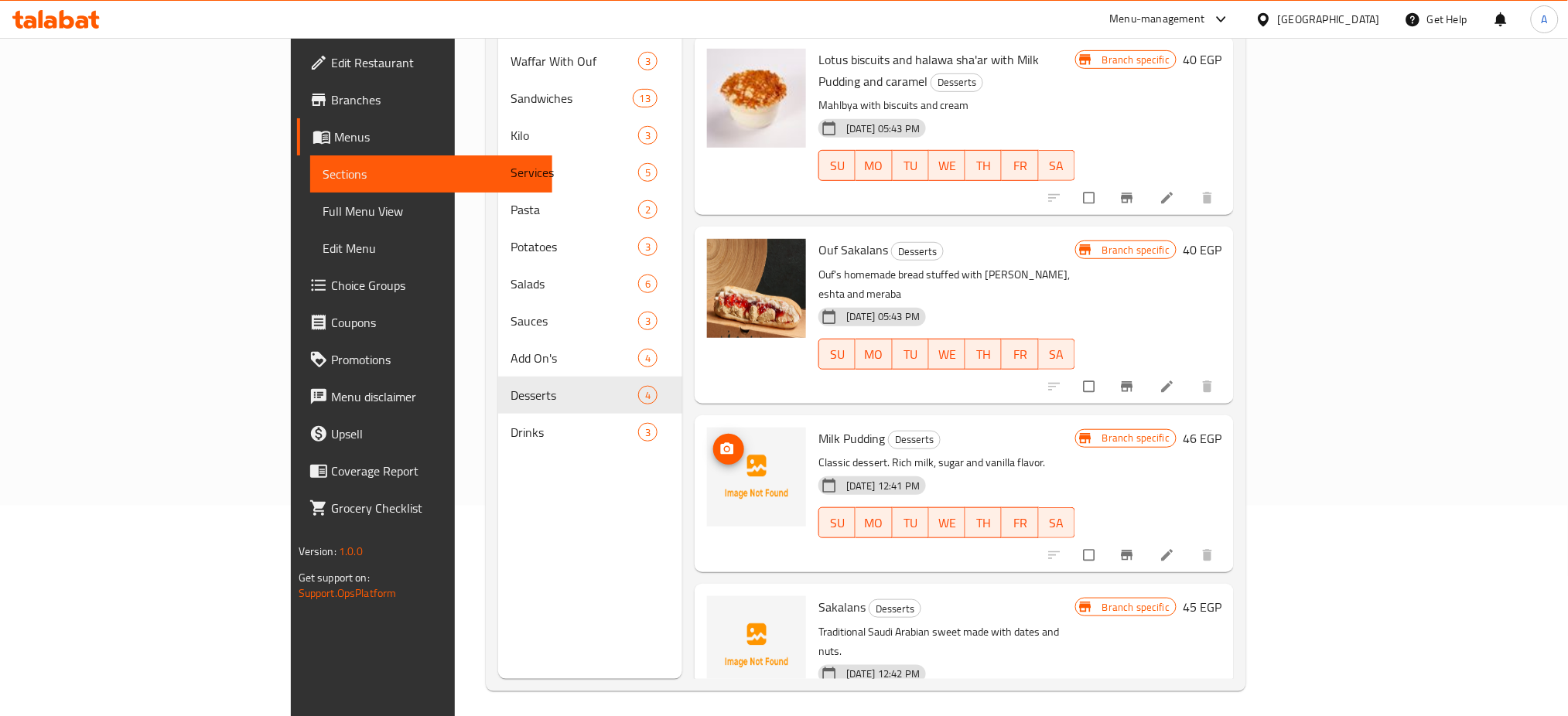
scroll to position [217, 0]
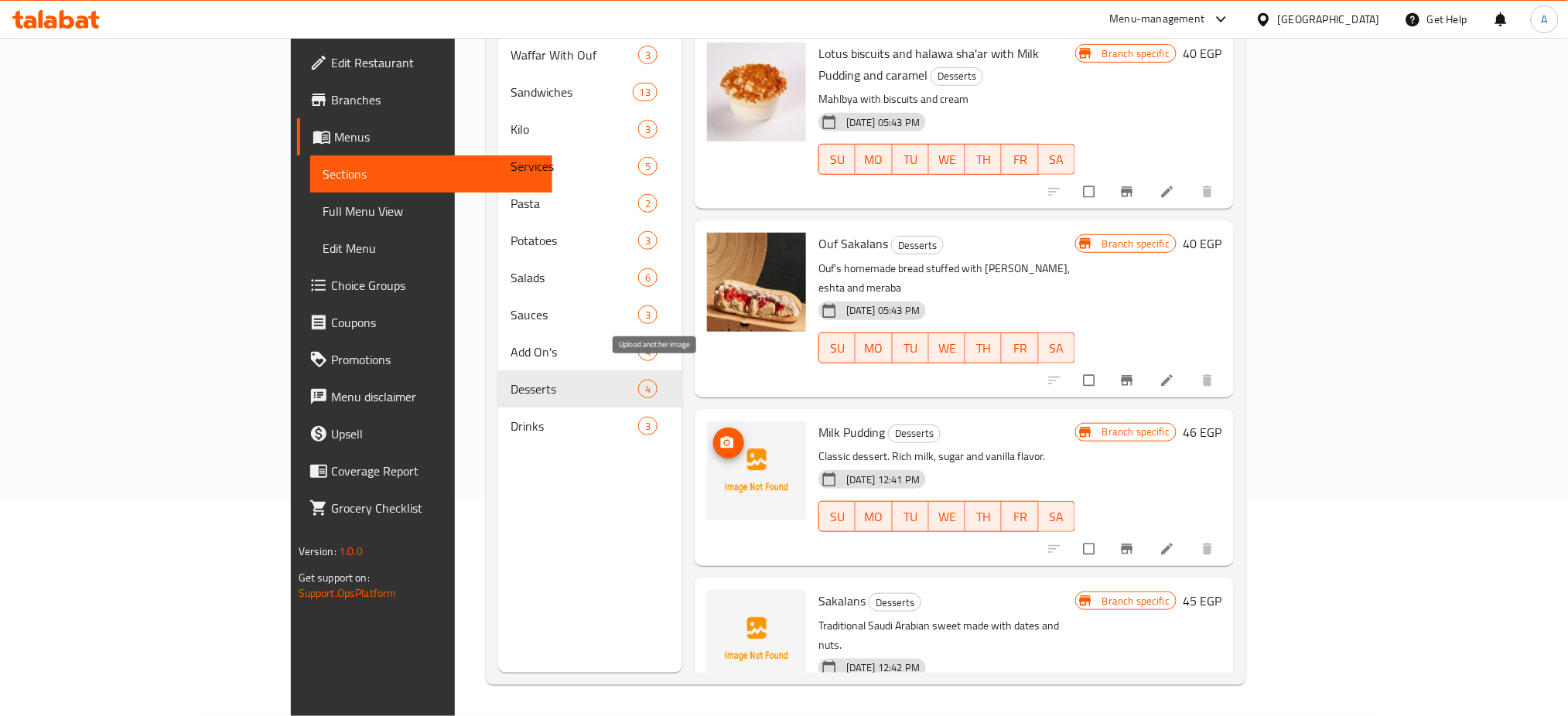
click at [720, 435] on icon "upload picture" at bounding box center [727, 443] width 15 height 15
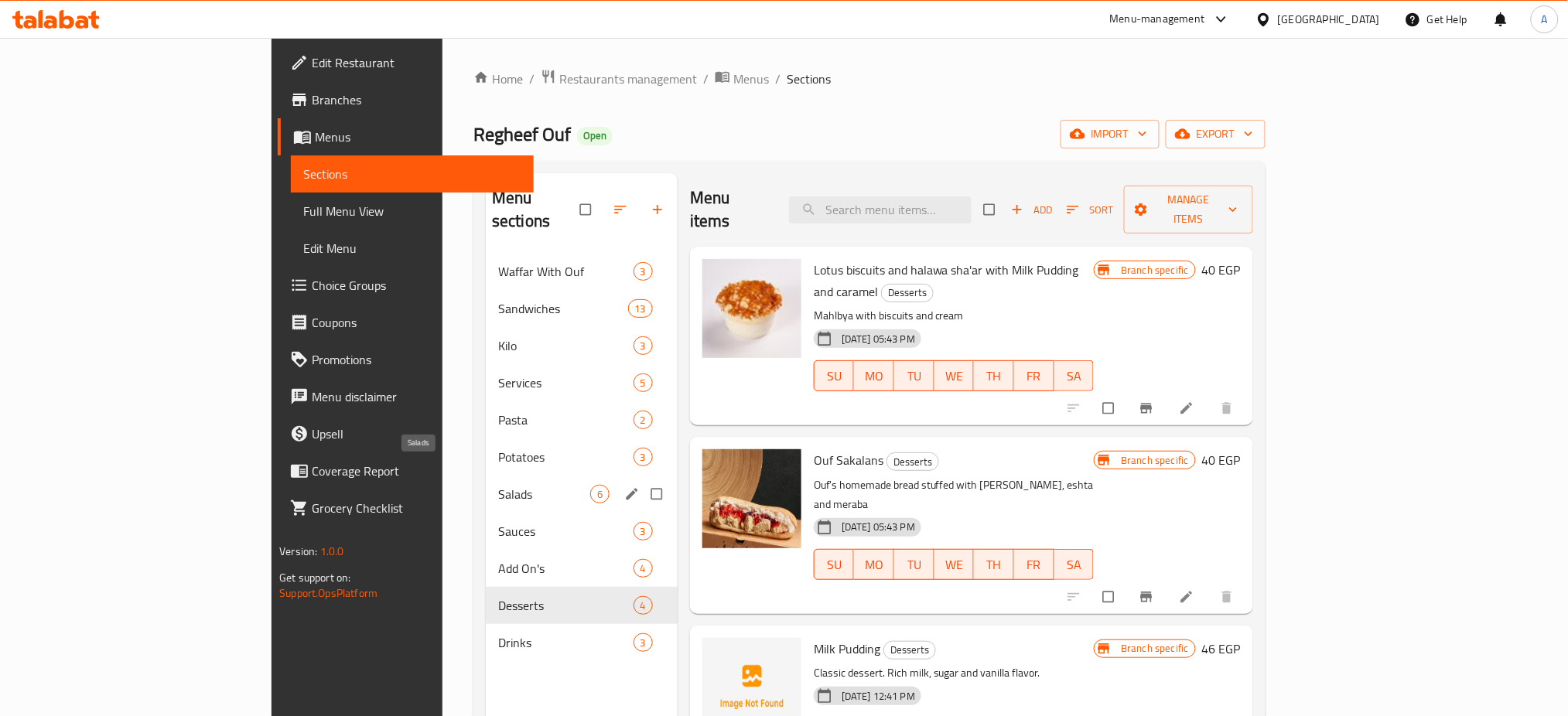
click at [498, 485] on span "Salads" at bounding box center [544, 494] width 92 height 19
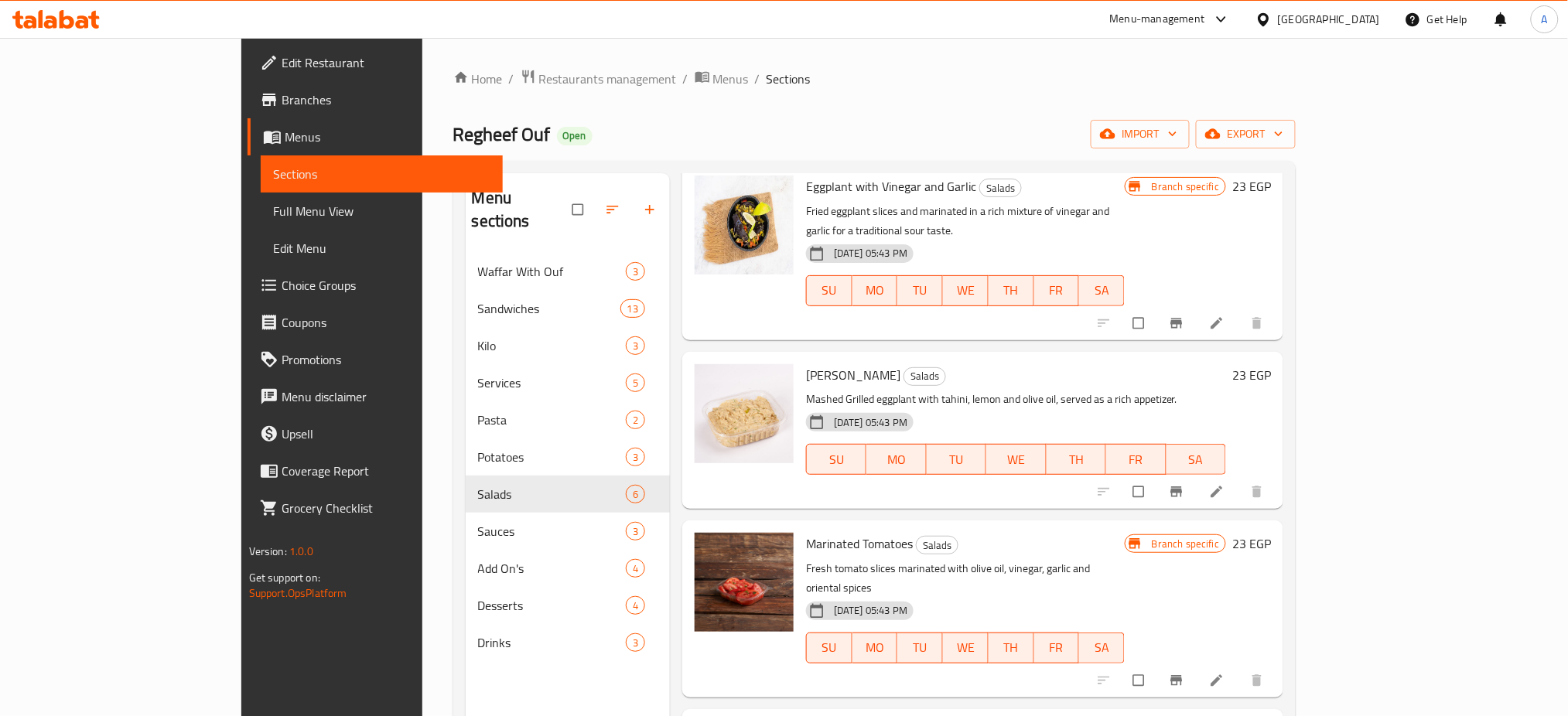
scroll to position [230, 0]
click at [701, 538] on button "upload picture" at bounding box center [716, 553] width 31 height 31
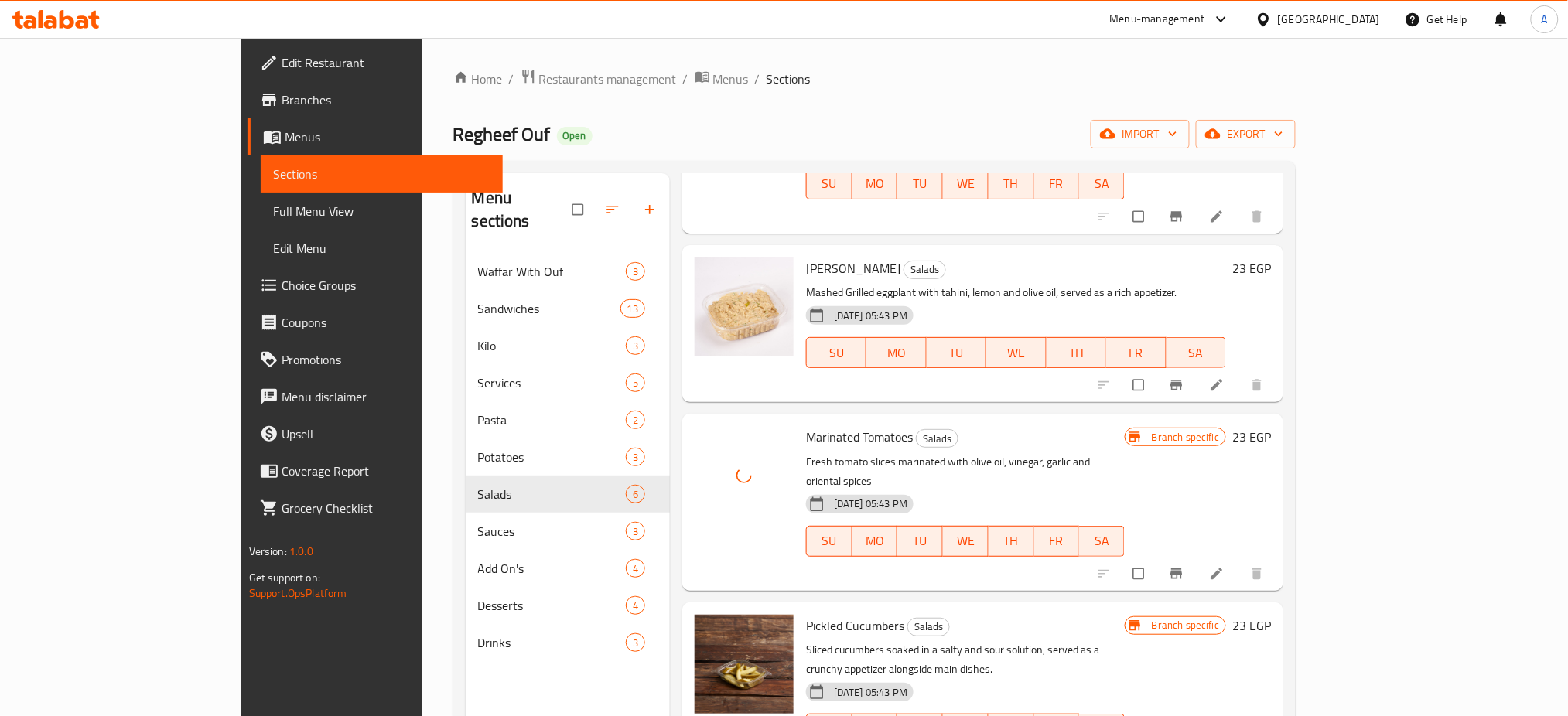
scroll to position [336, 0]
click at [707, 629] on icon "upload picture" at bounding box center [715, 637] width 15 height 15
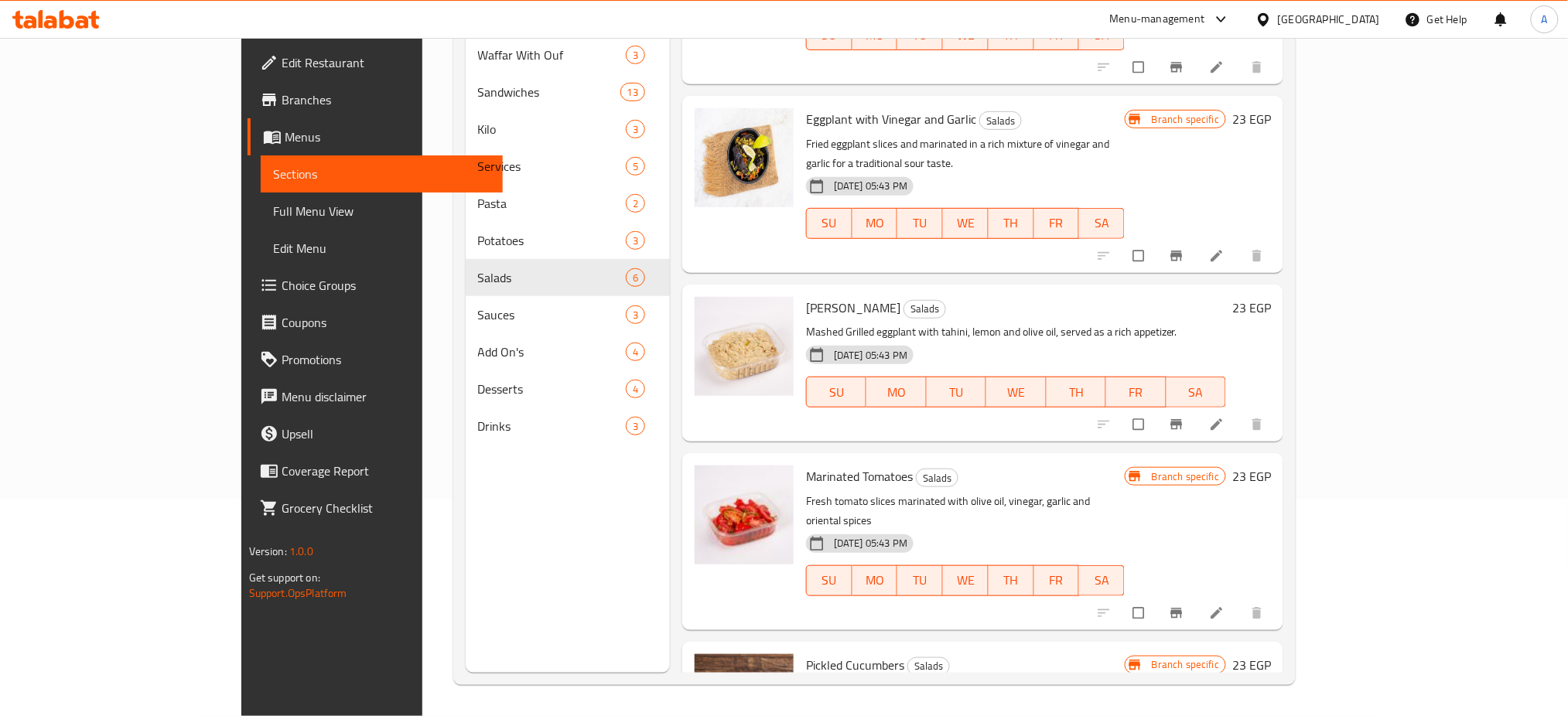
scroll to position [0, 0]
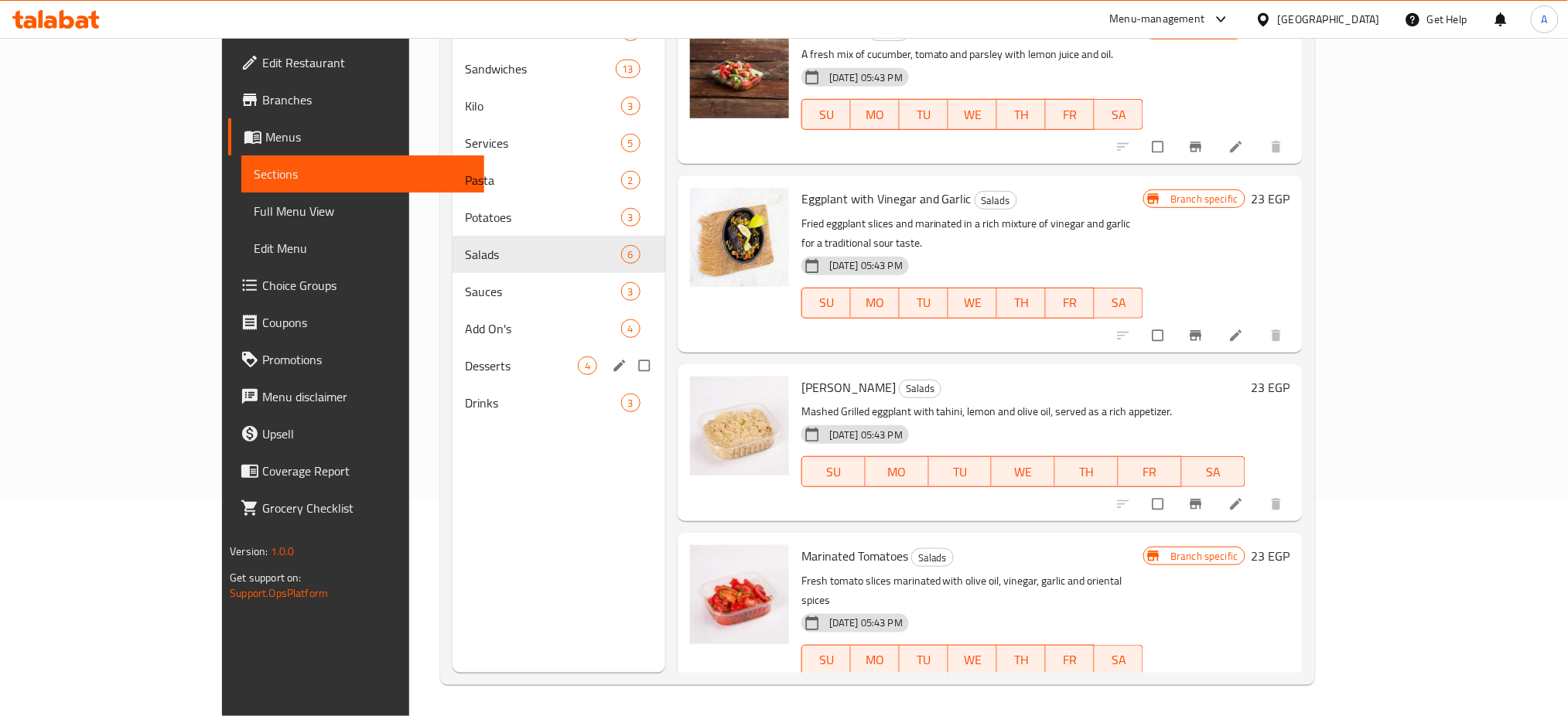
click at [452, 378] on div "Desserts 4" at bounding box center [558, 366] width 212 height 37
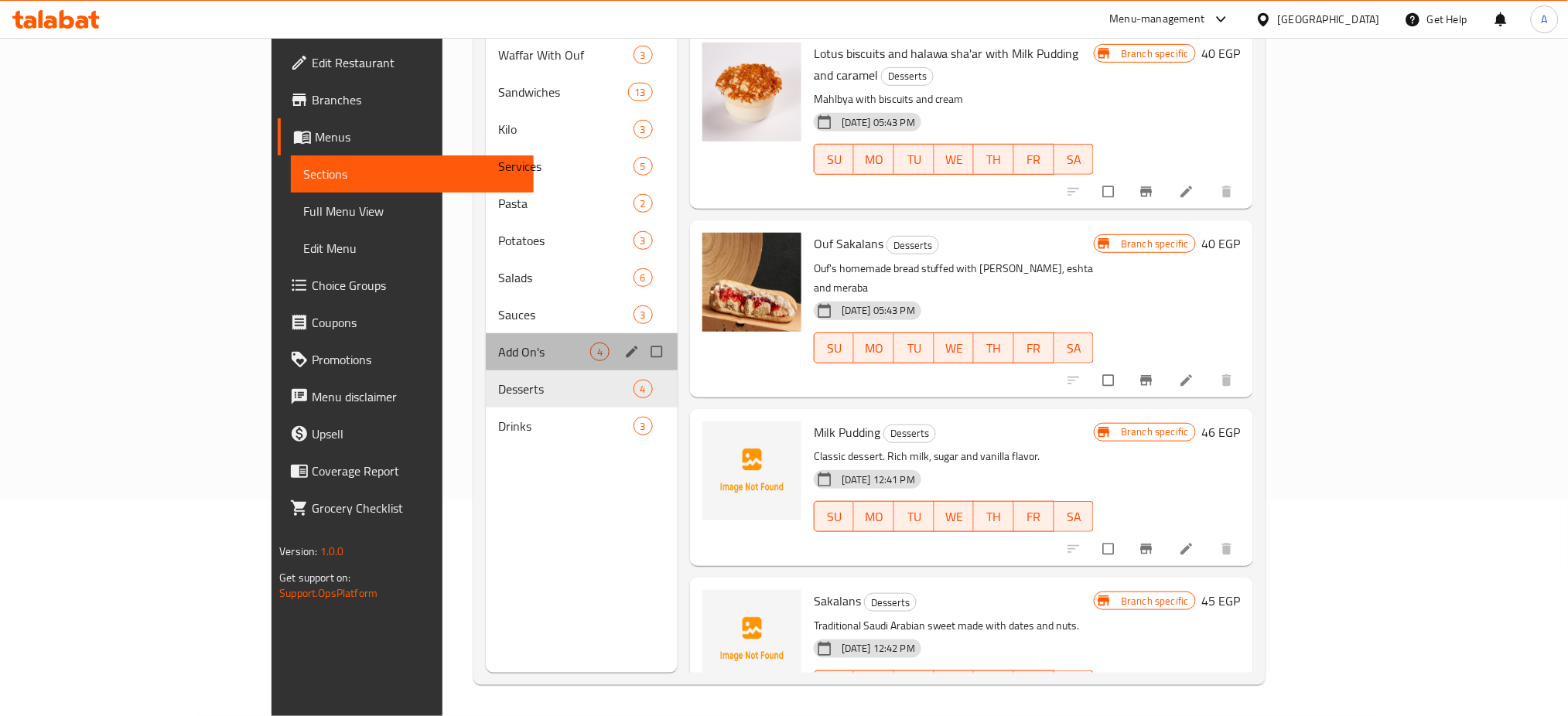
click at [486, 333] on div "Add On's 4" at bounding box center [582, 351] width 192 height 37
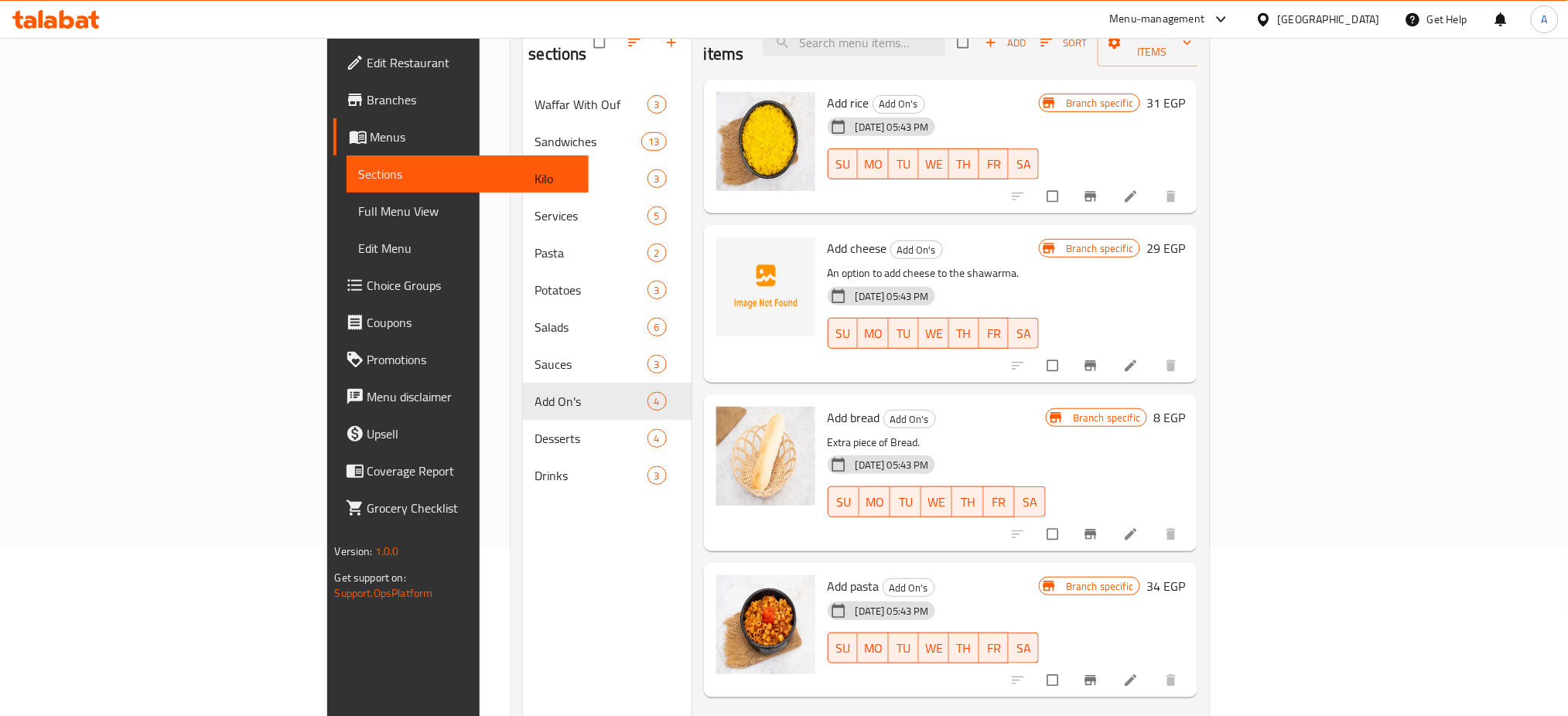
scroll to position [52, 0]
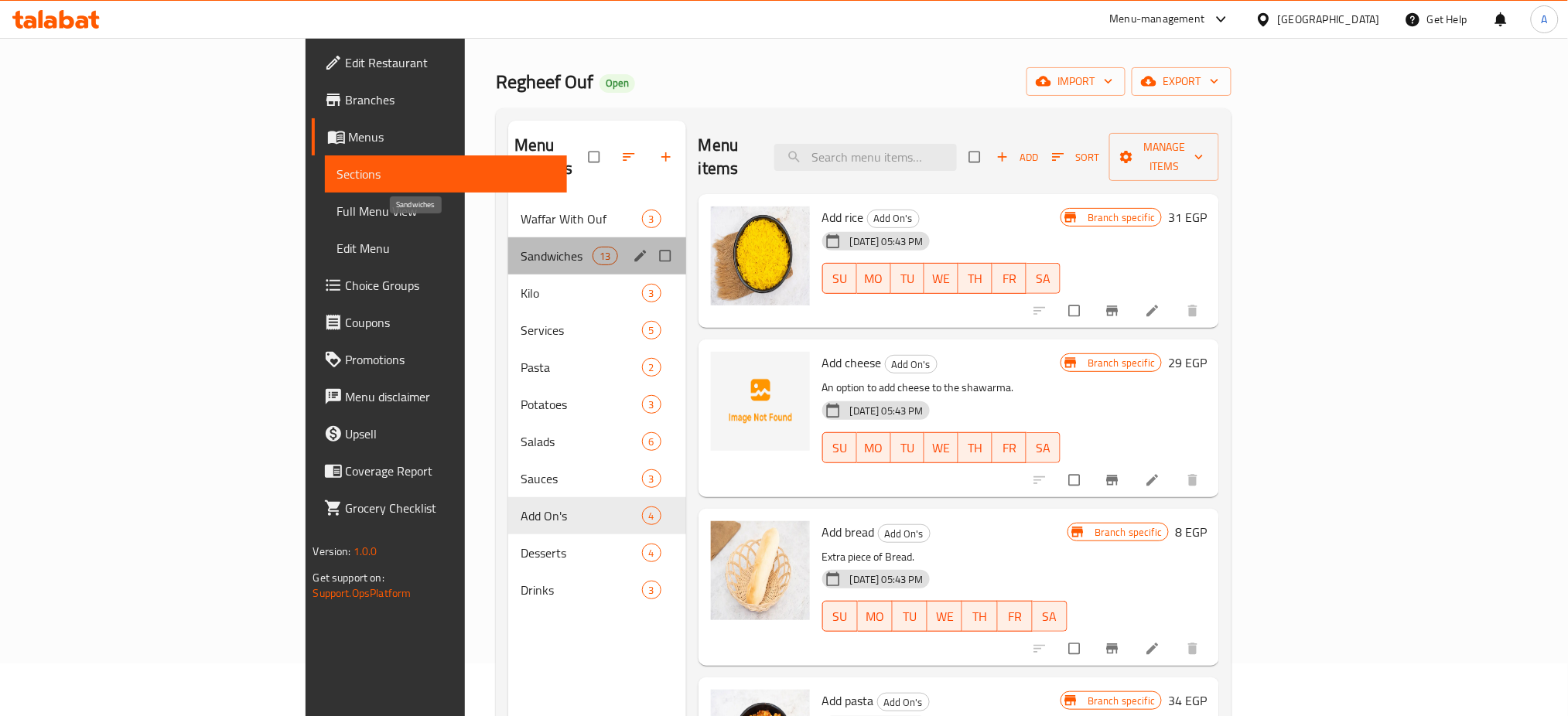
click at [521, 247] on span "Sandwiches" at bounding box center [557, 256] width 72 height 19
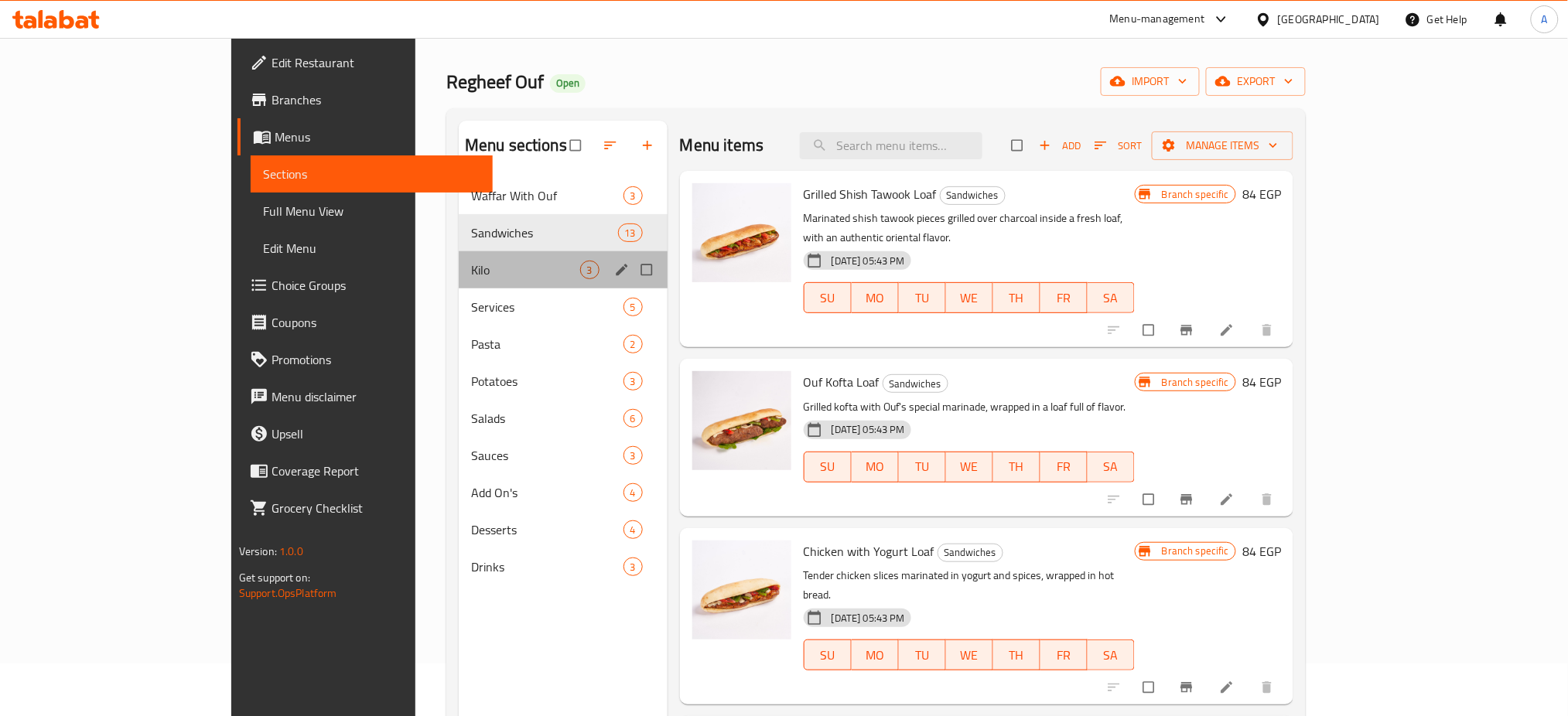
click at [459, 284] on div "Kilo 3" at bounding box center [563, 269] width 208 height 37
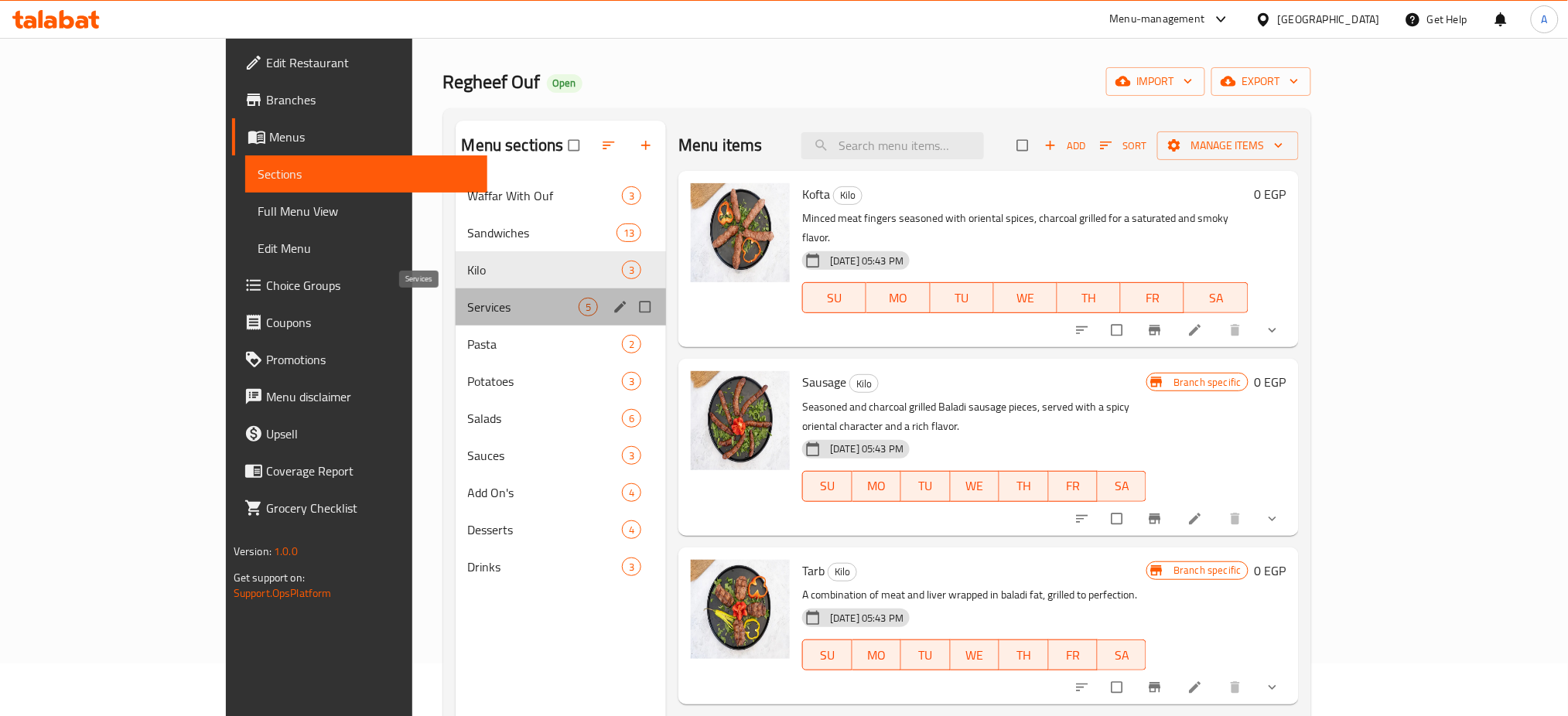
click at [468, 303] on span "Services" at bounding box center [524, 308] width 110 height 19
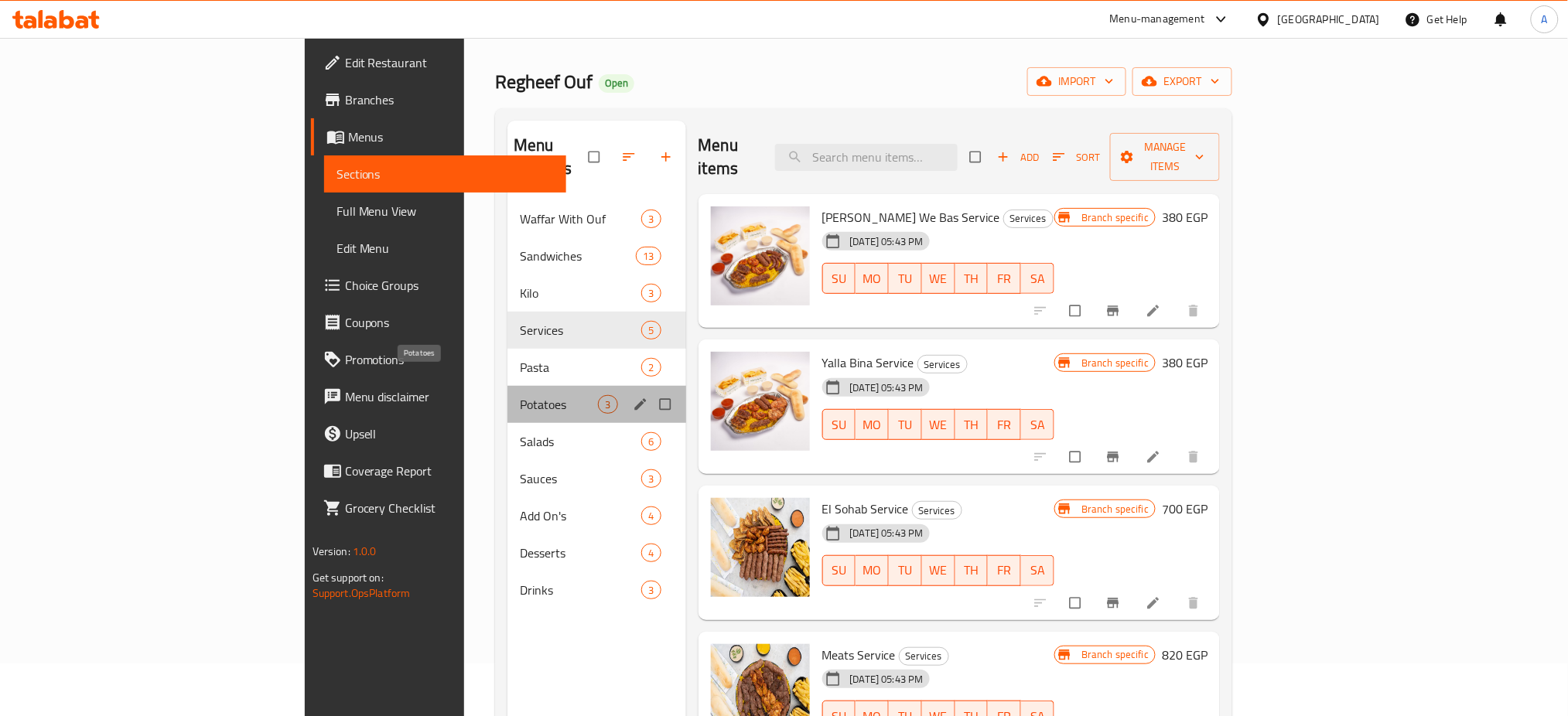
click at [520, 395] on span "Potatoes" at bounding box center [559, 405] width 78 height 19
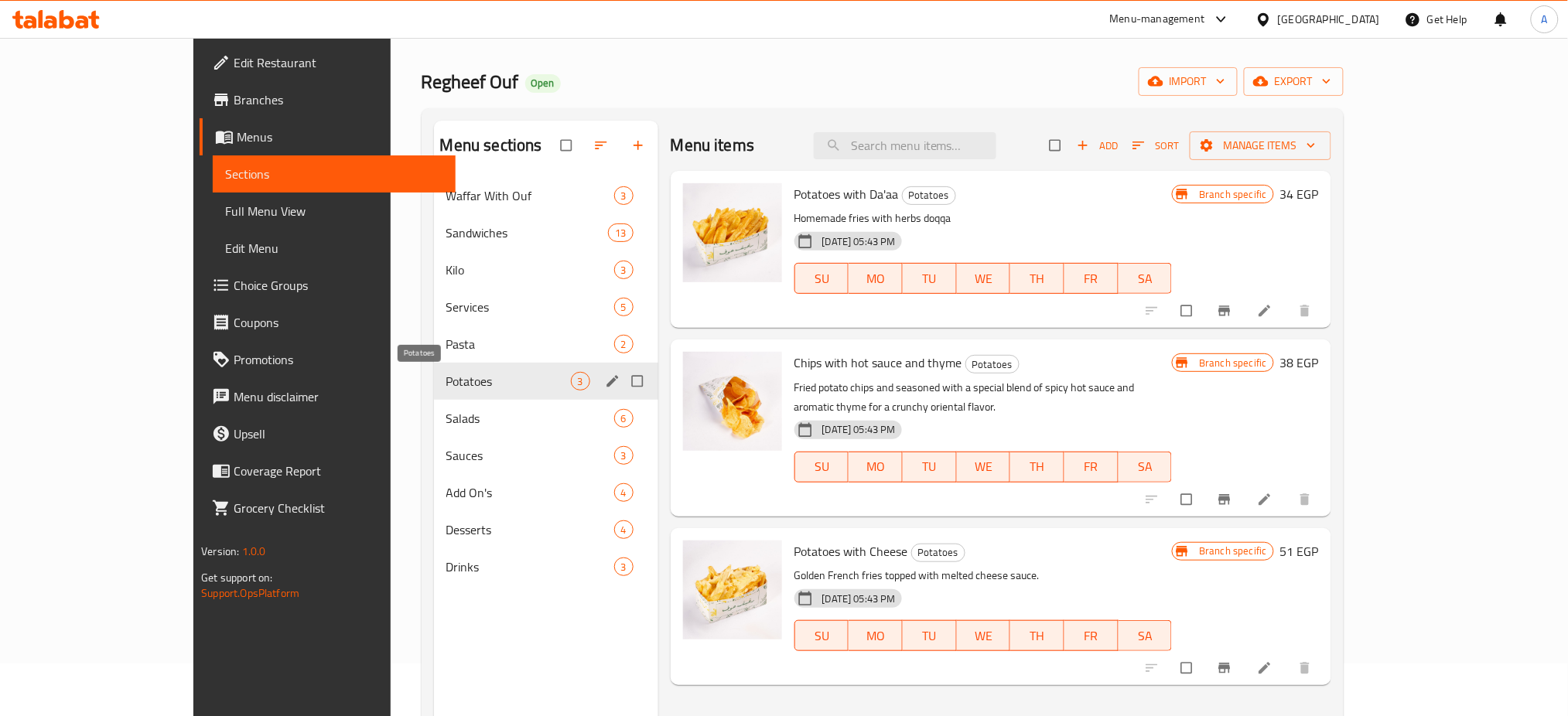
click at [447, 386] on span "Potatoes" at bounding box center [508, 382] width 125 height 19
click at [447, 413] on span "Salads" at bounding box center [508, 419] width 125 height 19
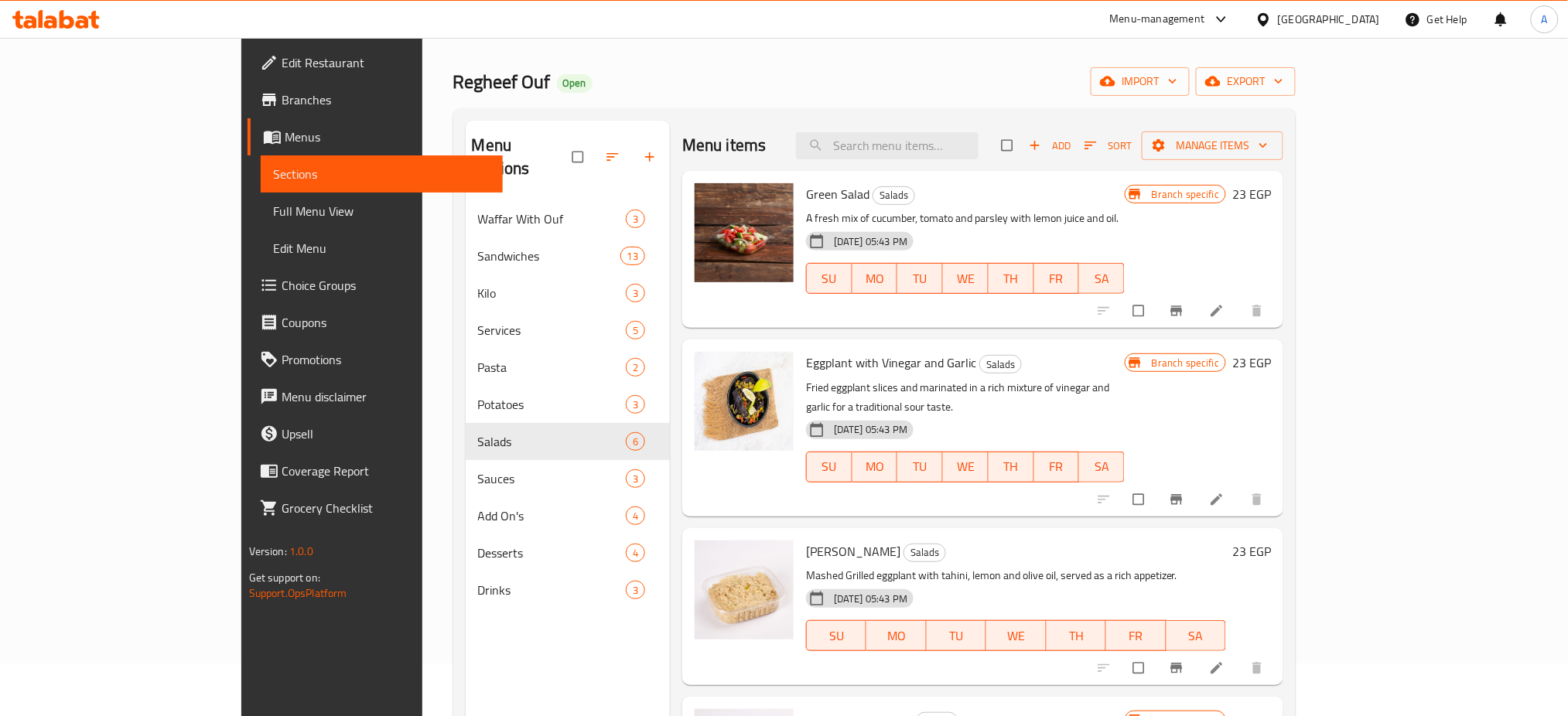
click at [1182, 130] on div "Menu items Add Sort Manage items" at bounding box center [982, 146] width 601 height 50
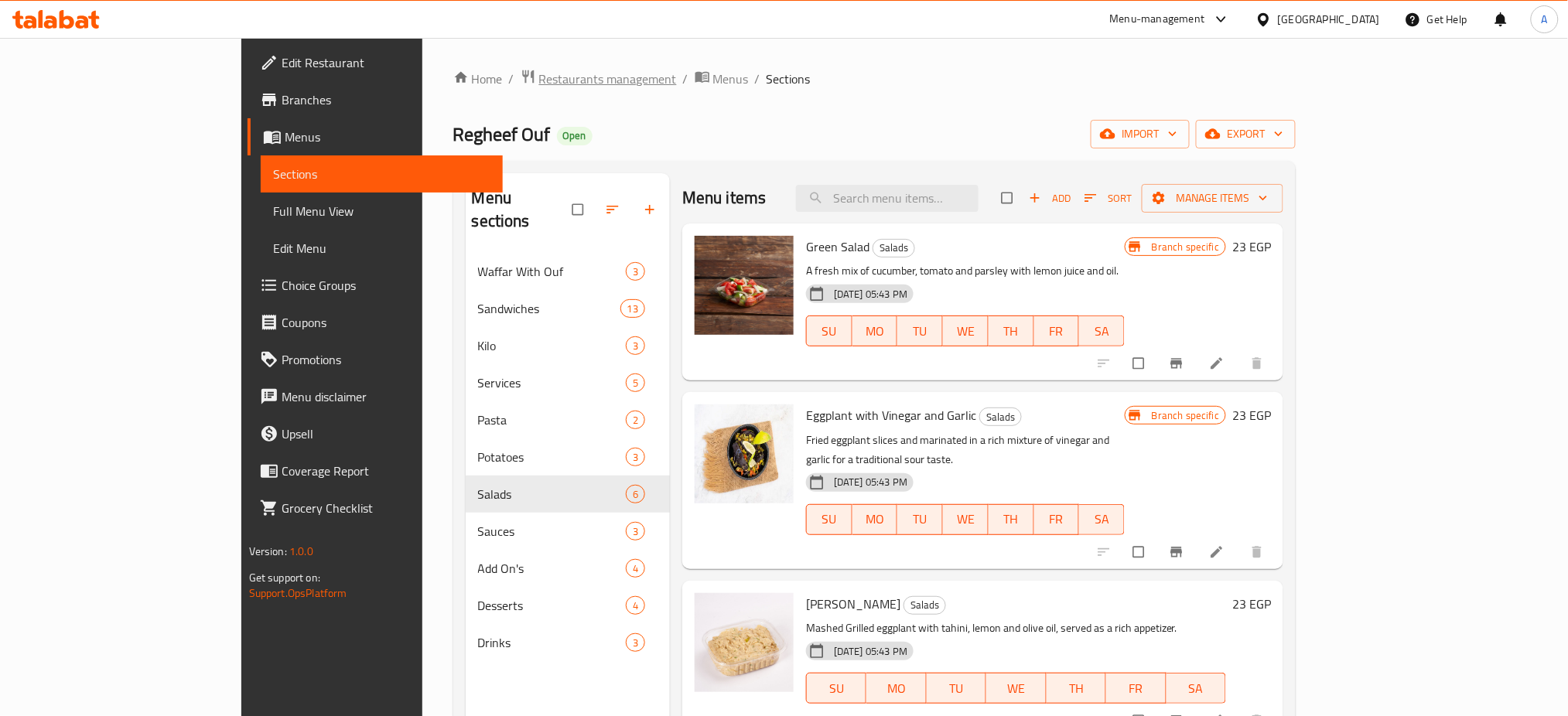
click at [539, 74] on span "Restaurants management" at bounding box center [607, 79] width 138 height 19
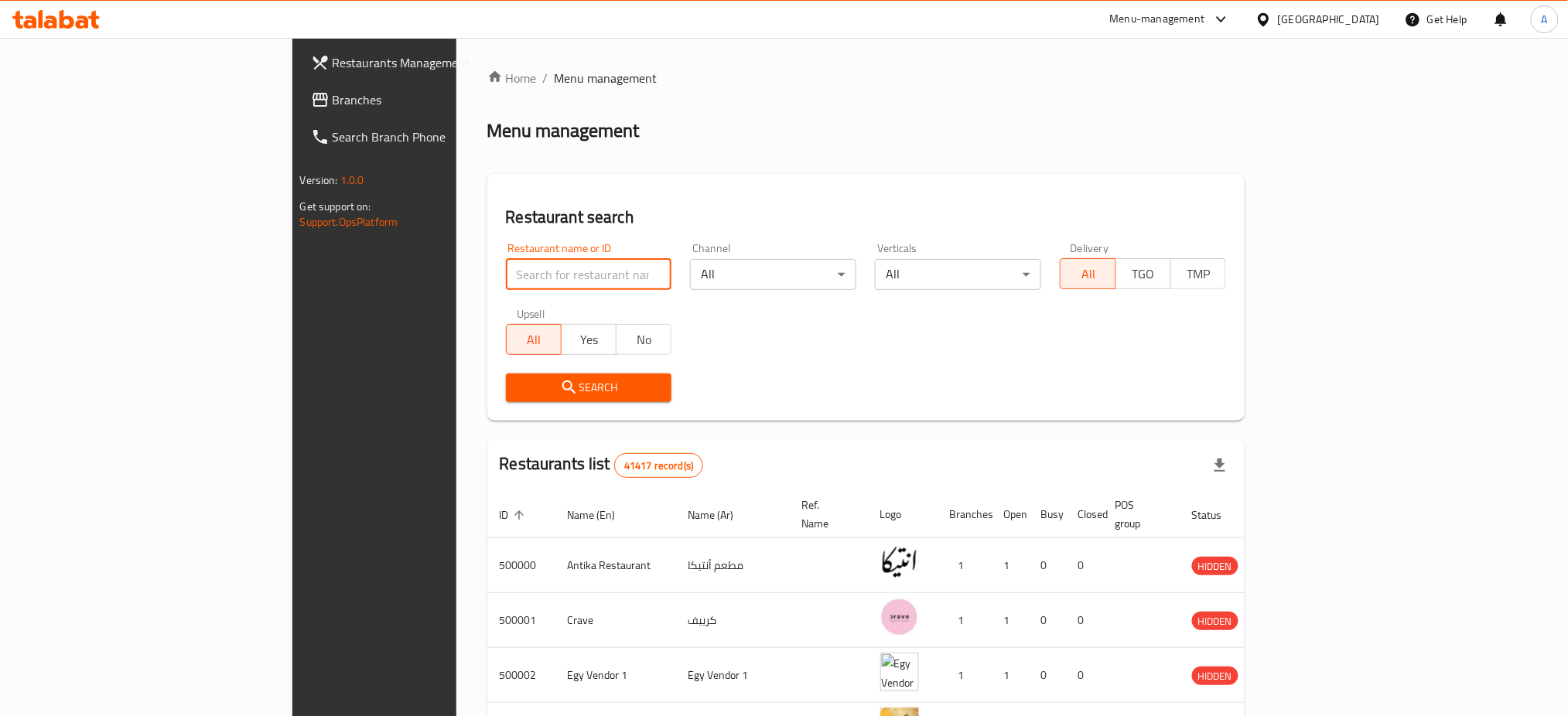
click at [506, 277] on input "search" at bounding box center [588, 274] width 167 height 31
type input "{"
type input "Vinny's"
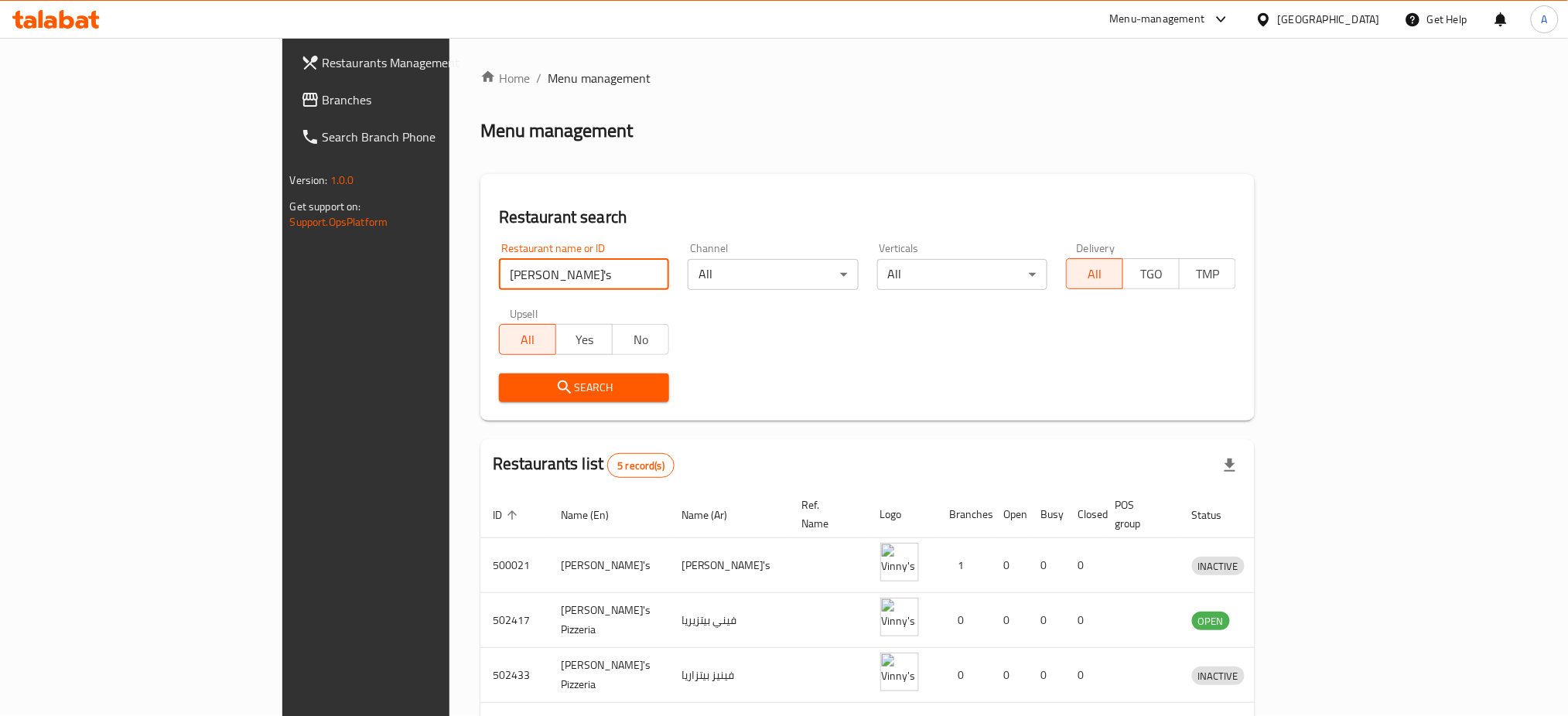
scroll to position [163, 0]
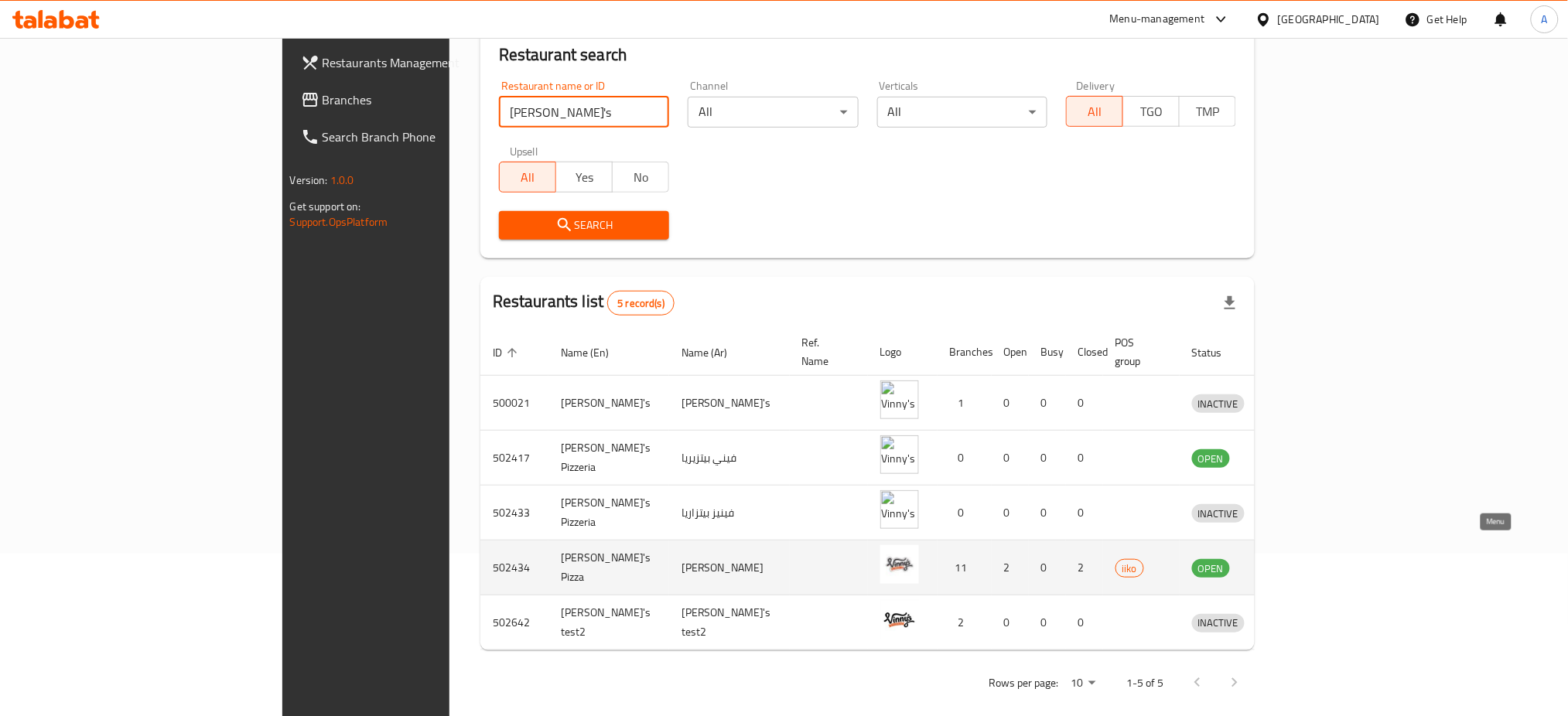
click at [1294, 563] on icon "enhanced table" at bounding box center [1285, 569] width 17 height 13
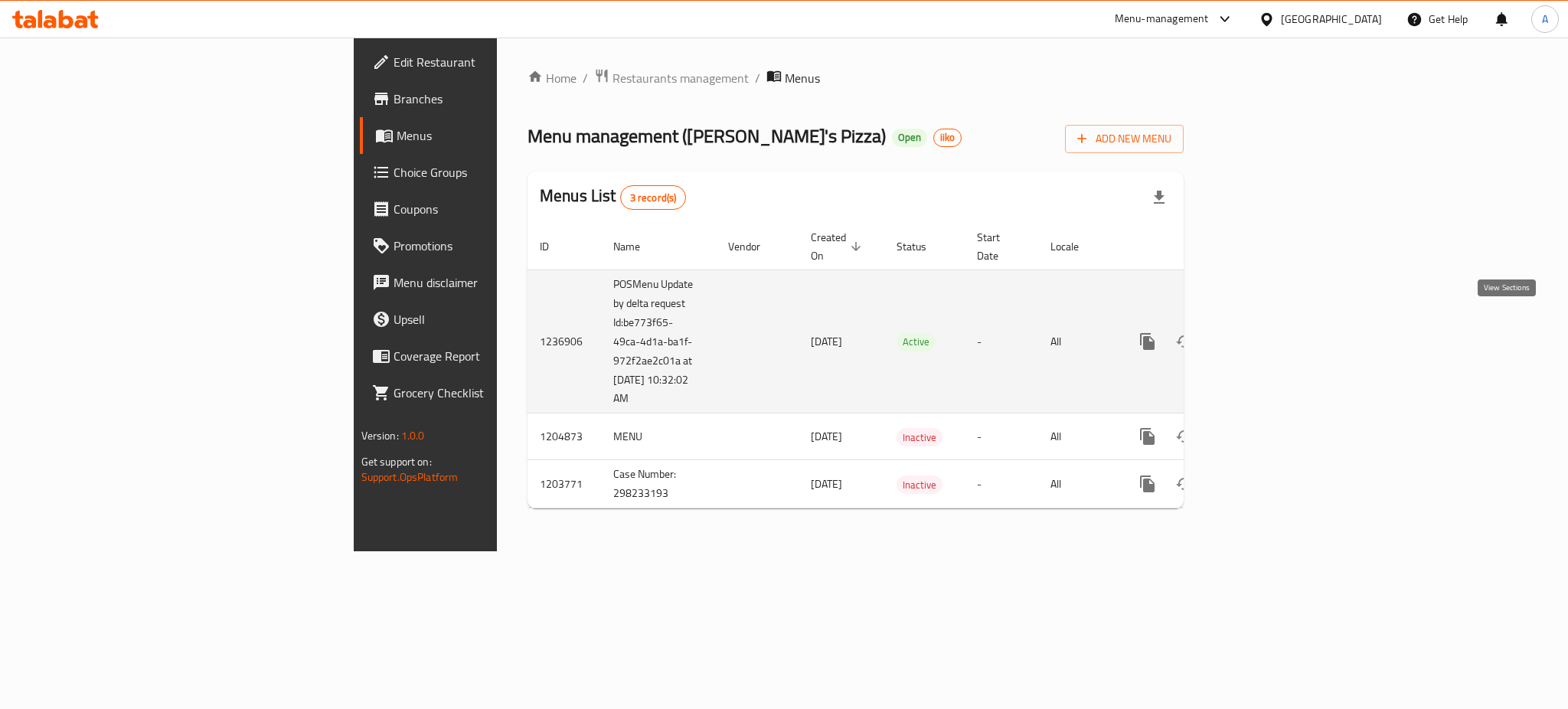
click at [1265, 335] on icon "enhanced table" at bounding box center [1258, 341] width 14 height 14
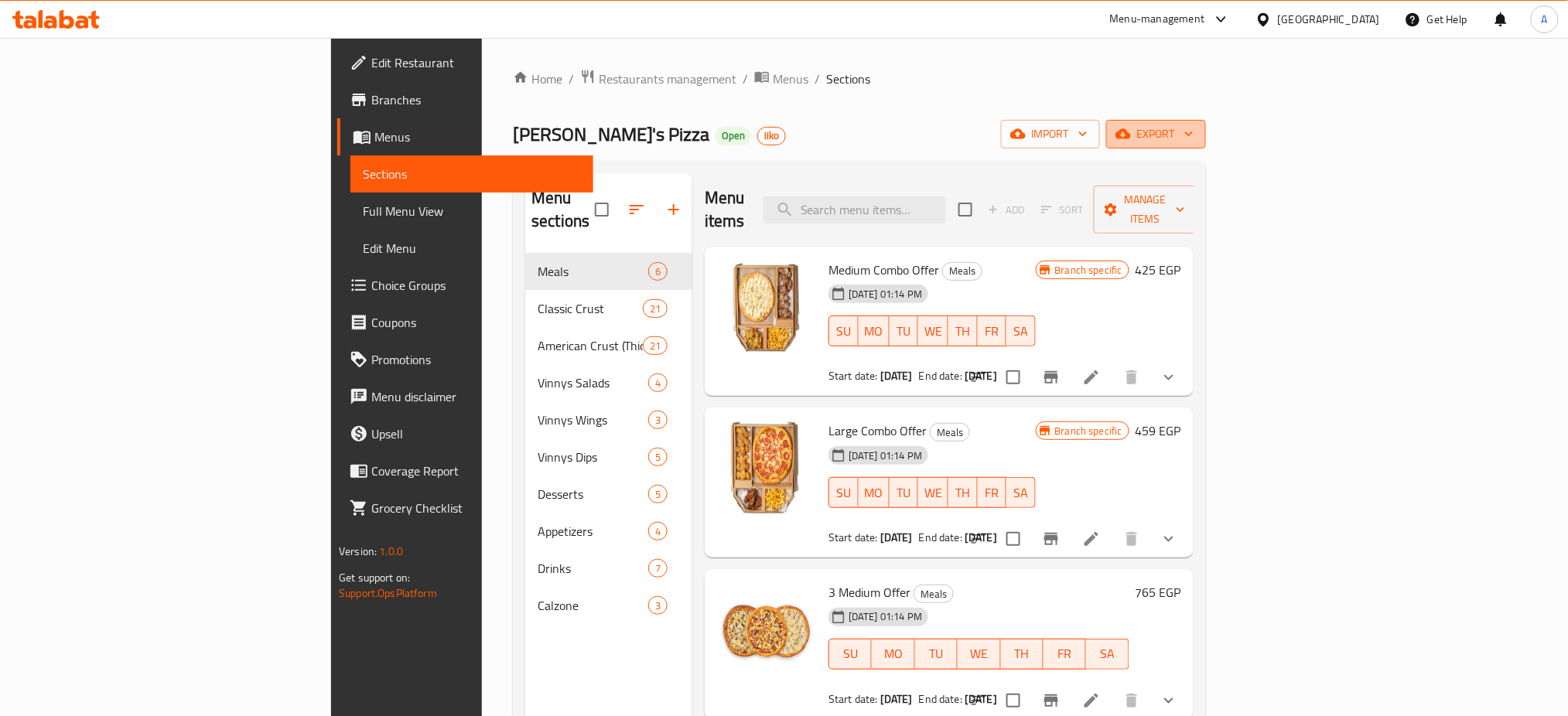
click at [1194, 131] on span "export" at bounding box center [1156, 134] width 75 height 19
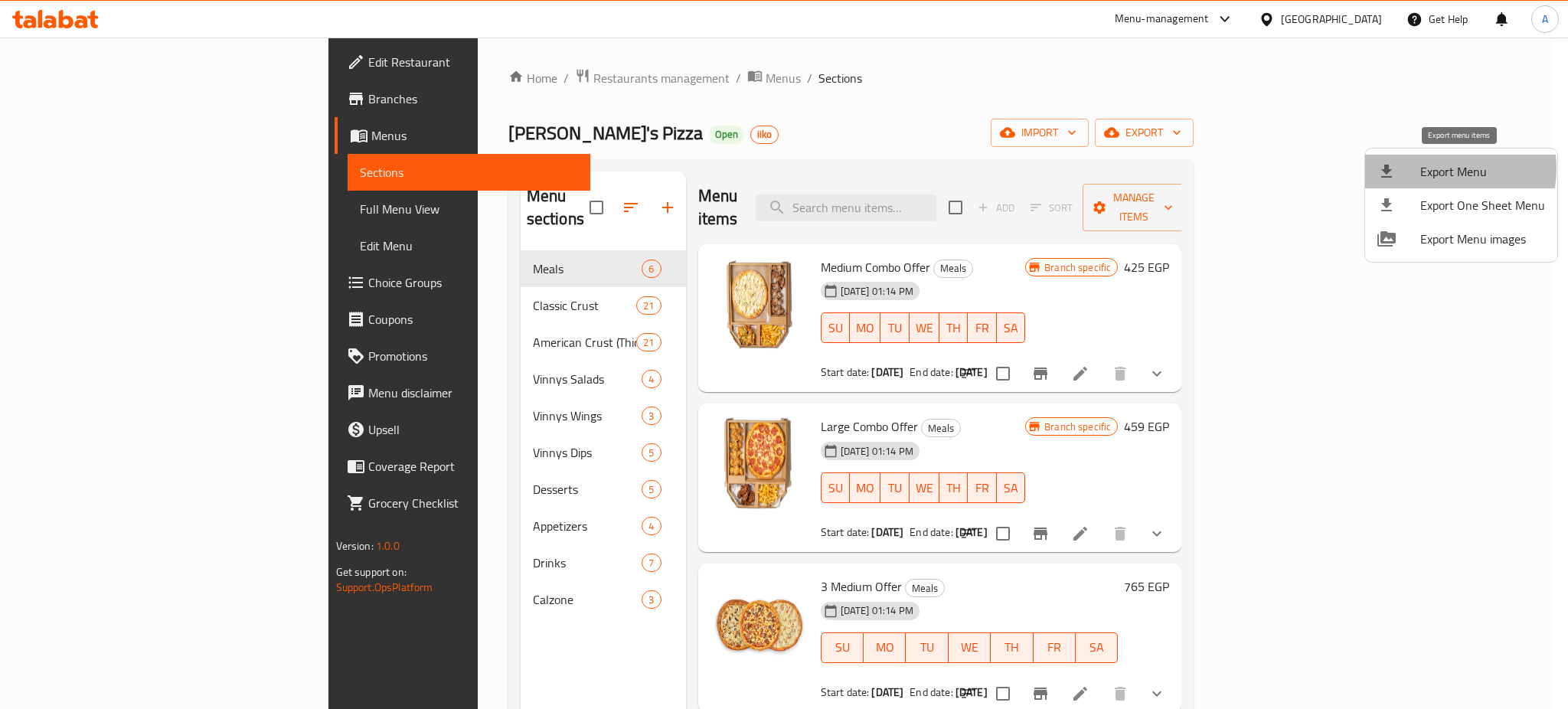
click at [1437, 169] on span "Export Menu" at bounding box center [1482, 172] width 124 height 19
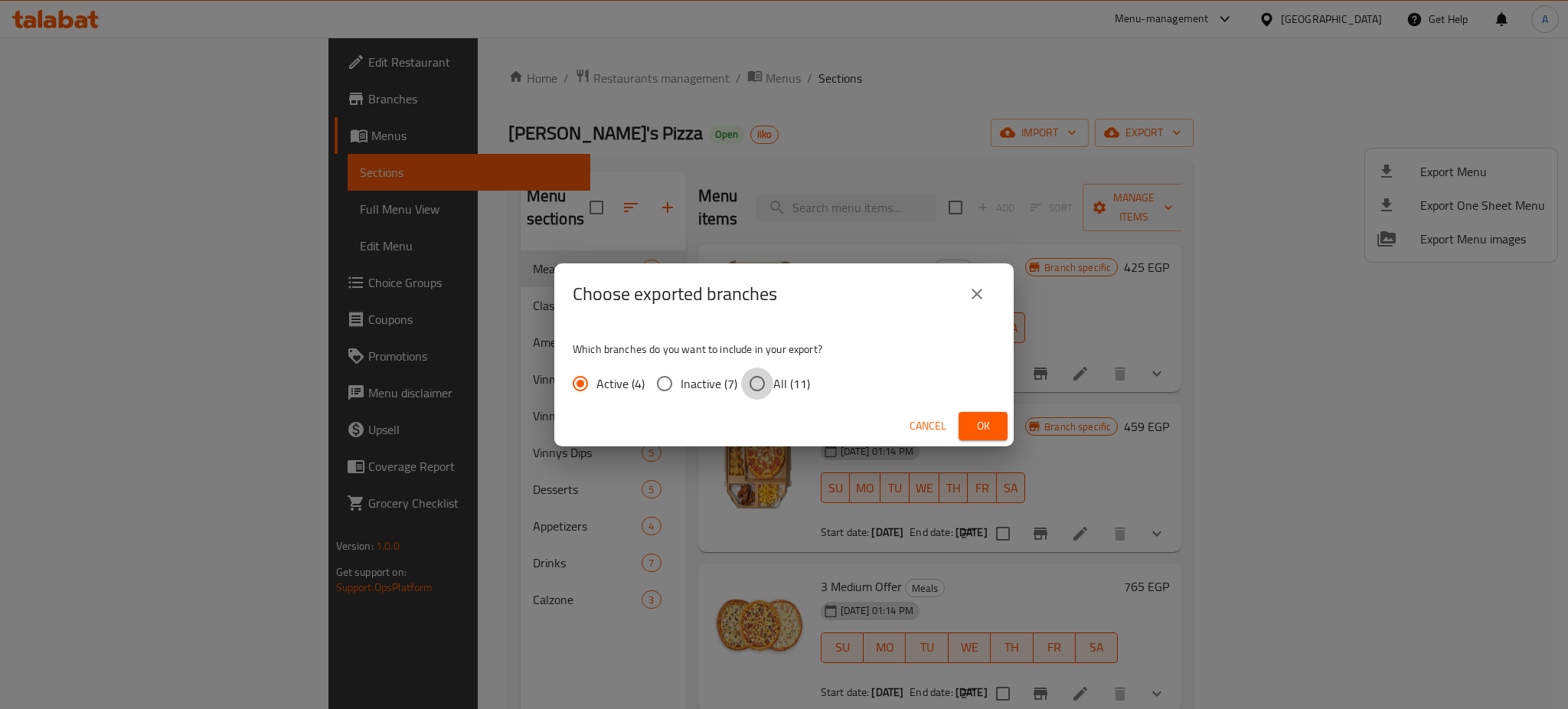
click at [766, 380] on input "All (11)" at bounding box center [758, 384] width 32 height 32
radio input "true"
click at [966, 414] on button "Ok" at bounding box center [983, 426] width 49 height 28
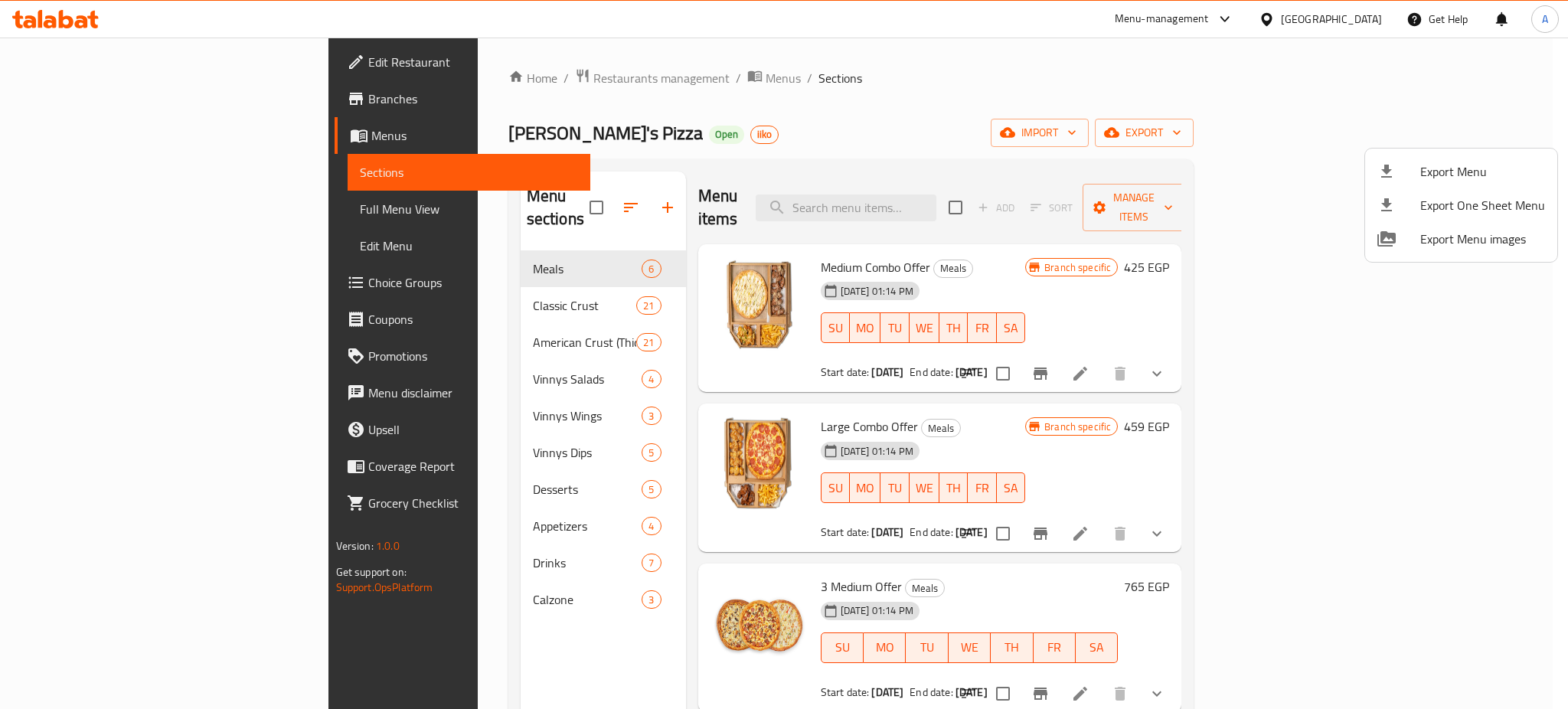
click at [741, 169] on div at bounding box center [784, 354] width 1568 height 709
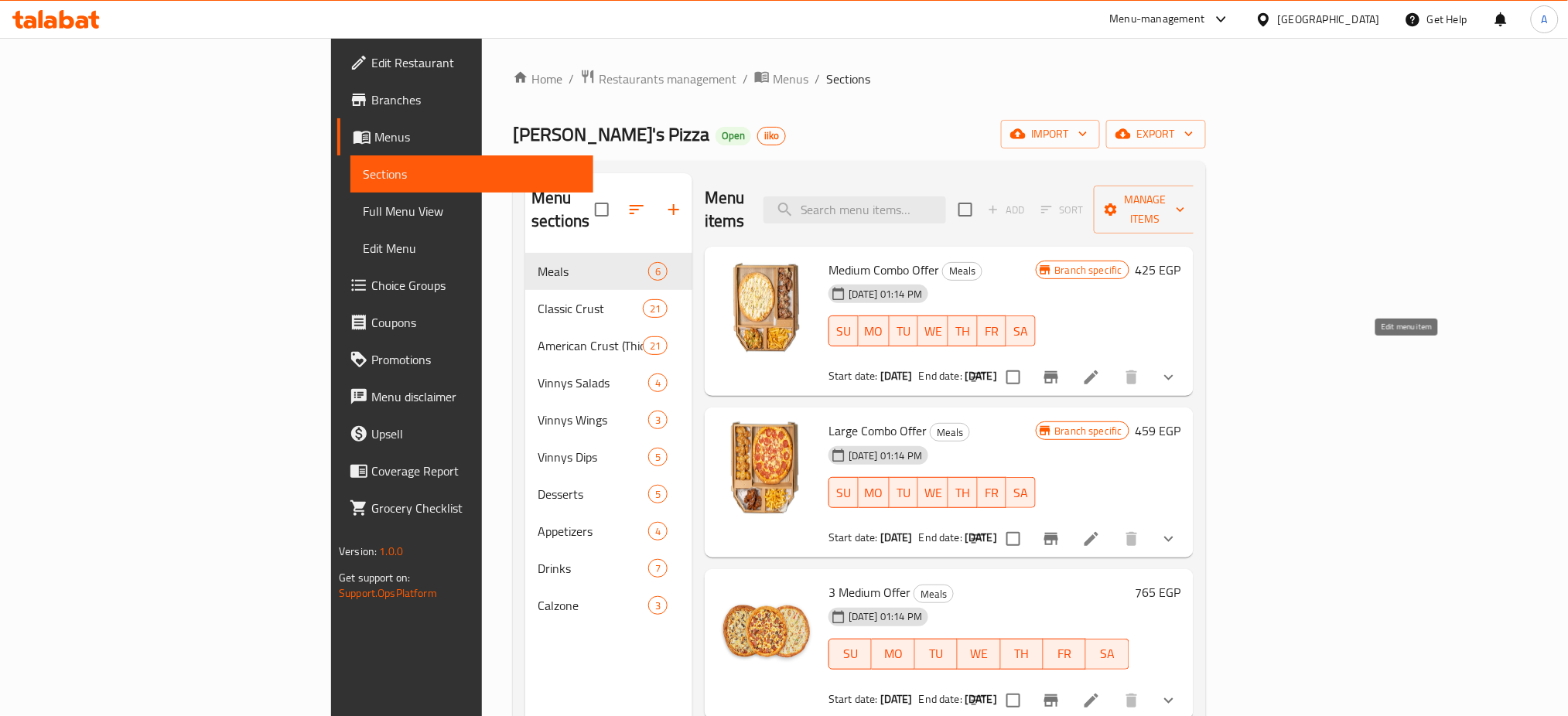
click at [1099, 370] on icon at bounding box center [1091, 377] width 14 height 14
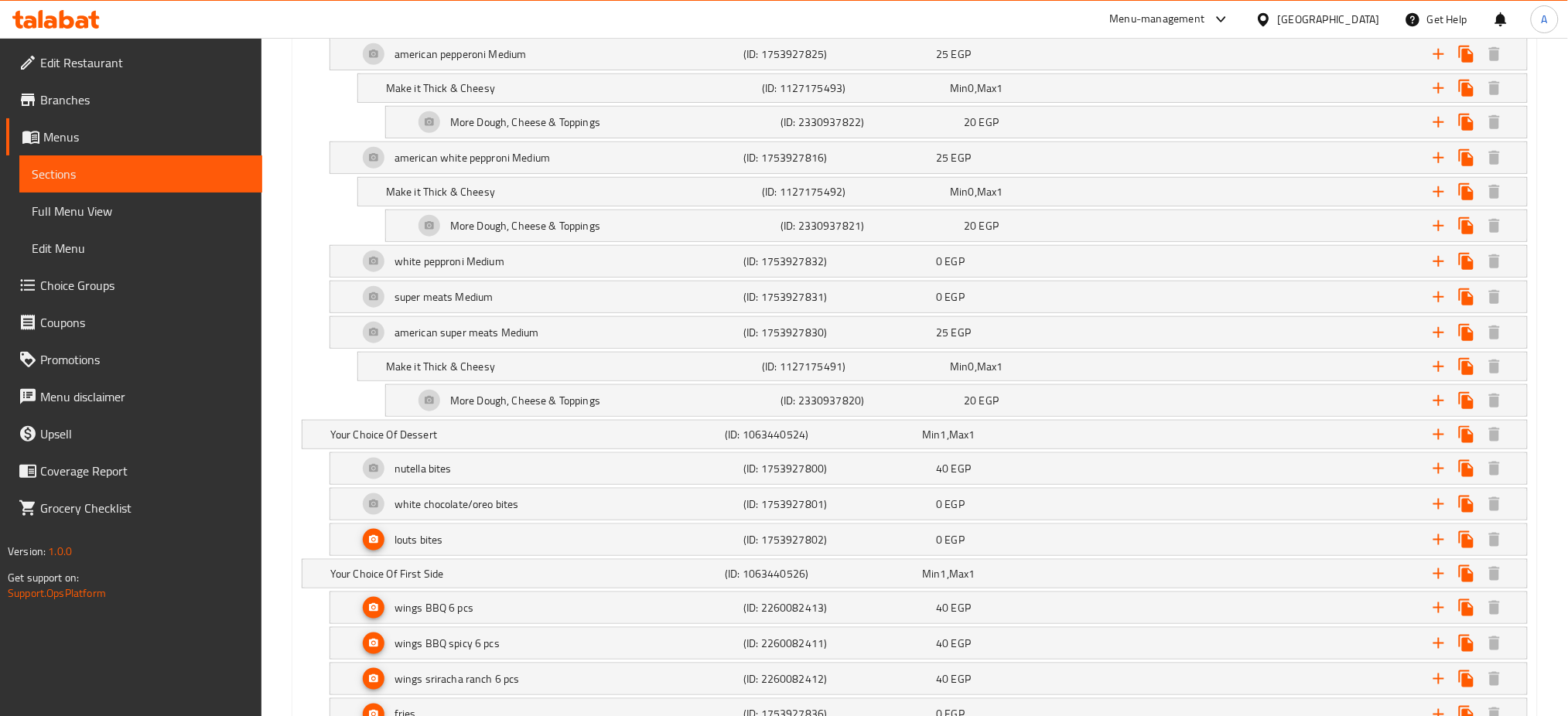
scroll to position [2772, 0]
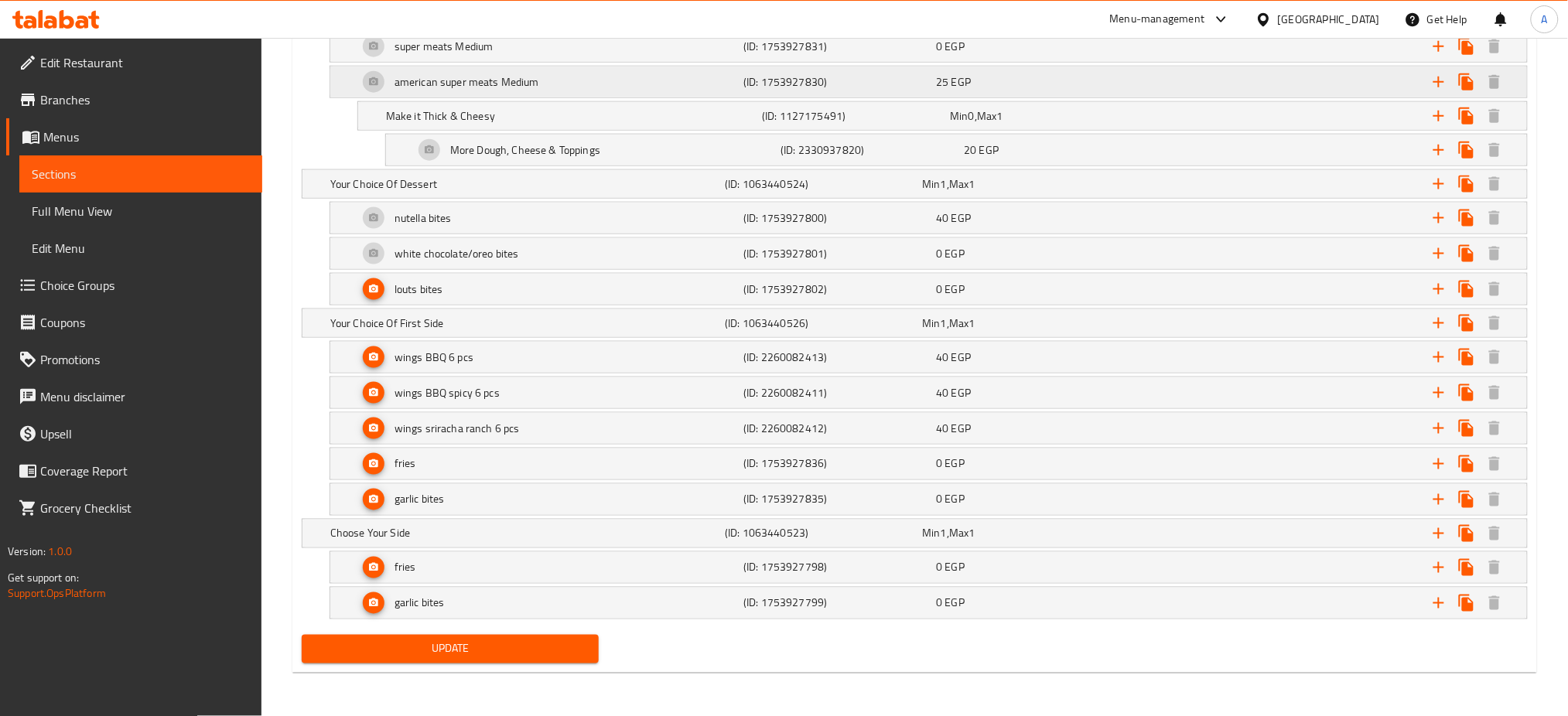
click at [1186, 89] on div "Expand" at bounding box center [1319, 82] width 386 height 34
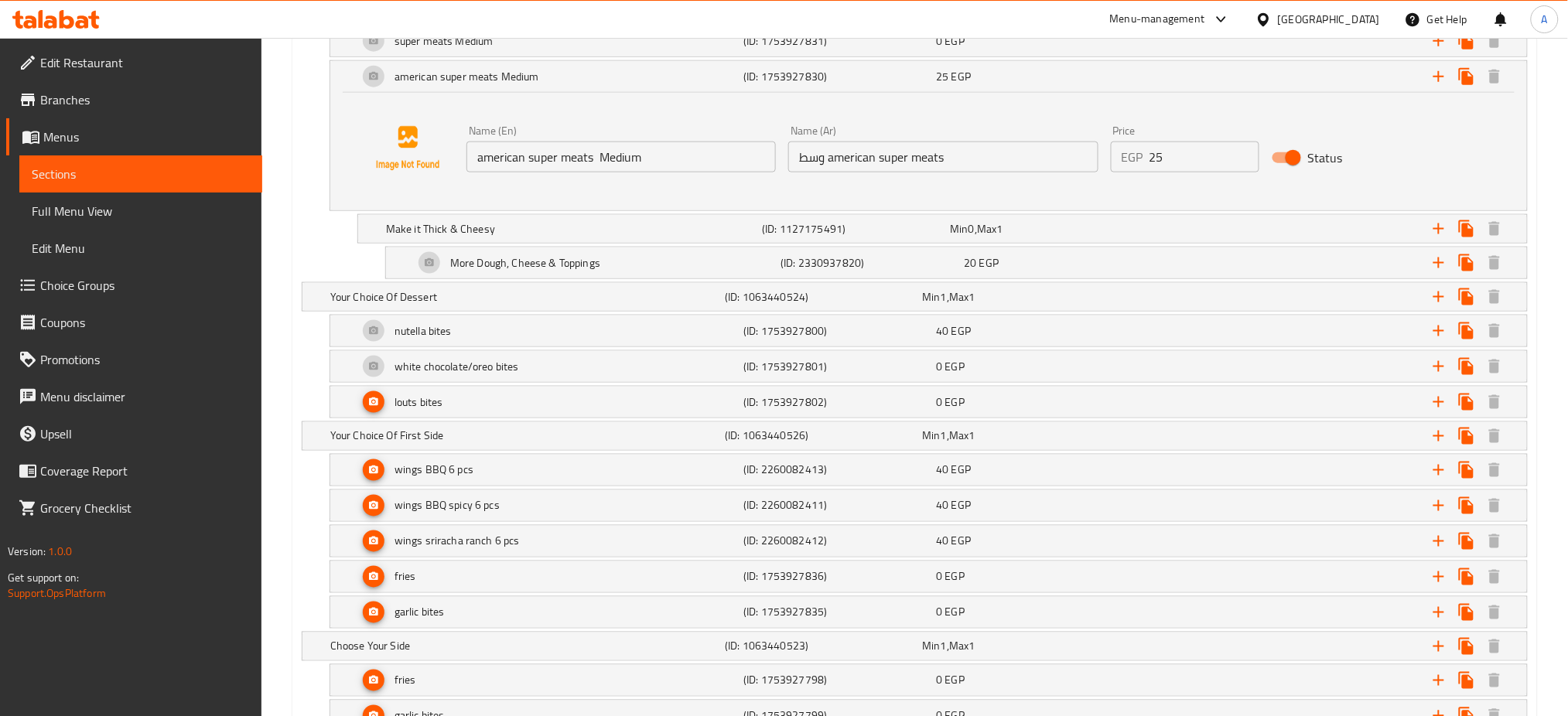
click at [311, 129] on div "american super meats Medium (ID: 1753927830) 25 EGP Name (En) american super me…" at bounding box center [915, 135] width 1226 height 150
